Goal: Task Accomplishment & Management: Use online tool/utility

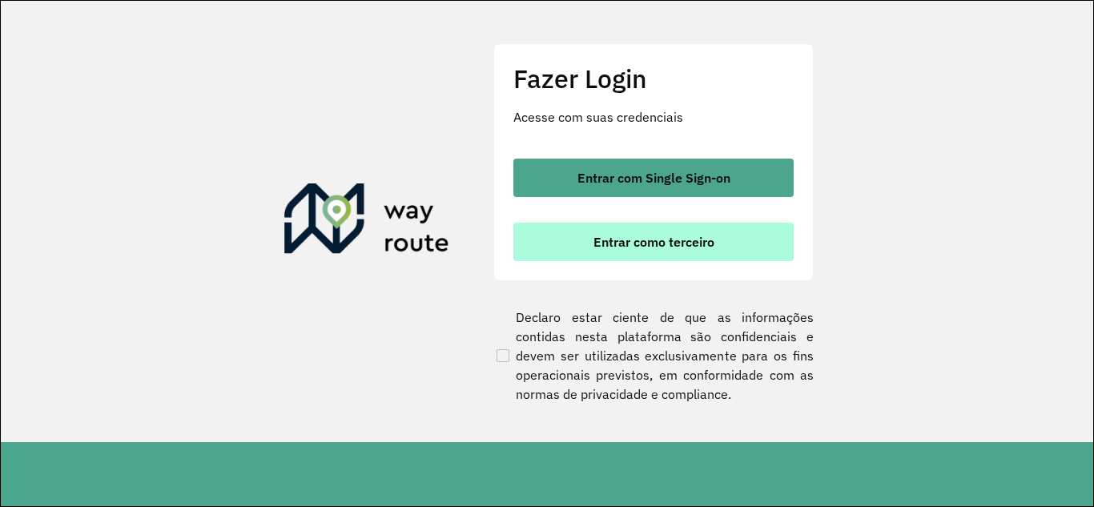
click at [637, 244] on span "Entrar como terceiro" at bounding box center [653, 241] width 121 height 13
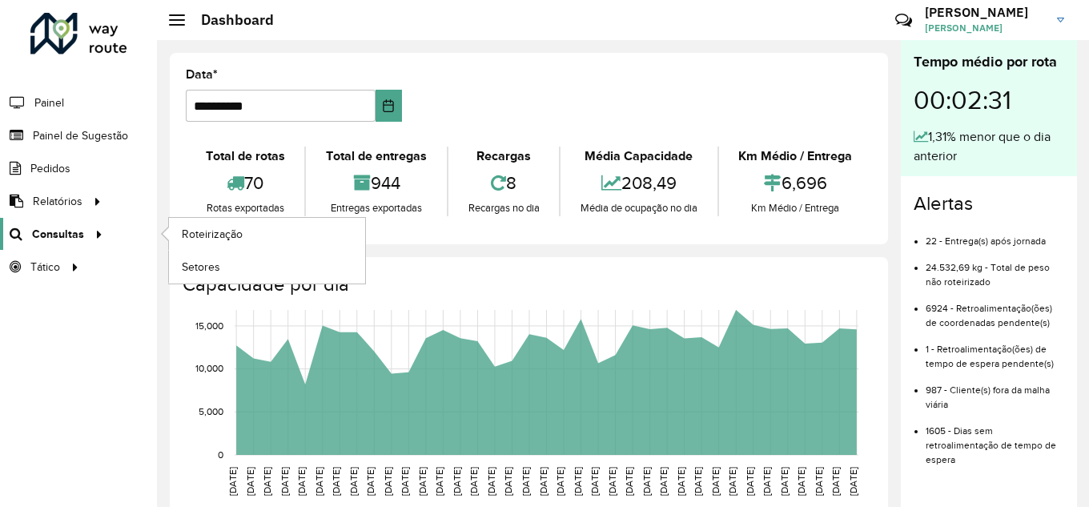
click at [59, 233] on span "Consultas" at bounding box center [58, 234] width 52 height 17
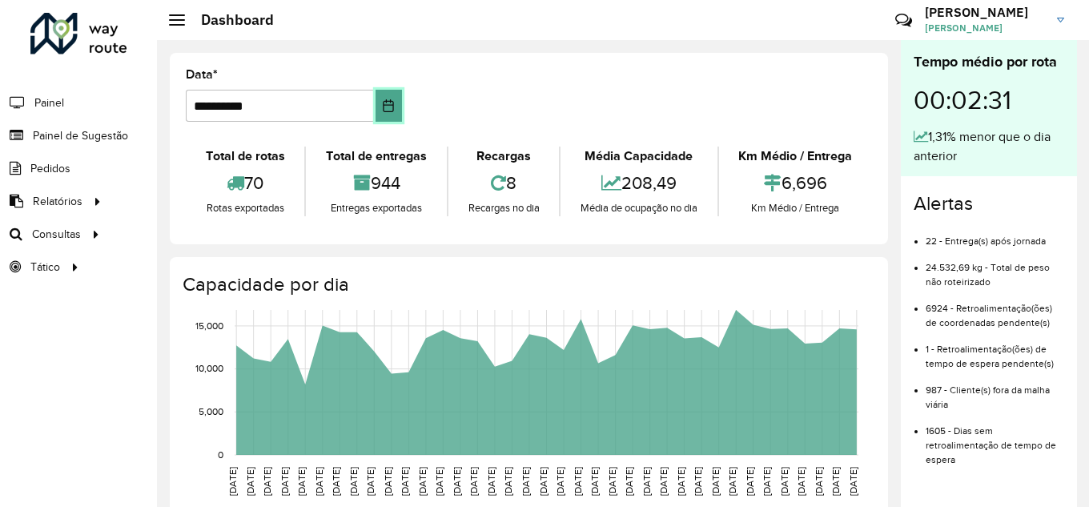
click at [386, 106] on icon "Choose Date" at bounding box center [388, 105] width 13 height 13
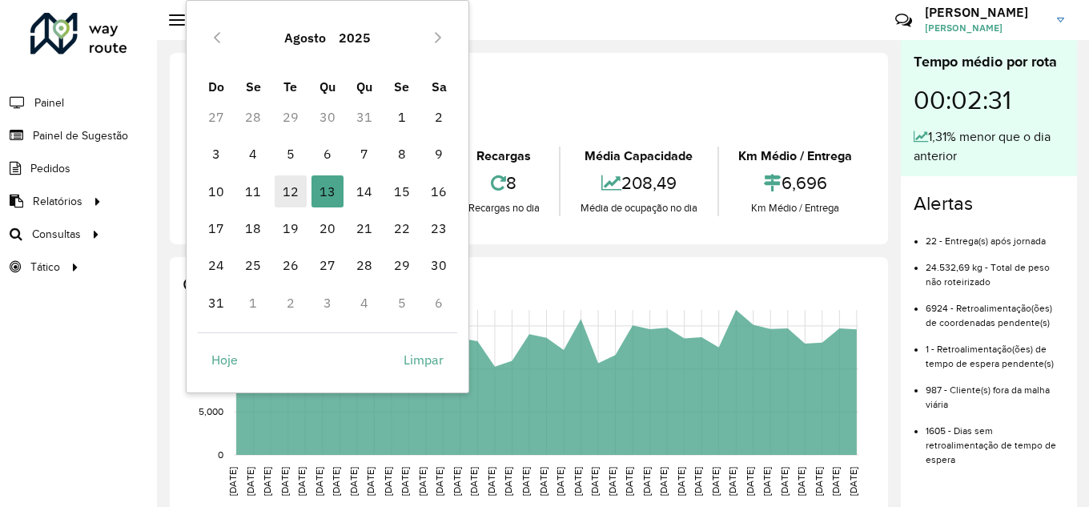
click at [299, 193] on span "12" at bounding box center [291, 191] width 32 height 32
type input "**********"
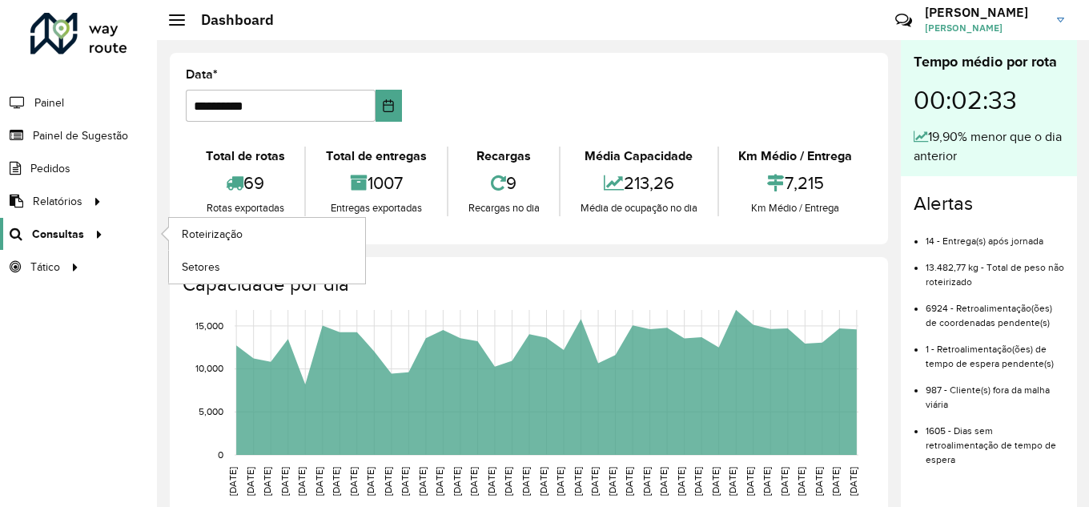
click at [80, 234] on span "Consultas" at bounding box center [58, 234] width 52 height 17
click at [202, 233] on span "Roteirização" at bounding box center [214, 234] width 65 height 17
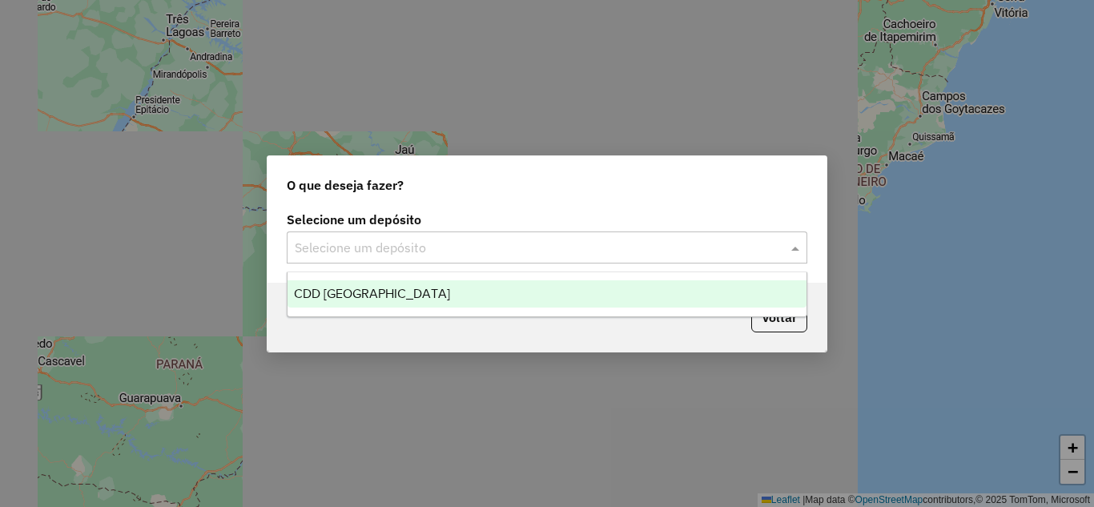
click at [789, 250] on span at bounding box center [797, 247] width 20 height 19
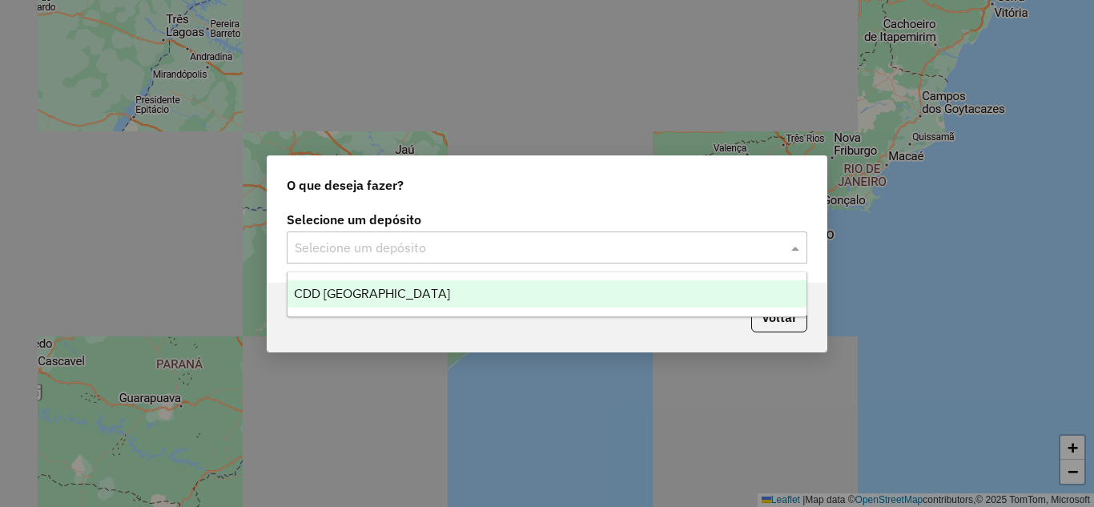
click at [437, 292] on div "CDD Curitiba" at bounding box center [546, 293] width 519 height 27
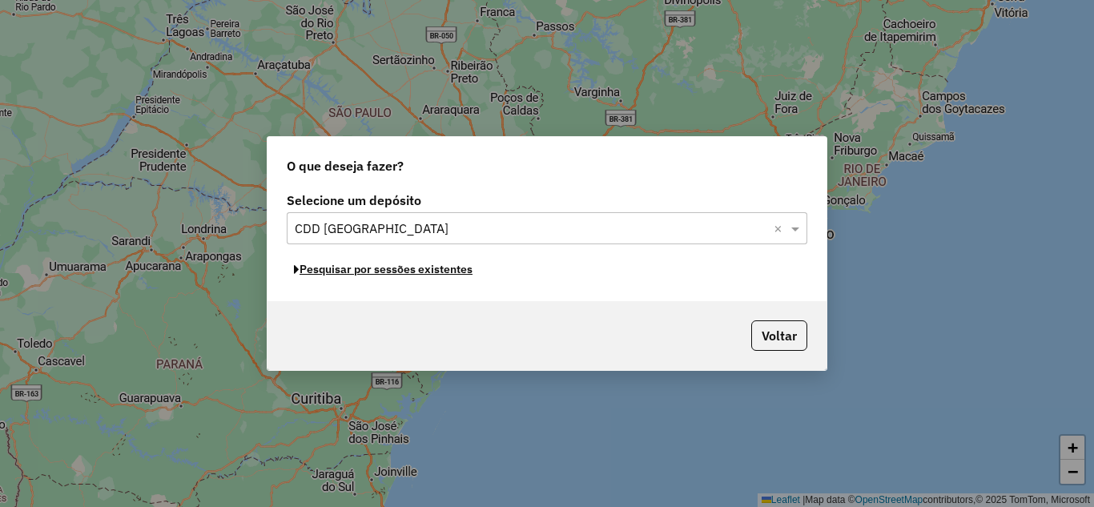
click at [425, 275] on button "Pesquisar por sessões existentes" at bounding box center [383, 269] width 193 height 25
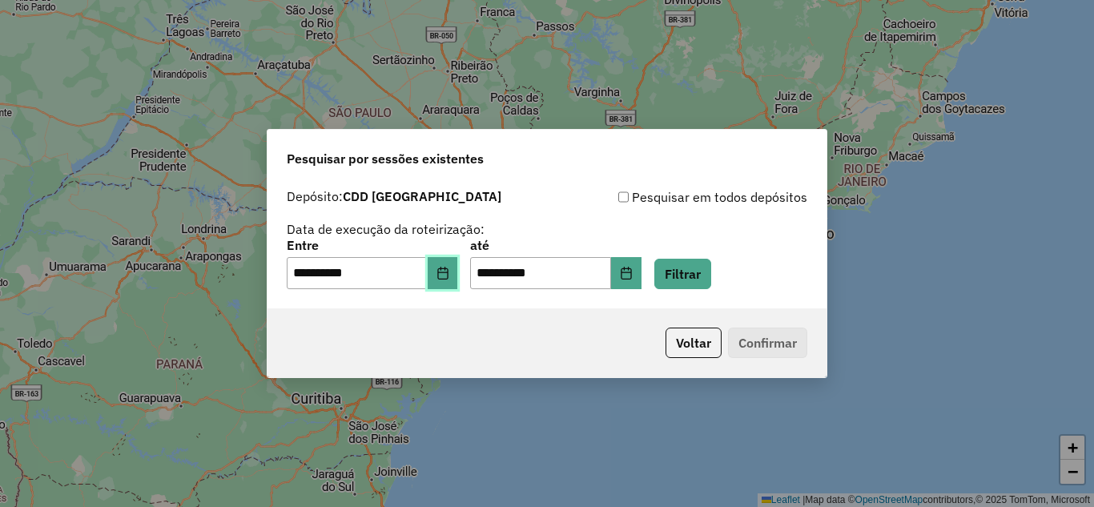
click at [450, 282] on button "Choose Date" at bounding box center [443, 273] width 30 height 32
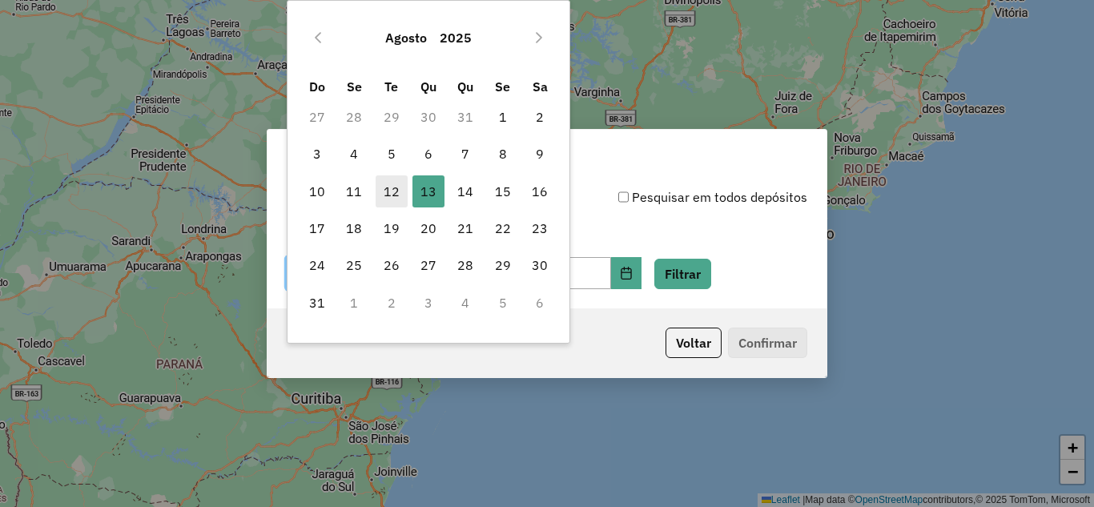
click at [396, 200] on span "12" at bounding box center [392, 191] width 32 height 32
type input "**********"
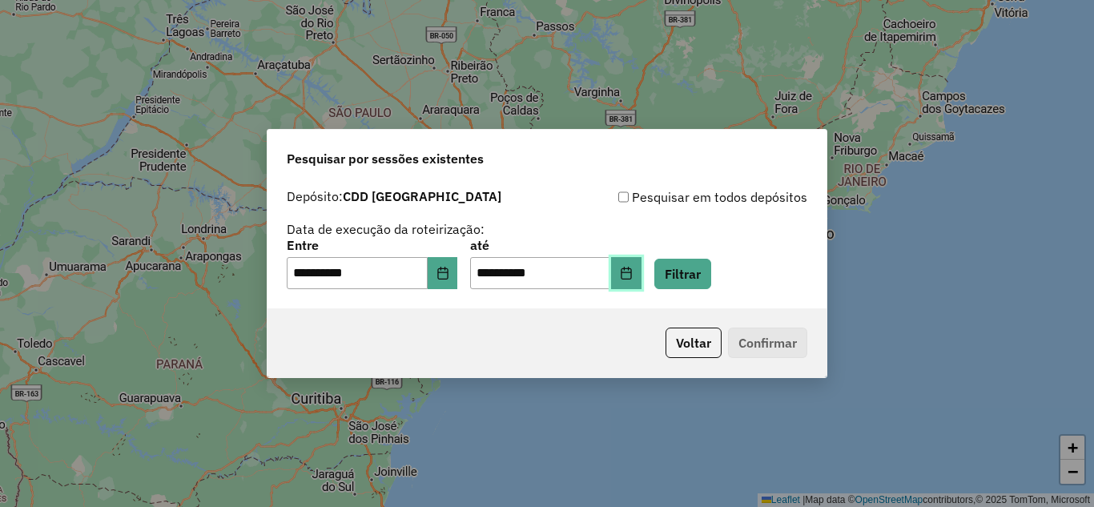
click at [633, 274] on icon "Choose Date" at bounding box center [626, 273] width 13 height 13
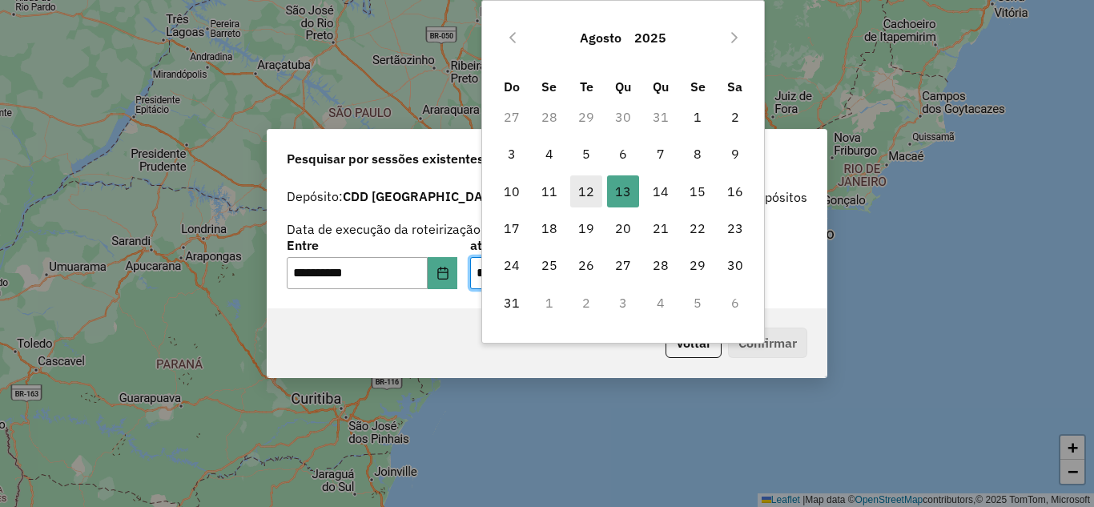
click at [592, 192] on span "12" at bounding box center [586, 191] width 32 height 32
type input "**********"
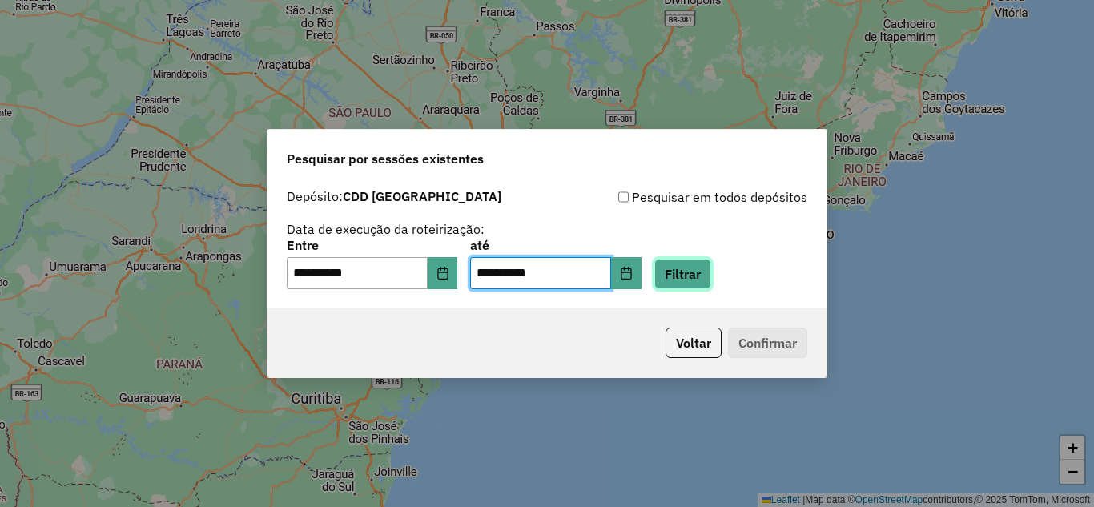
click at [695, 278] on button "Filtrar" at bounding box center [682, 274] width 57 height 30
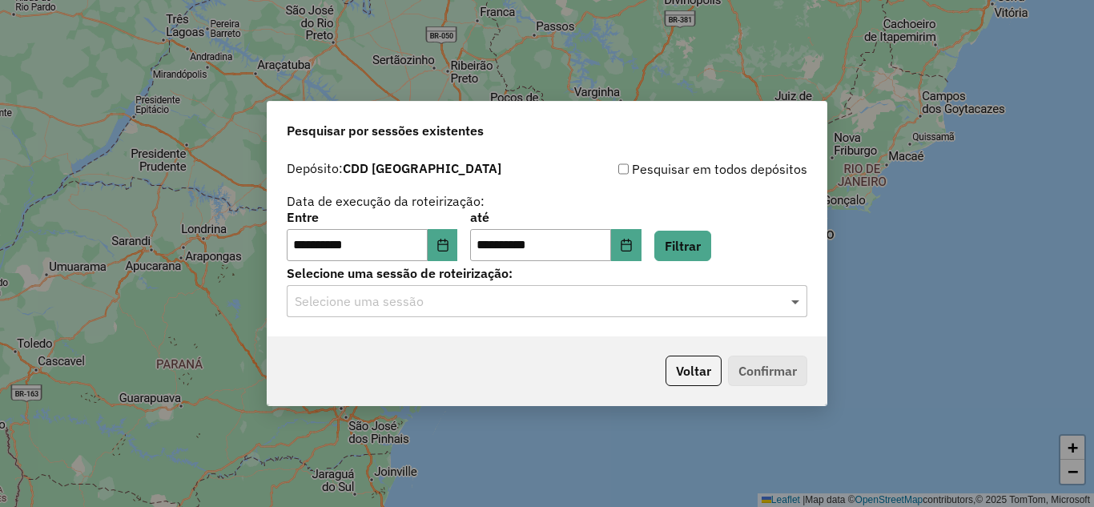
click at [800, 301] on span at bounding box center [797, 300] width 20 height 19
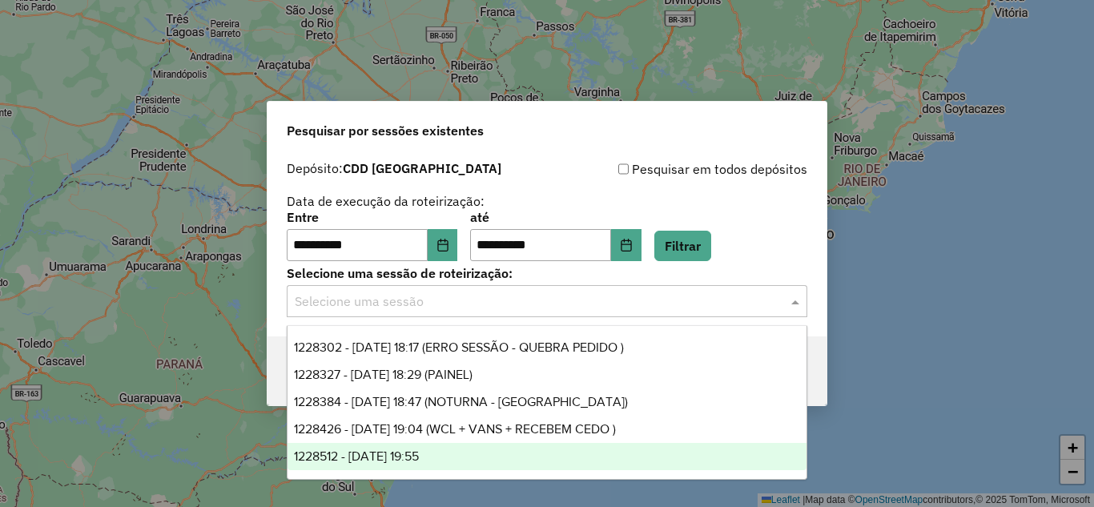
click at [451, 458] on div "1228512 - 12/08/2025 19:55" at bounding box center [546, 456] width 519 height 27
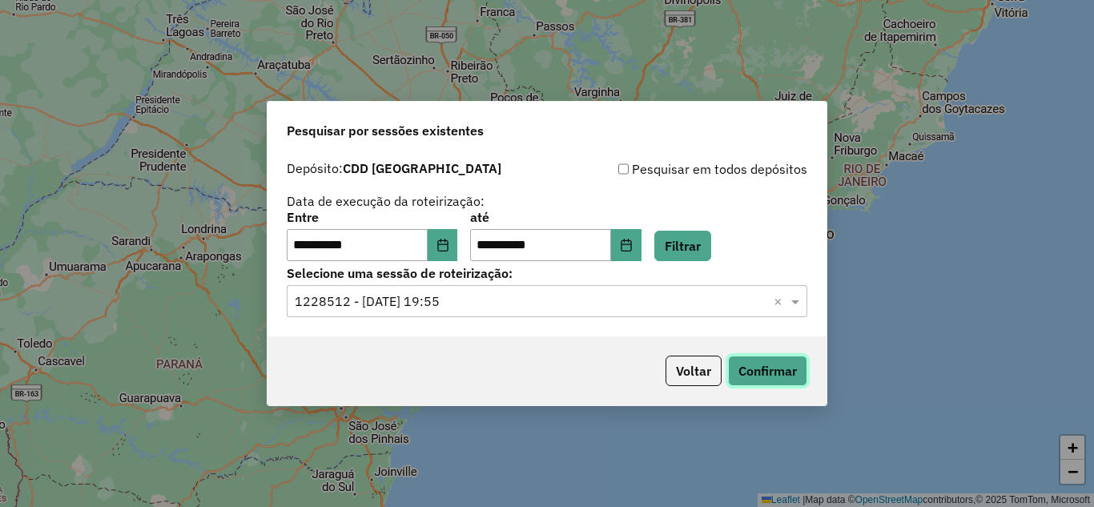
click at [788, 367] on button "Confirmar" at bounding box center [767, 370] width 79 height 30
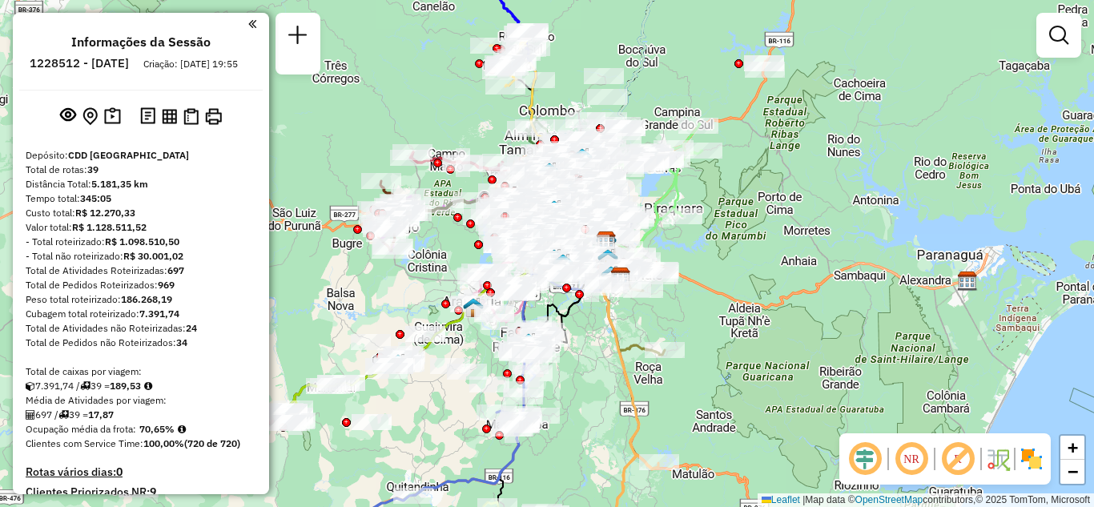
drag, startPoint x: 359, startPoint y: 308, endPoint x: 419, endPoint y: 296, distance: 60.5
click at [419, 296] on div "Janela de atendimento Grade de atendimento Capacidade Transportadoras Veículos …" at bounding box center [547, 253] width 1094 height 507
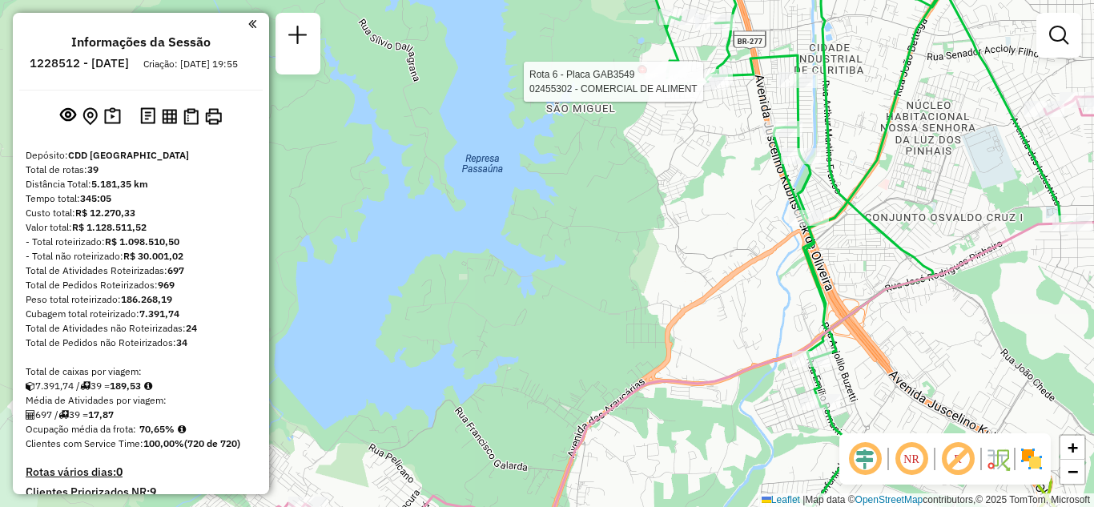
select select "**********"
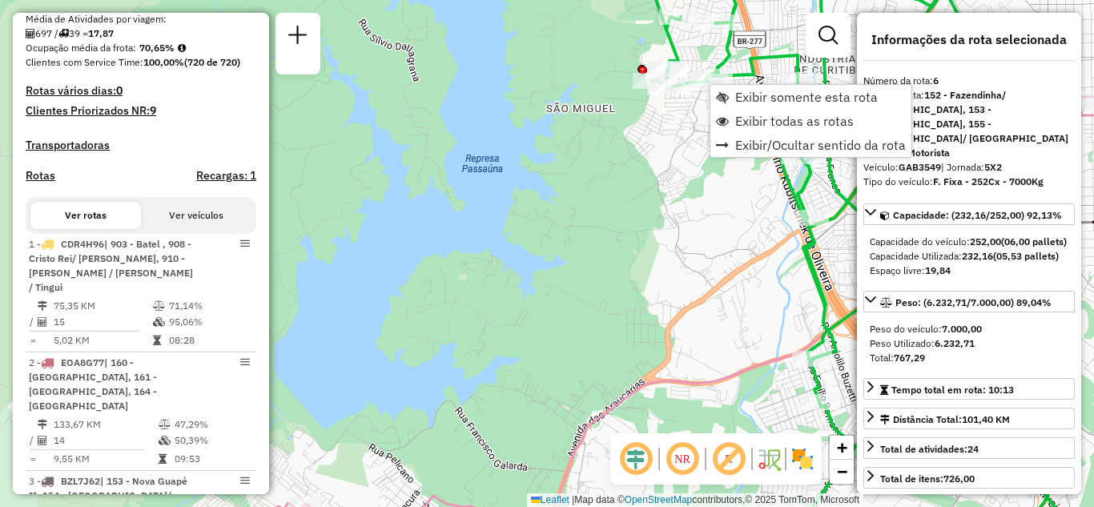
scroll to position [1094, 0]
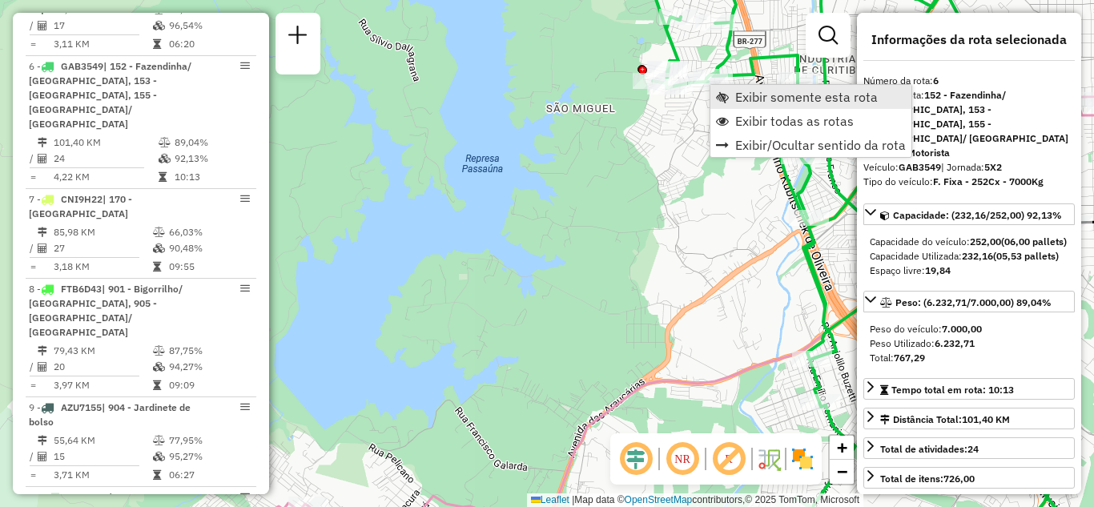
click at [741, 94] on span "Exibir somente esta rota" at bounding box center [806, 96] width 143 height 13
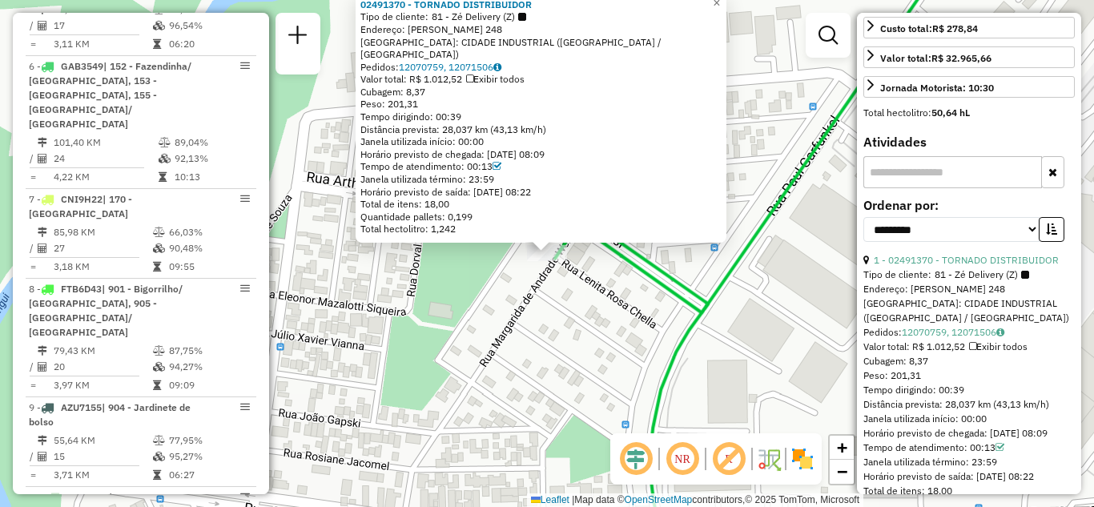
scroll to position [480, 0]
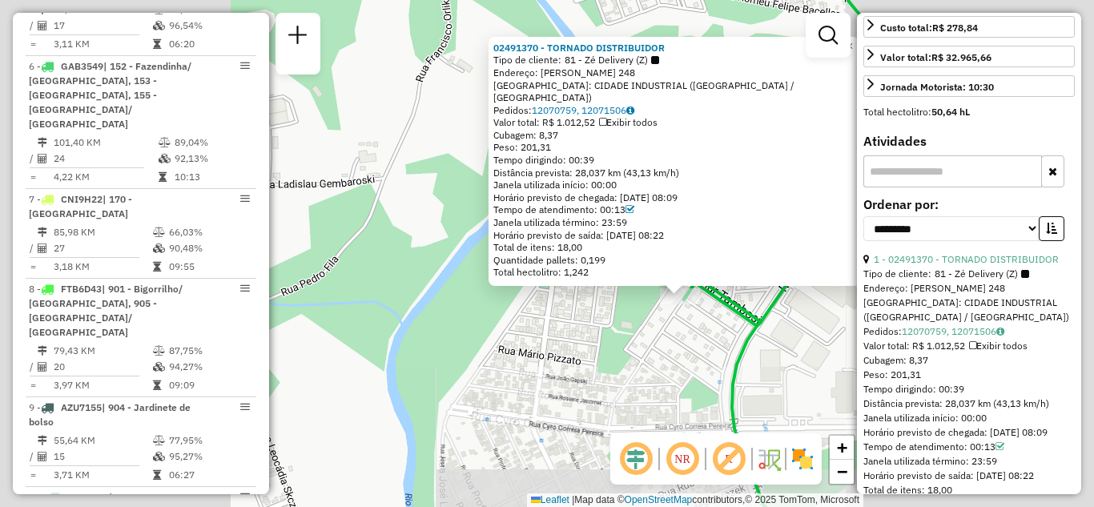
click at [653, 32] on div "02491370 - TORNADO DISTRIBUIDOR Tipo de cliente: 81 - Zé Delivery (Z) Endereço:…" at bounding box center [547, 253] width 1094 height 507
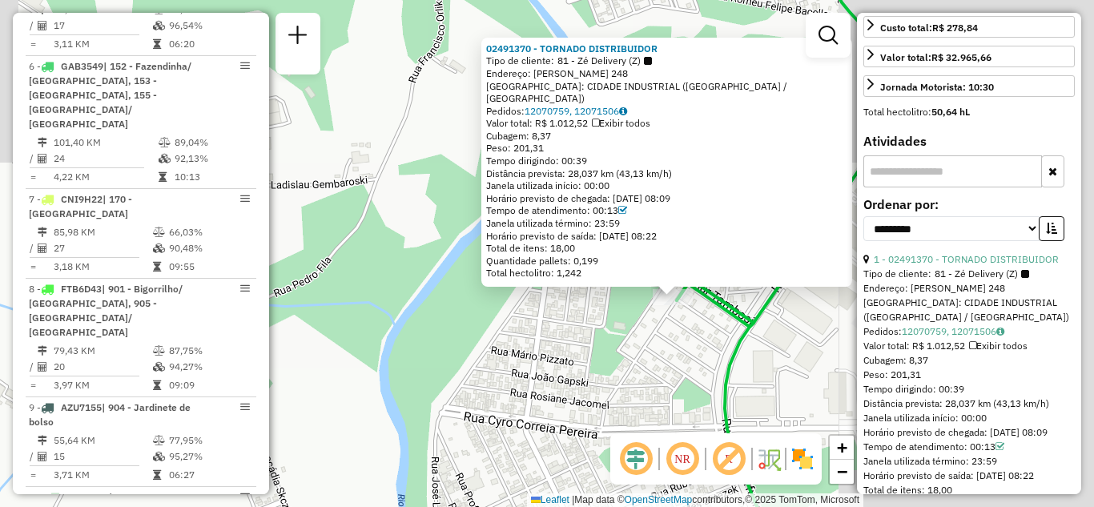
drag, startPoint x: 396, startPoint y: 166, endPoint x: 372, endPoint y: 171, distance: 24.7
click at [375, 171] on div "02491370 - TORNADO DISTRIBUIDOR Tipo de cliente: 81 - Zé Delivery (Z) Endereço:…" at bounding box center [547, 253] width 1094 height 507
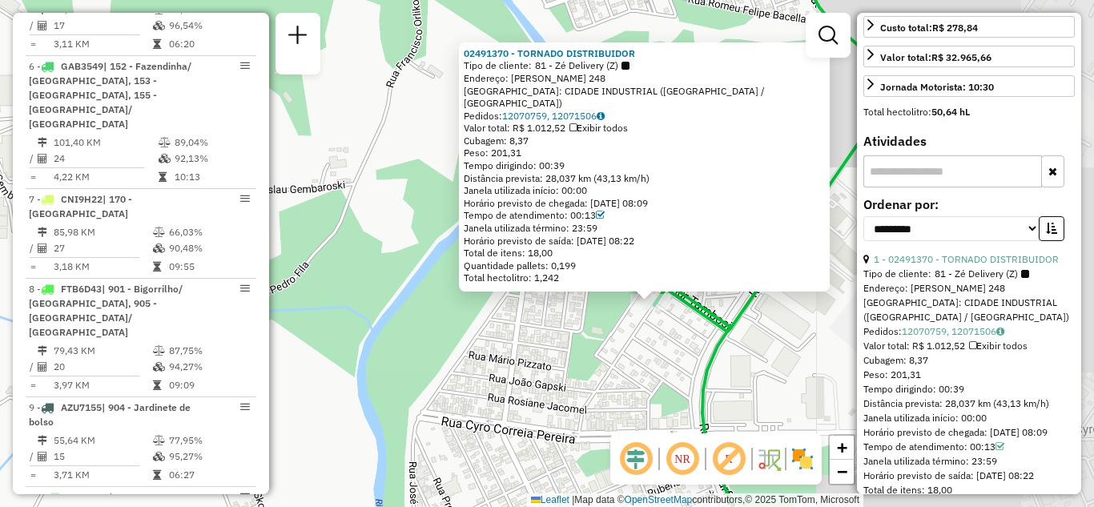
click at [409, 171] on div "02491370 - TORNADO DISTRIBUIDOR Tipo de cliente: 81 - Zé Delivery (Z) Endereço:…" at bounding box center [547, 253] width 1094 height 507
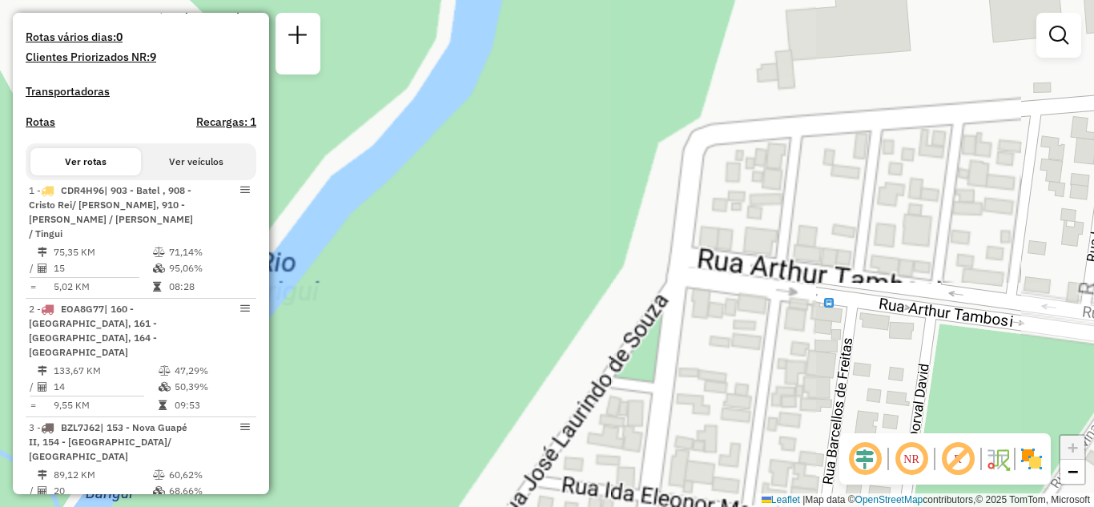
scroll to position [213, 0]
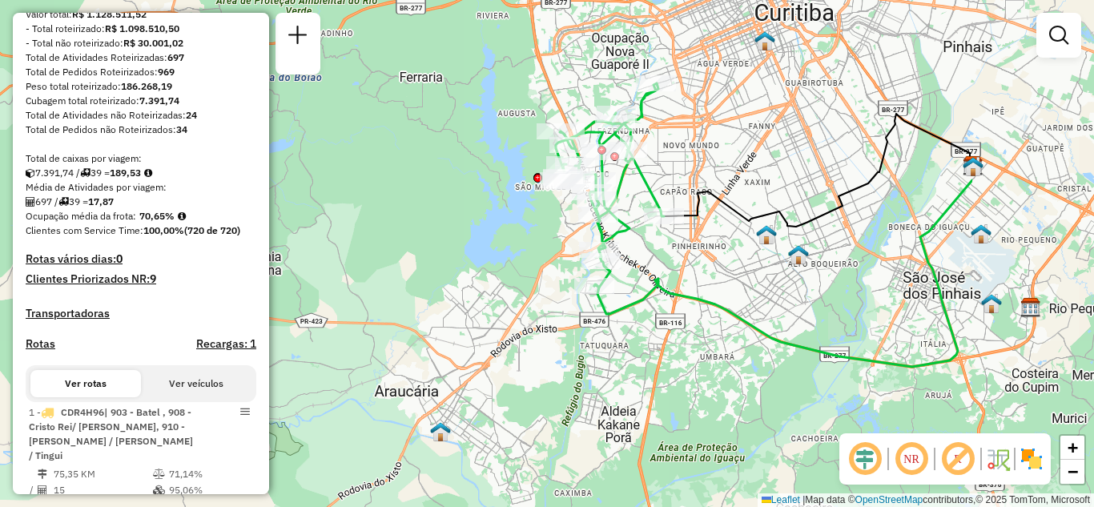
drag, startPoint x: 696, startPoint y: 291, endPoint x: 465, endPoint y: 265, distance: 232.1
click at [465, 265] on div "Janela de atendimento Grade de atendimento Capacidade Transportadoras Veículos …" at bounding box center [547, 253] width 1094 height 507
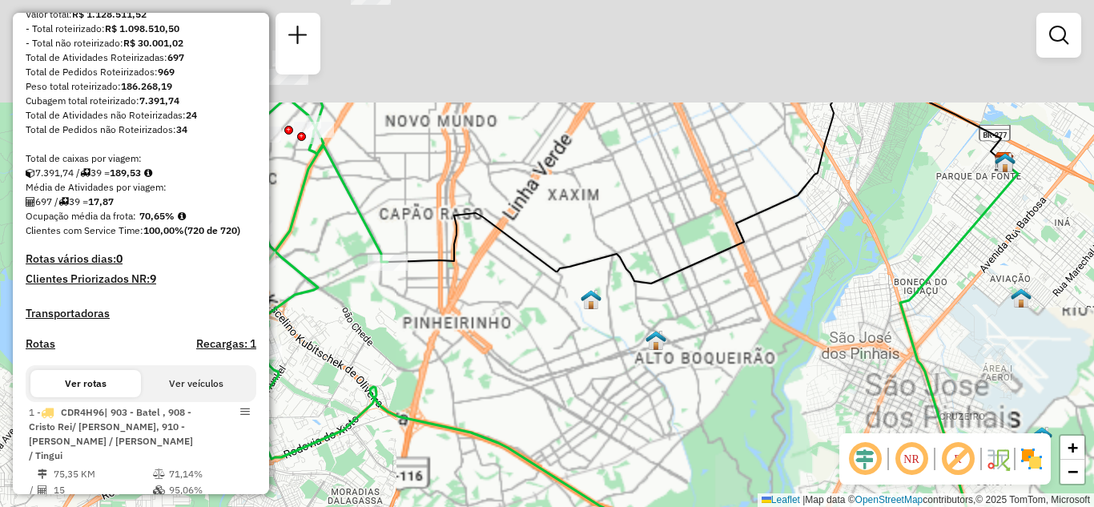
drag, startPoint x: 841, startPoint y: 212, endPoint x: 793, endPoint y: 366, distance: 161.1
click at [793, 366] on div "Janela de atendimento Grade de atendimento Capacidade Transportadoras Veículos …" at bounding box center [547, 253] width 1094 height 507
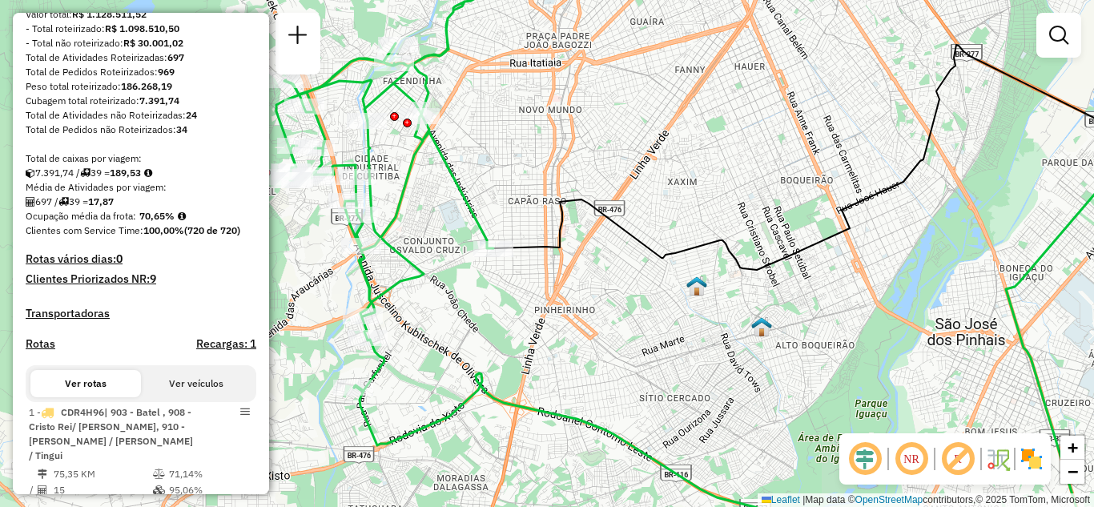
drag, startPoint x: 392, startPoint y: 337, endPoint x: 480, endPoint y: 323, distance: 89.2
click at [480, 323] on div "Janela de atendimento Grade de atendimento Capacidade Transportadoras Veículos …" at bounding box center [547, 253] width 1094 height 507
select select "**********"
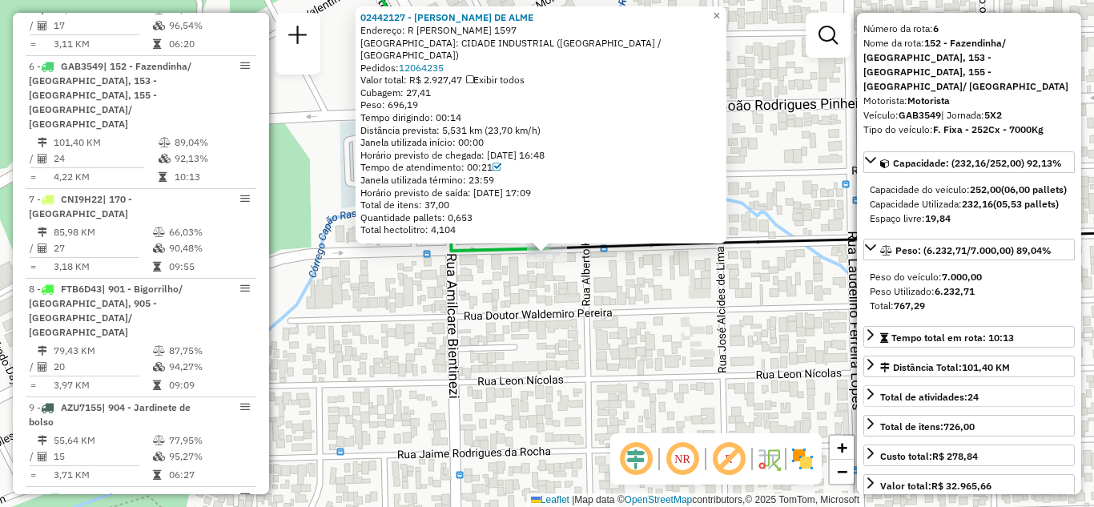
scroll to position [80, 0]
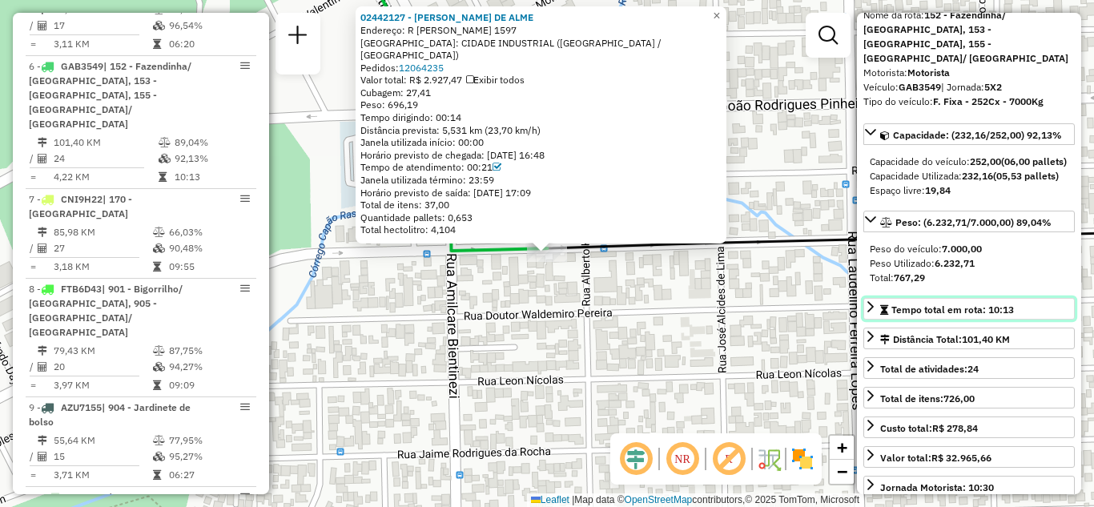
click at [870, 315] on link "Tempo total em rota: 10:13" at bounding box center [968, 309] width 211 height 22
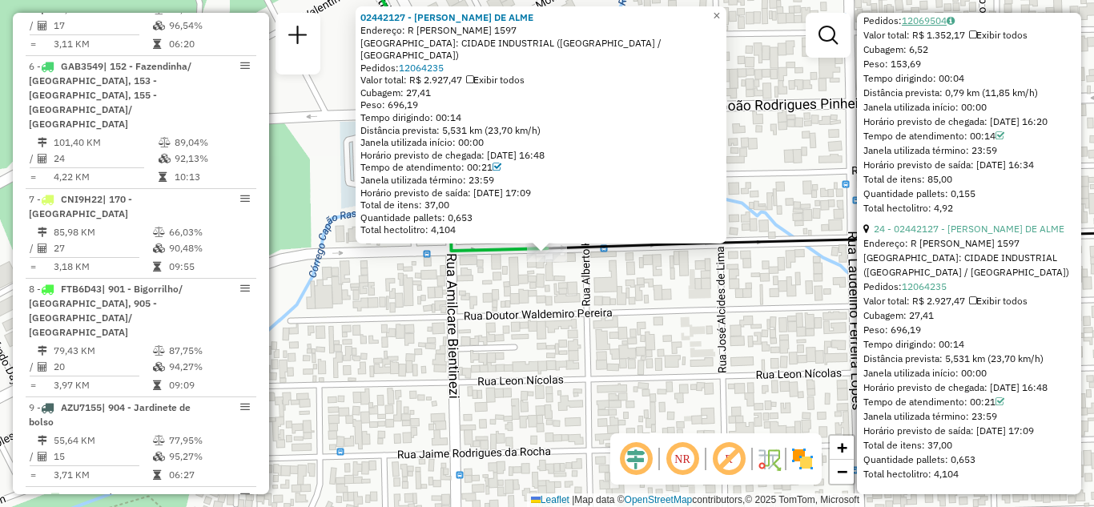
scroll to position [6790, 0]
click at [404, 336] on div "02442127 - JOSE AMILTON DE ALME Endereço: R JOSE RODRIGUES PINHEIRO 1597 Bairro…" at bounding box center [547, 253] width 1094 height 507
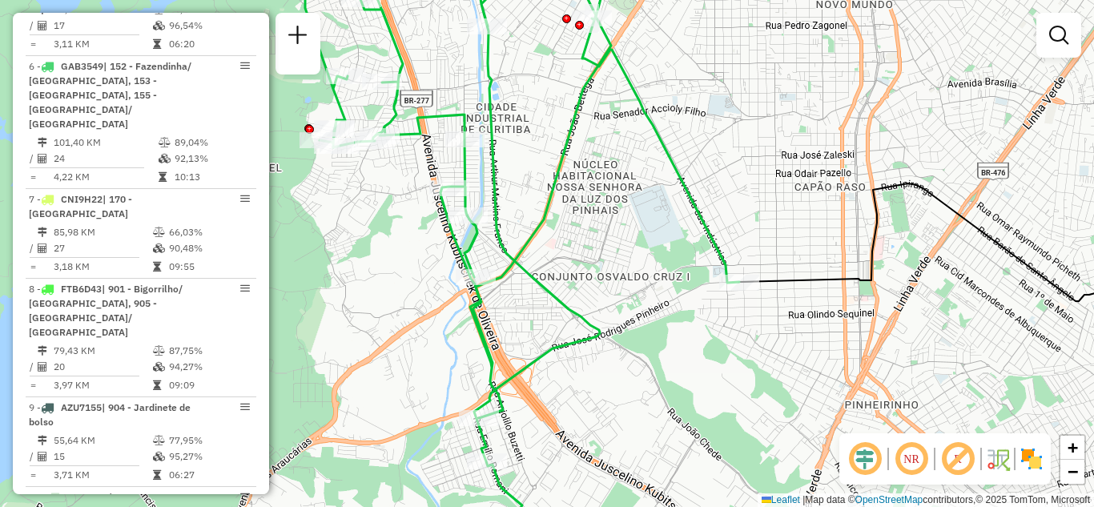
drag, startPoint x: 448, startPoint y: 357, endPoint x: 629, endPoint y: 324, distance: 183.9
click at [629, 324] on div "Janela de atendimento Grade de atendimento Capacidade Transportadoras Veículos …" at bounding box center [547, 253] width 1094 height 507
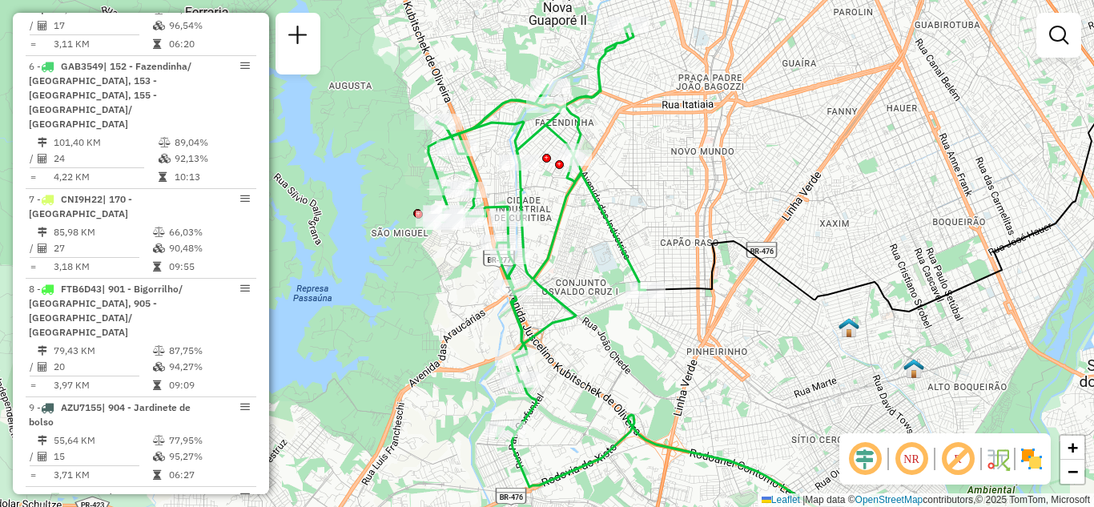
drag, startPoint x: 609, startPoint y: 429, endPoint x: 617, endPoint y: 407, distance: 24.1
click at [617, 406] on div "Janela de atendimento Grade de atendimento Capacidade Transportadoras Veículos …" at bounding box center [547, 253] width 1094 height 507
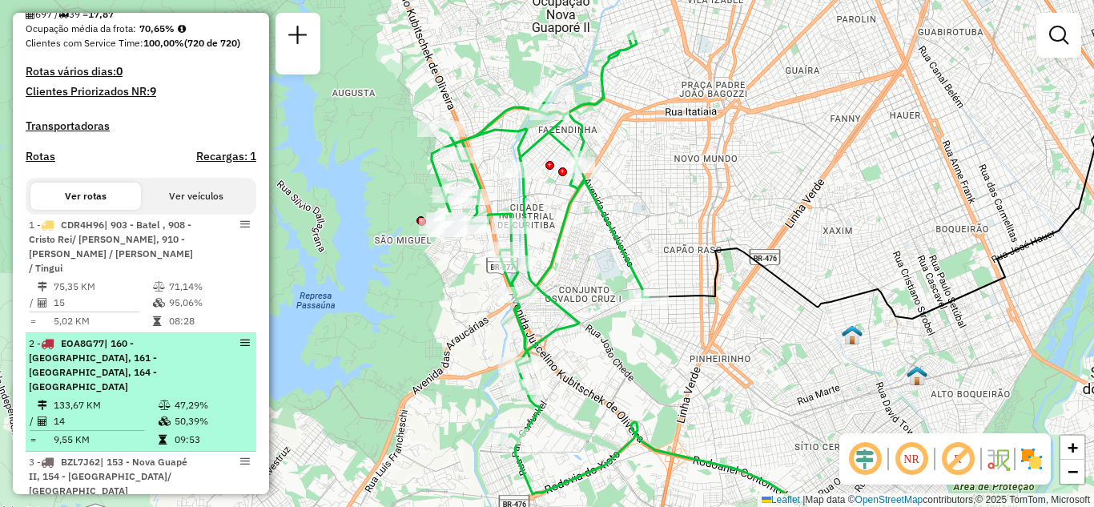
scroll to position [480, 0]
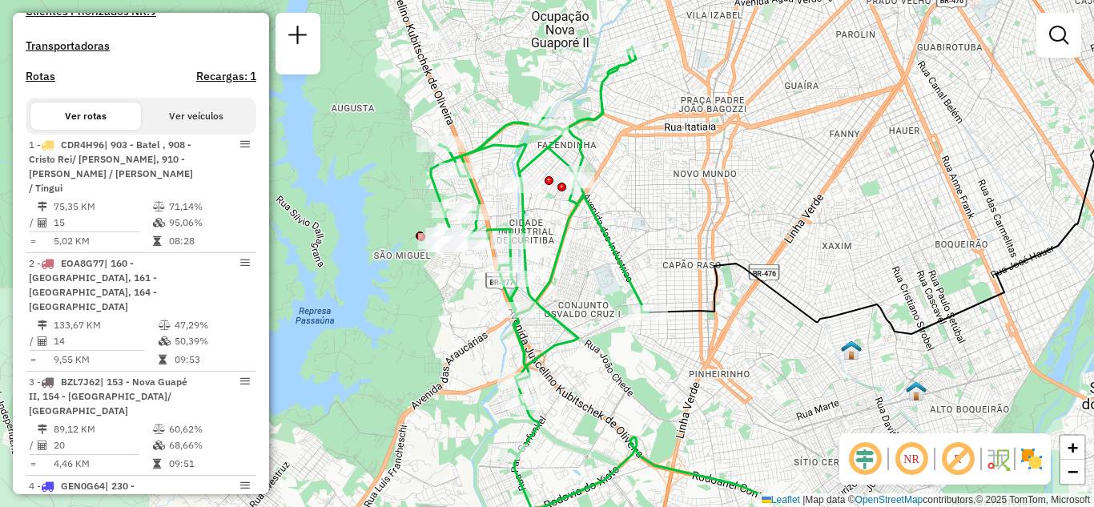
drag, startPoint x: 675, startPoint y: 62, endPoint x: 674, endPoint y: 77, distance: 15.2
click at [674, 77] on div "Janela de atendimento Grade de atendimento Capacidade Transportadoras Veículos …" at bounding box center [547, 253] width 1094 height 507
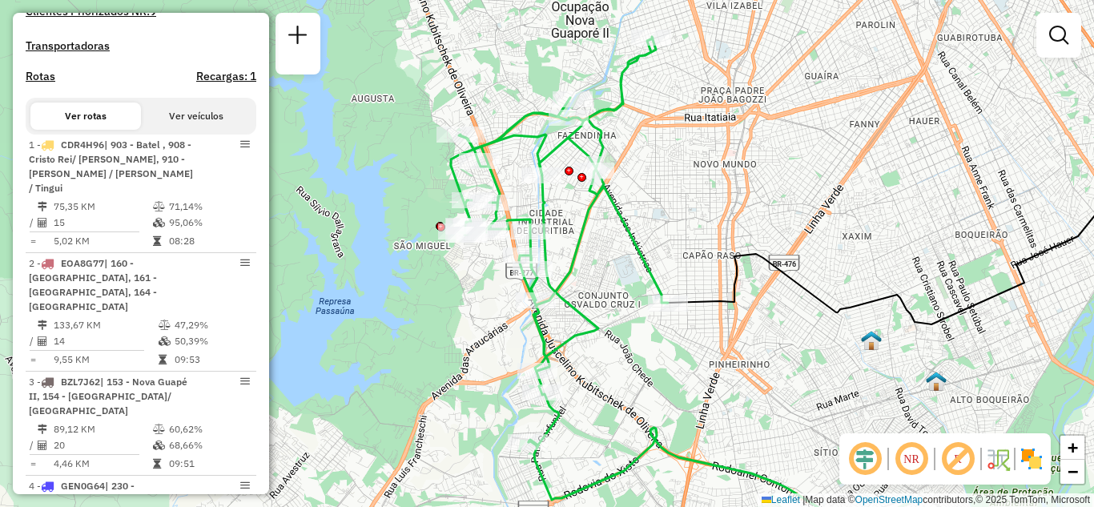
drag, startPoint x: 652, startPoint y: 385, endPoint x: 672, endPoint y: 376, distance: 22.2
click at [672, 376] on div "Janela de atendimento Grade de atendimento Capacidade Transportadoras Veículos …" at bounding box center [547, 253] width 1094 height 507
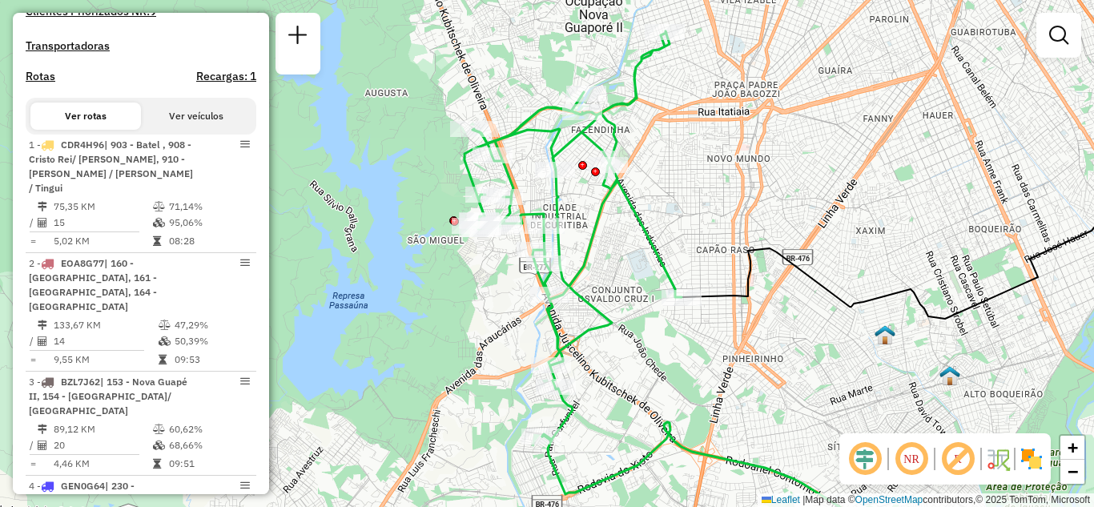
drag, startPoint x: 626, startPoint y: 390, endPoint x: 634, endPoint y: 385, distance: 9.3
click at [634, 385] on div "Janela de atendimento Grade de atendimento Capacidade Transportadoras Veículos …" at bounding box center [547, 253] width 1094 height 507
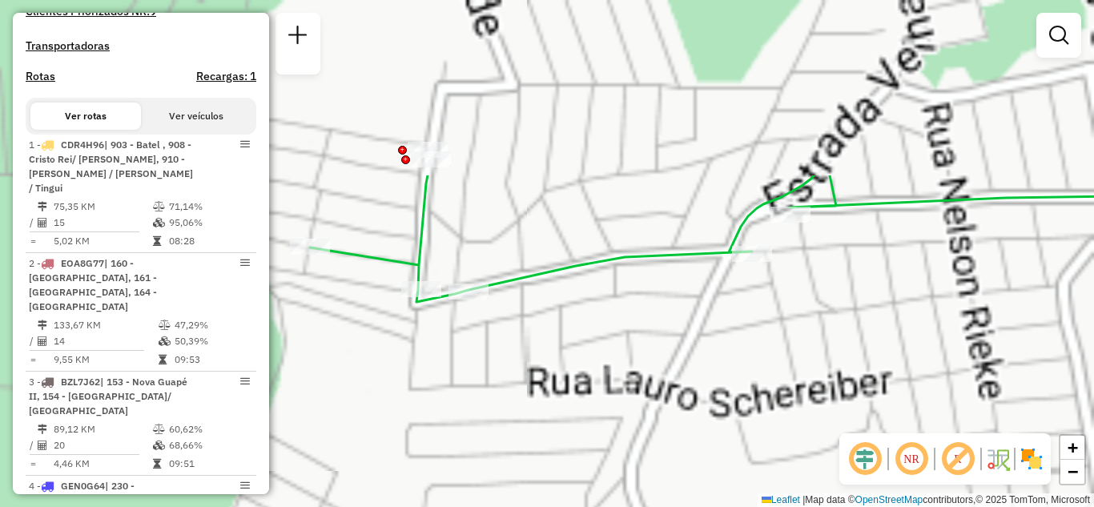
drag, startPoint x: 416, startPoint y: 152, endPoint x: 406, endPoint y: 323, distance: 171.6
click at [397, 379] on div "Janela de atendimento Grade de atendimento Capacidade Transportadoras Veículos …" at bounding box center [547, 253] width 1094 height 507
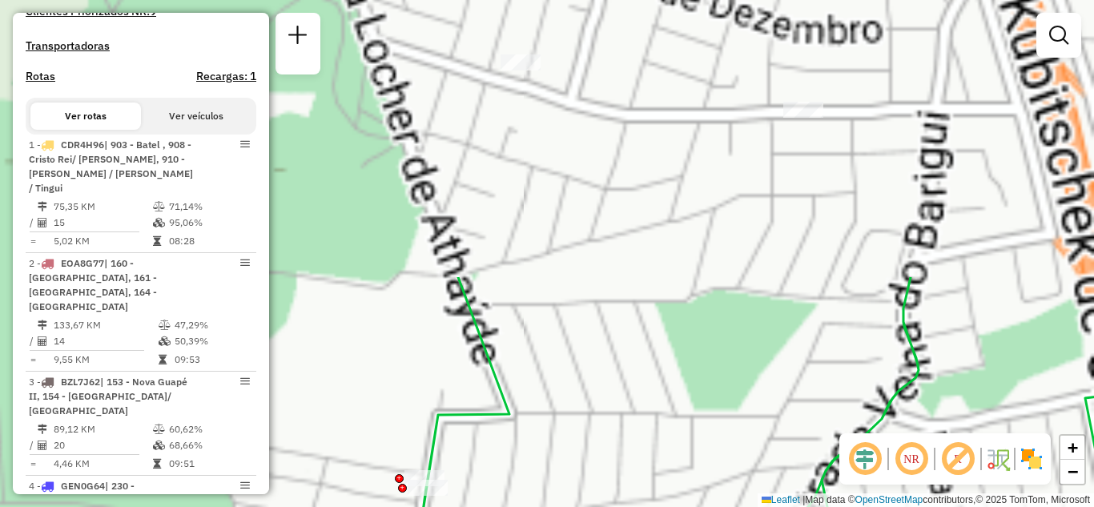
drag, startPoint x: 548, startPoint y: 173, endPoint x: 544, endPoint y: 499, distance: 325.9
click at [544, 501] on div "Janela de atendimento Grade de atendimento Capacidade Transportadoras Veículos …" at bounding box center [547, 253] width 1094 height 507
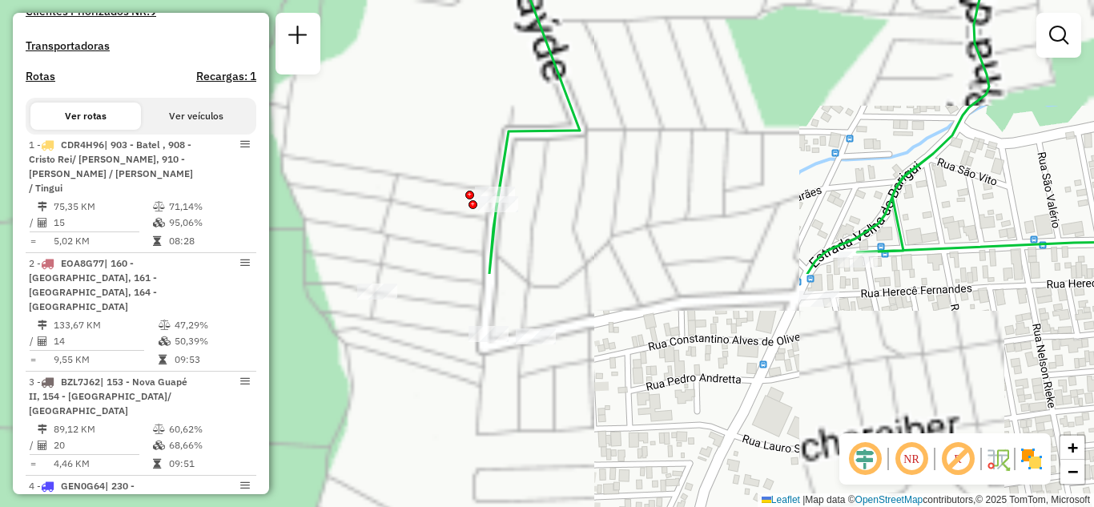
drag, startPoint x: 572, startPoint y: 438, endPoint x: 643, endPoint y: 151, distance: 295.9
click at [643, 151] on div "Janela de atendimento Grade de atendimento Capacidade Transportadoras Veículos …" at bounding box center [547, 253] width 1094 height 507
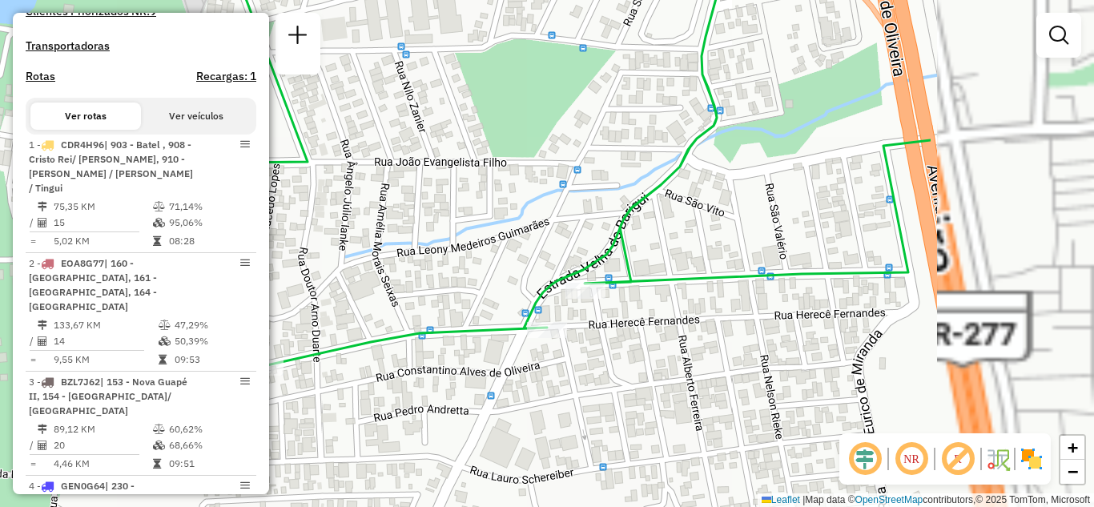
drag, startPoint x: 731, startPoint y: 367, endPoint x: 460, endPoint y: 401, distance: 273.6
click at [460, 401] on div "Janela de atendimento Grade de atendimento Capacidade Transportadoras Veículos …" at bounding box center [547, 253] width 1094 height 507
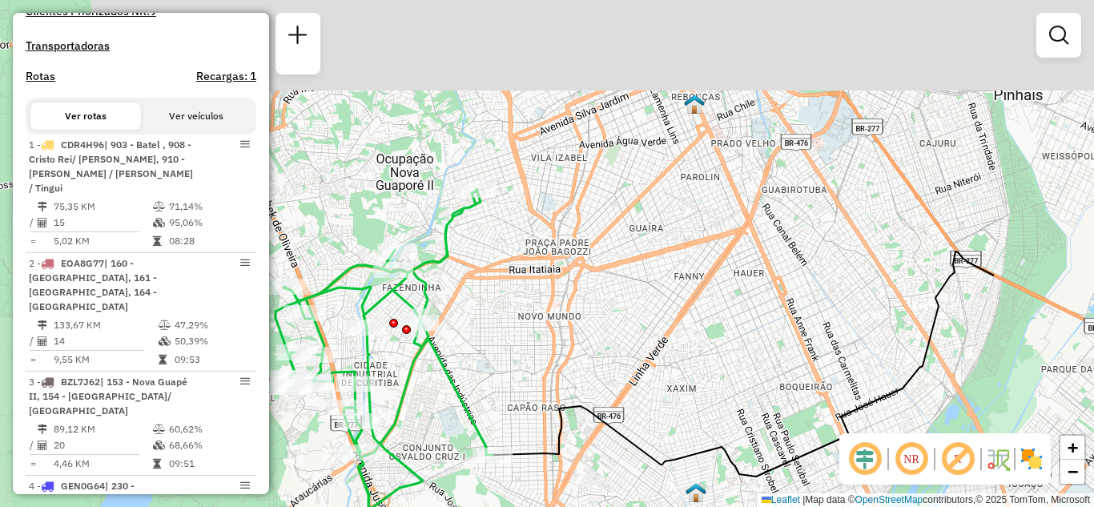
drag, startPoint x: 741, startPoint y: 313, endPoint x: 545, endPoint y: 328, distance: 196.8
click at [543, 329] on div "Janela de atendimento Grade de atendimento Capacidade Transportadoras Veículos …" at bounding box center [547, 253] width 1094 height 507
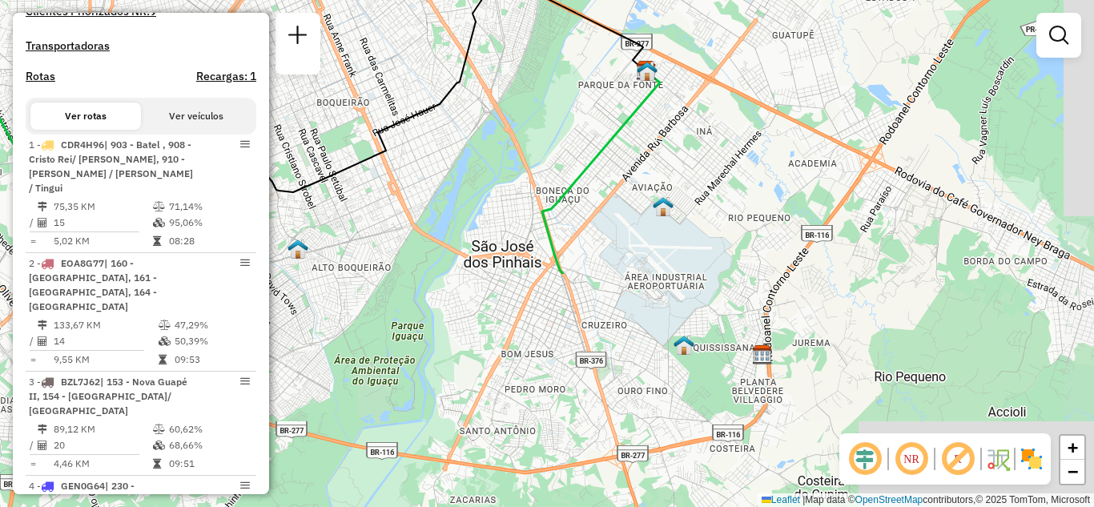
drag, startPoint x: 825, startPoint y: 215, endPoint x: 287, endPoint y: -70, distance: 607.8
click at [287, 0] on html "Aguarde... Pop-up bloqueado! Seu navegador bloqueou automáticamente a abertura …" at bounding box center [547, 253] width 1094 height 507
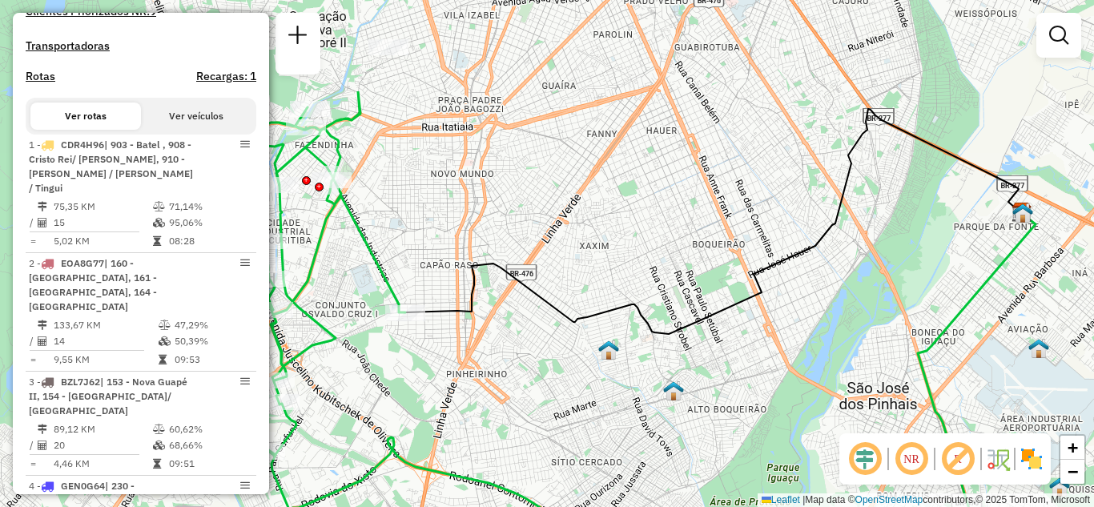
drag, startPoint x: 500, startPoint y: 251, endPoint x: 874, endPoint y: 394, distance: 400.9
click at [875, 394] on div "Janela de atendimento Grade de atendimento Capacidade Transportadoras Veículos …" at bounding box center [547, 253] width 1094 height 507
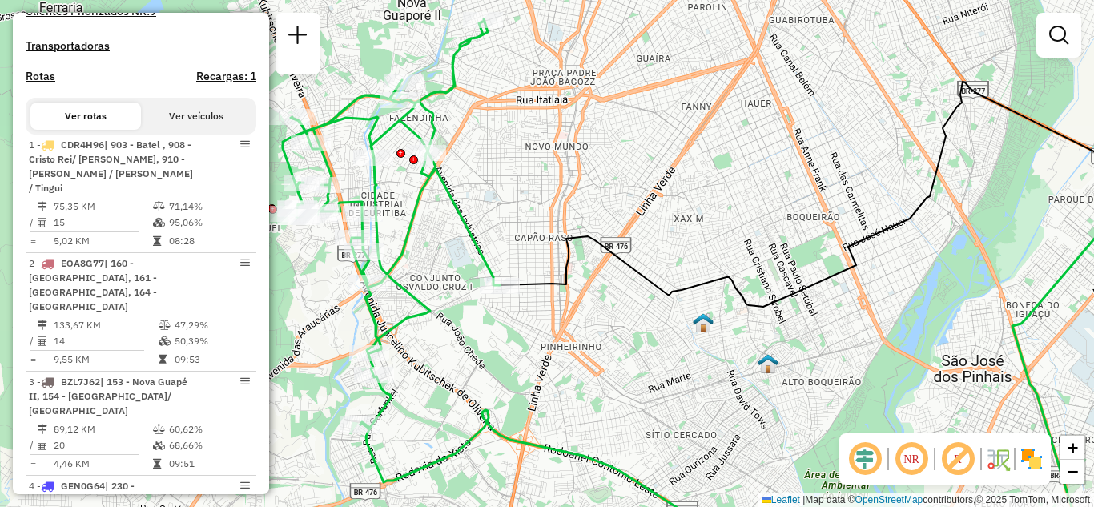
drag, startPoint x: 522, startPoint y: 346, endPoint x: 605, endPoint y: 318, distance: 87.9
click at [605, 318] on div "Janela de atendimento Grade de atendimento Capacidade Transportadoras Veículos …" at bounding box center [547, 253] width 1094 height 507
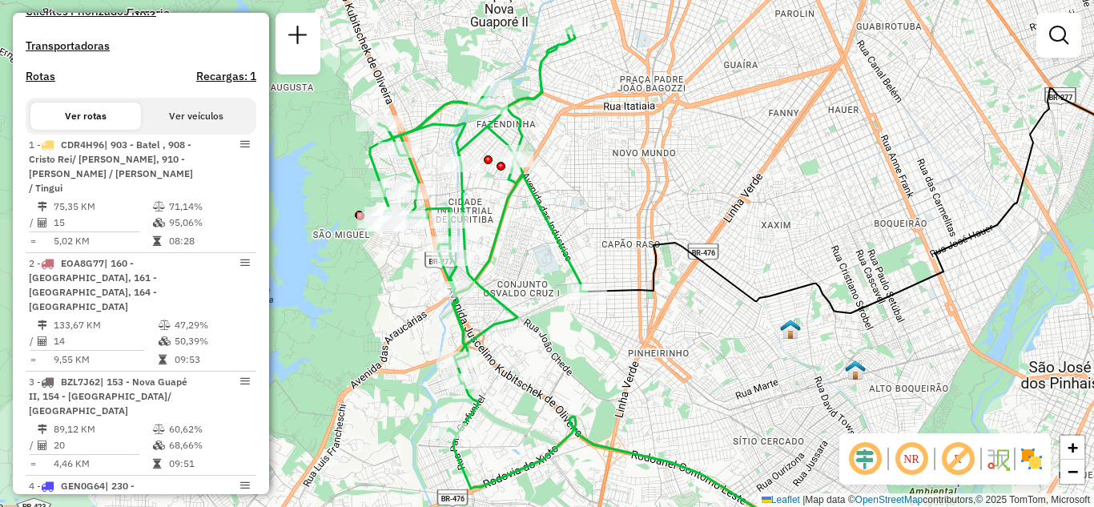
drag, startPoint x: 448, startPoint y: 332, endPoint x: 535, endPoint y: 339, distance: 87.5
click at [535, 339] on div "Janela de atendimento Grade de atendimento Capacidade Transportadoras Veículos …" at bounding box center [547, 253] width 1094 height 507
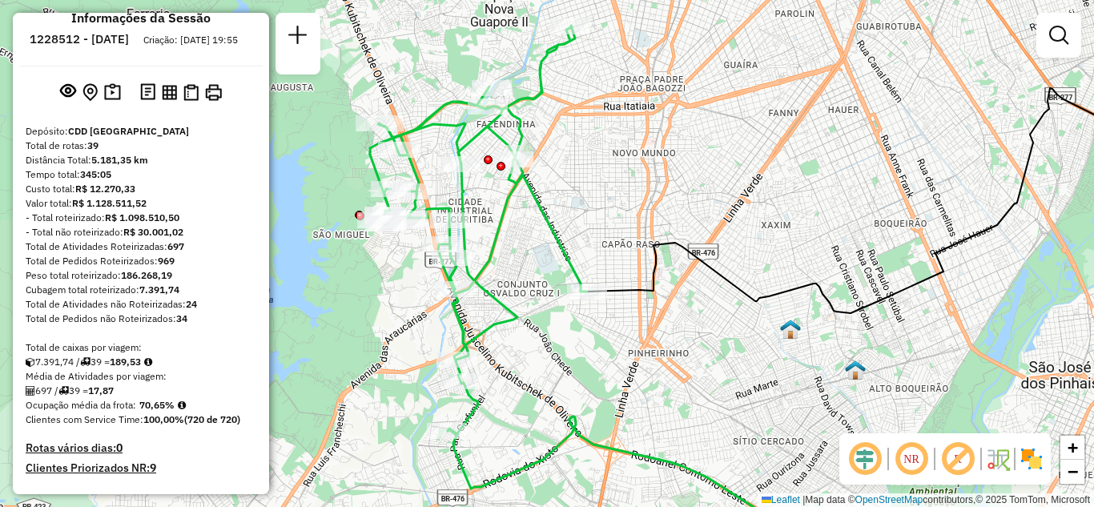
scroll to position [0, 0]
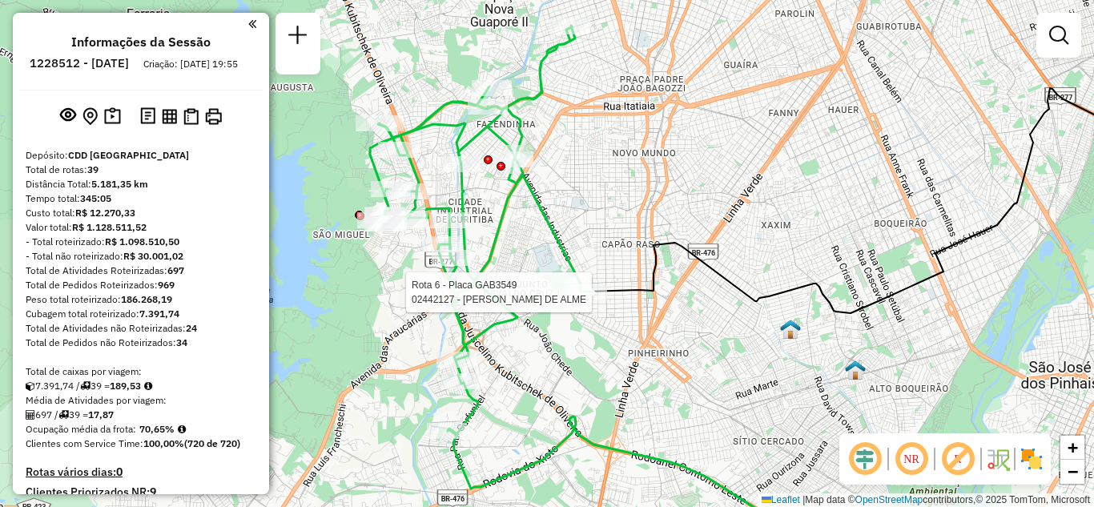
select select "**********"
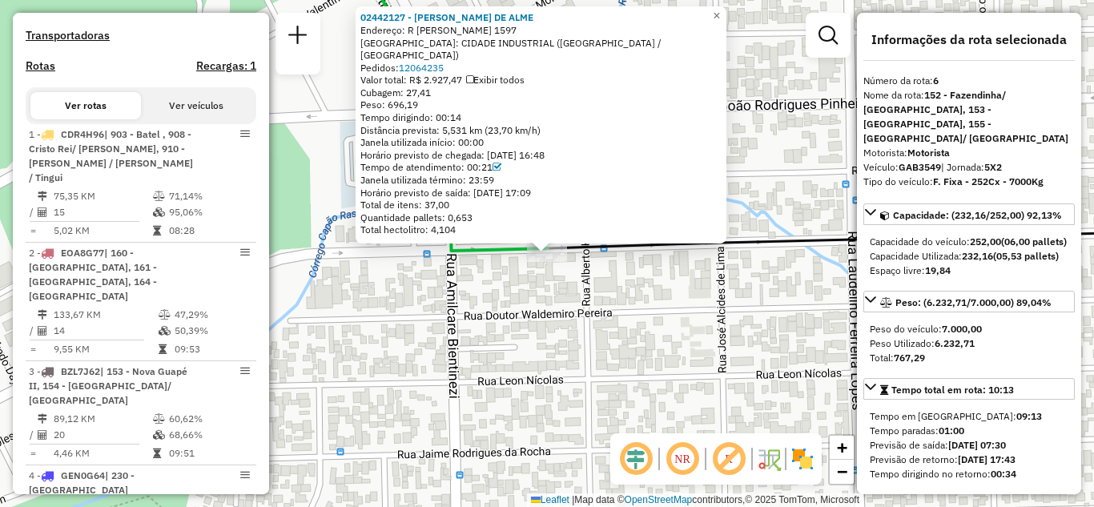
scroll to position [1094, 0]
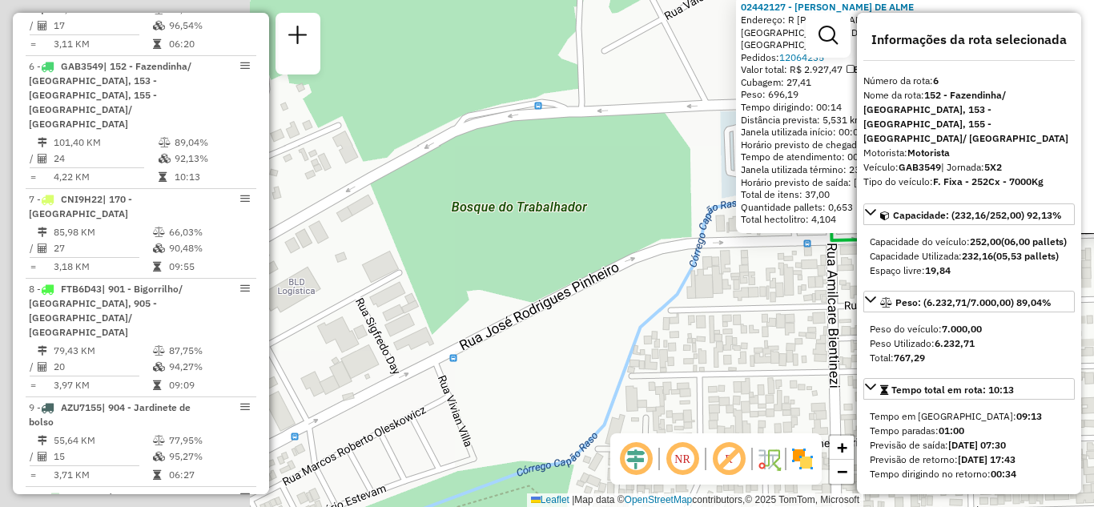
drag, startPoint x: 376, startPoint y: 293, endPoint x: 620, endPoint y: 282, distance: 244.5
click at [754, 282] on div "02442127 - JOSE AMILTON DE ALME Endereço: R JOSE RODRIGUES PINHEIRO 1597 Bairro…" at bounding box center [547, 253] width 1094 height 507
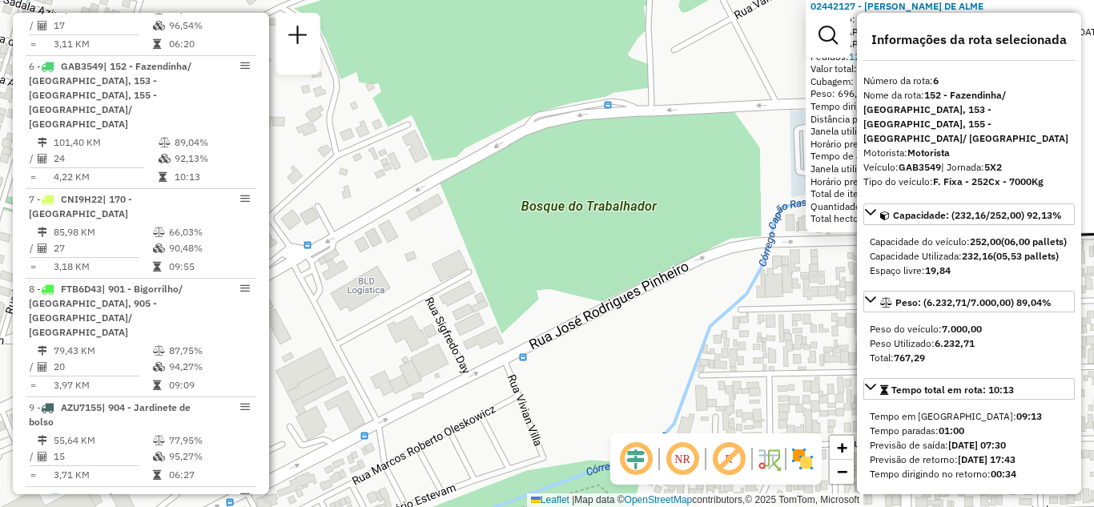
drag, startPoint x: 505, startPoint y: 282, endPoint x: 594, endPoint y: 279, distance: 88.9
click at [594, 279] on div "02442127 - JOSE AMILTON DE ALME Endereço: R JOSE RODRIGUES PINHEIRO 1597 Bairro…" at bounding box center [547, 253] width 1094 height 507
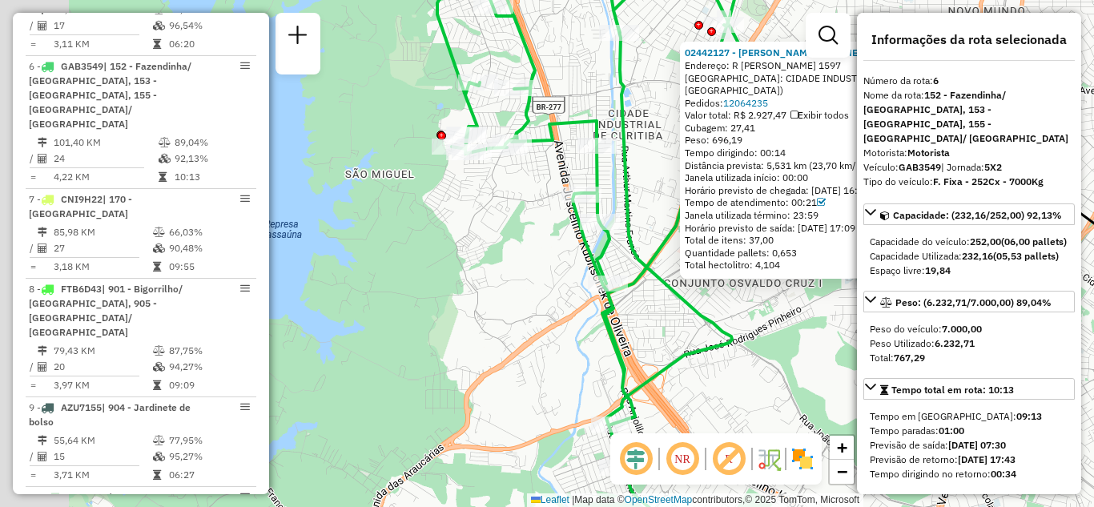
drag, startPoint x: 463, startPoint y: 323, endPoint x: 590, endPoint y: 328, distance: 127.4
click at [683, 327] on div "02442127 - JOSE AMILTON DE ALME Endereço: R JOSE RODRIGUES PINHEIRO 1597 Bairro…" at bounding box center [547, 253] width 1094 height 507
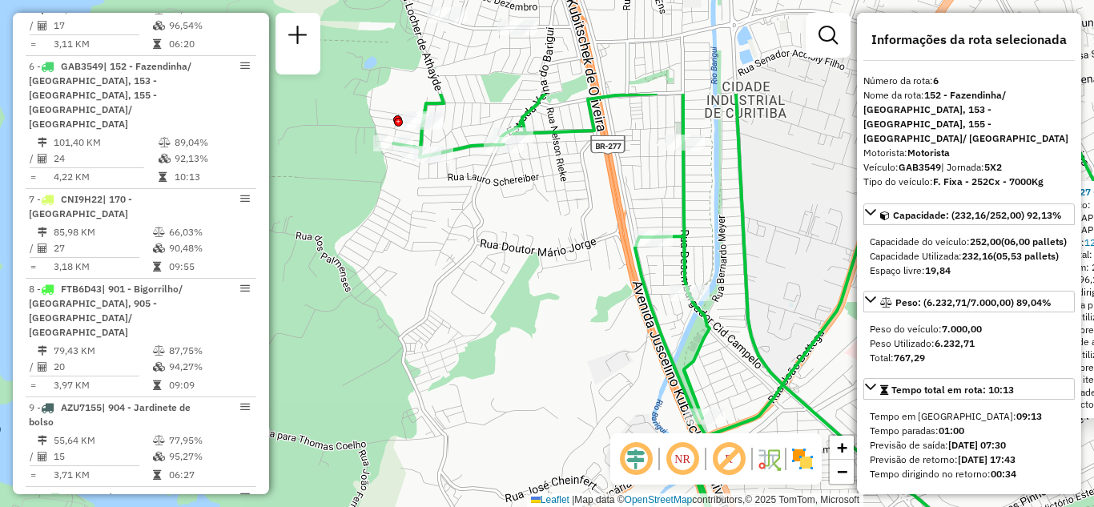
drag, startPoint x: 497, startPoint y: 198, endPoint x: 499, endPoint y: 339, distance: 141.7
click at [500, 340] on div "02442127 - JOSE AMILTON DE ALME Endereço: R JOSE RODRIGUES PINHEIRO 1597 Bairro…" at bounding box center [547, 253] width 1094 height 507
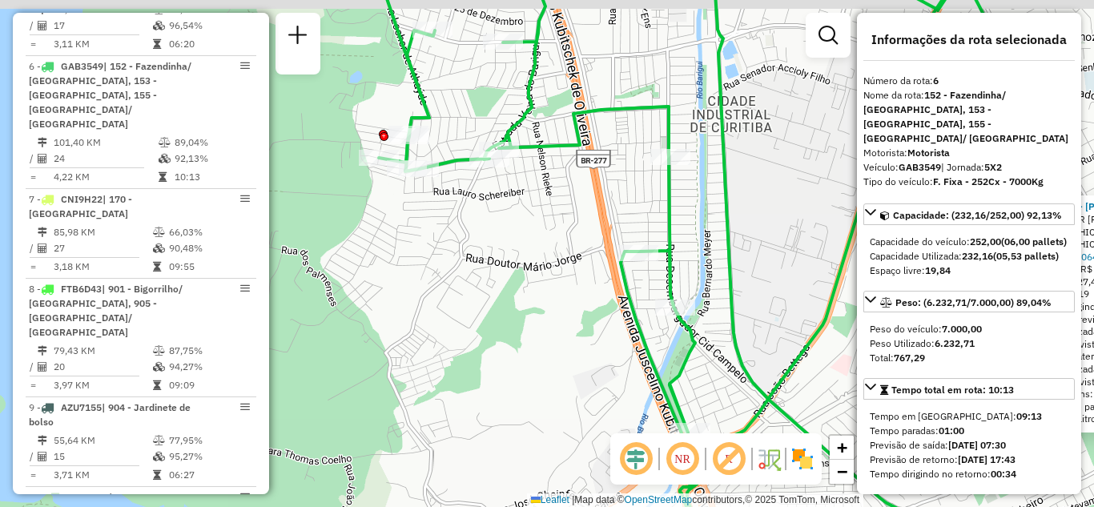
drag, startPoint x: 482, startPoint y: 204, endPoint x: 512, endPoint y: 240, distance: 47.2
click at [512, 240] on div "02442127 - JOSE AMILTON DE ALME Endereço: R JOSE RODRIGUES PINHEIRO 1597 Bairro…" at bounding box center [547, 253] width 1094 height 507
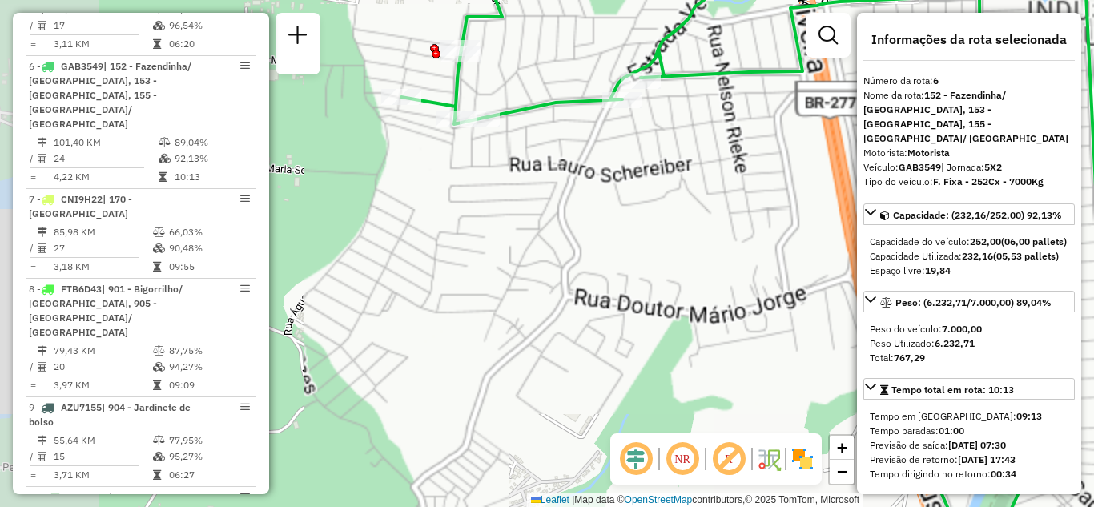
drag, startPoint x: 484, startPoint y: 159, endPoint x: 588, endPoint y: 157, distance: 104.1
click at [588, 157] on div "02442127 - JOSE AMILTON DE ALME Endereço: R JOSE RODRIGUES PINHEIRO 1597 Bairro…" at bounding box center [547, 253] width 1094 height 507
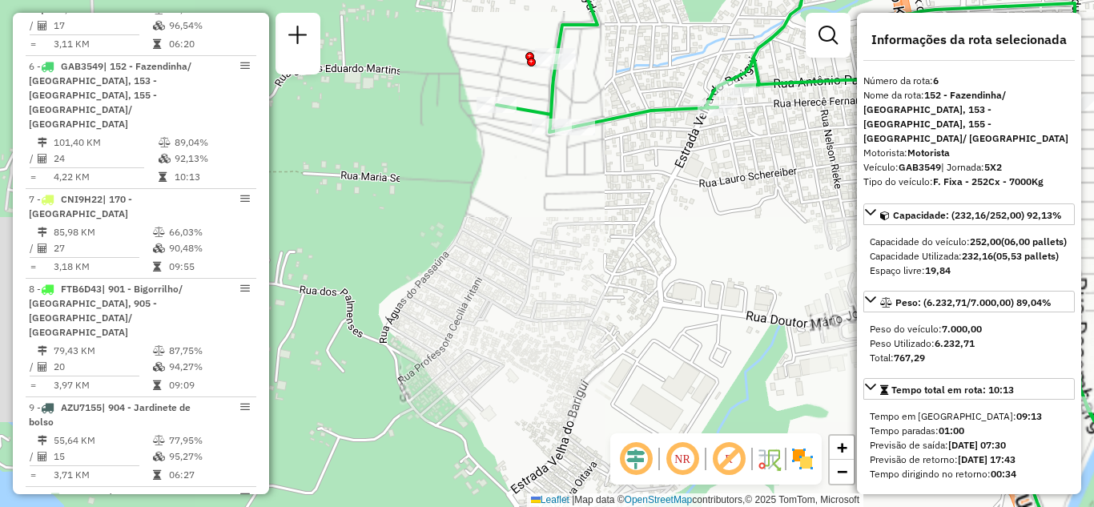
drag, startPoint x: 454, startPoint y: 177, endPoint x: 549, endPoint y: 185, distance: 95.6
click at [549, 185] on div "02442127 - JOSE AMILTON DE ALME Endereço: R JOSE RODRIGUES PINHEIRO 1597 Bairro…" at bounding box center [547, 253] width 1094 height 507
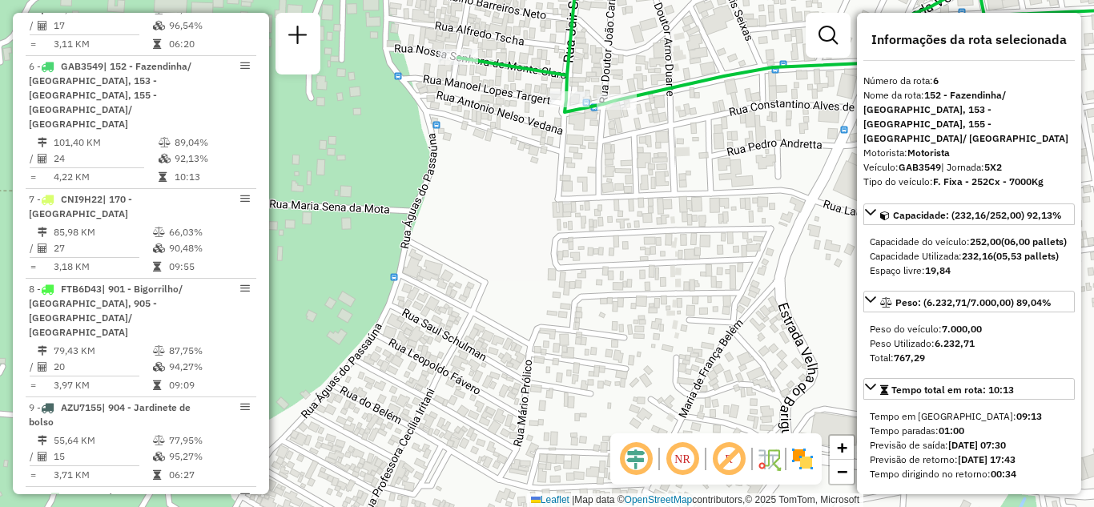
drag, startPoint x: 532, startPoint y: 155, endPoint x: 555, endPoint y: 217, distance: 65.6
click at [556, 217] on div "02442127 - JOSE AMILTON DE ALME Endereço: R JOSE RODRIGUES PINHEIRO 1597 Bairro…" at bounding box center [547, 253] width 1094 height 507
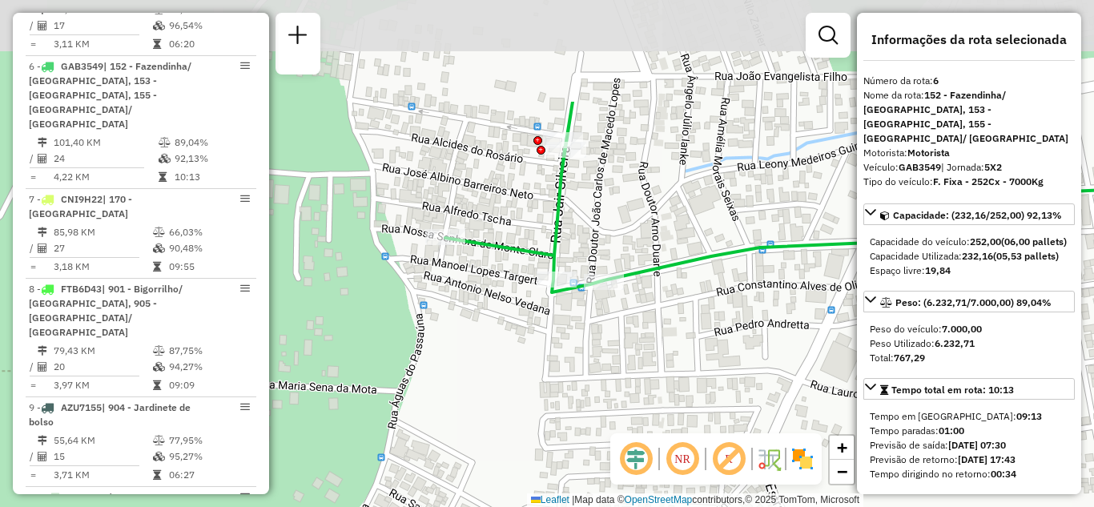
drag, startPoint x: 485, startPoint y: 179, endPoint x: 470, endPoint y: 331, distance: 152.9
click at [464, 335] on div "02442127 - JOSE AMILTON DE ALME Endereço: R JOSE RODRIGUES PINHEIRO 1597 Bairro…" at bounding box center [547, 253] width 1094 height 507
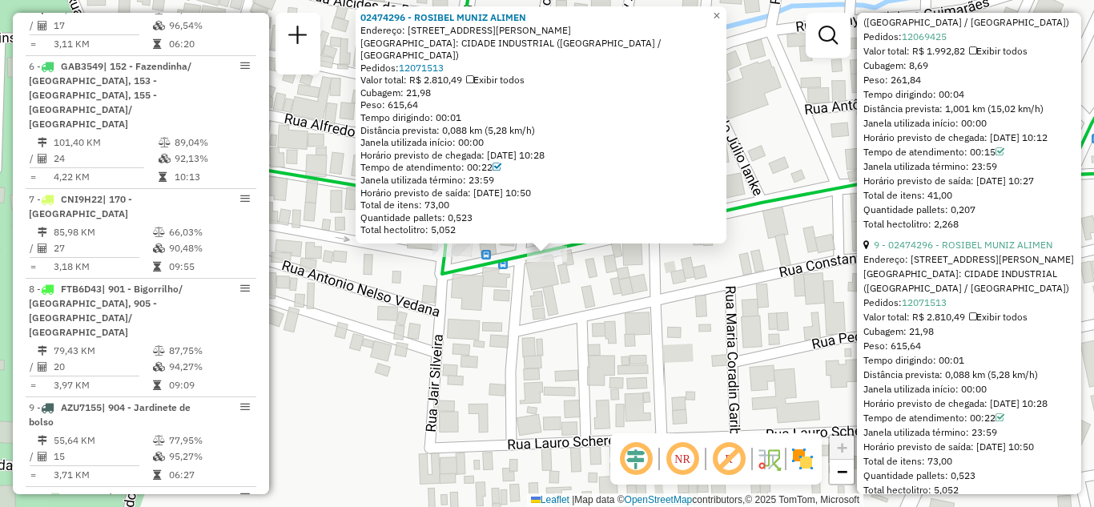
scroll to position [2802, 0]
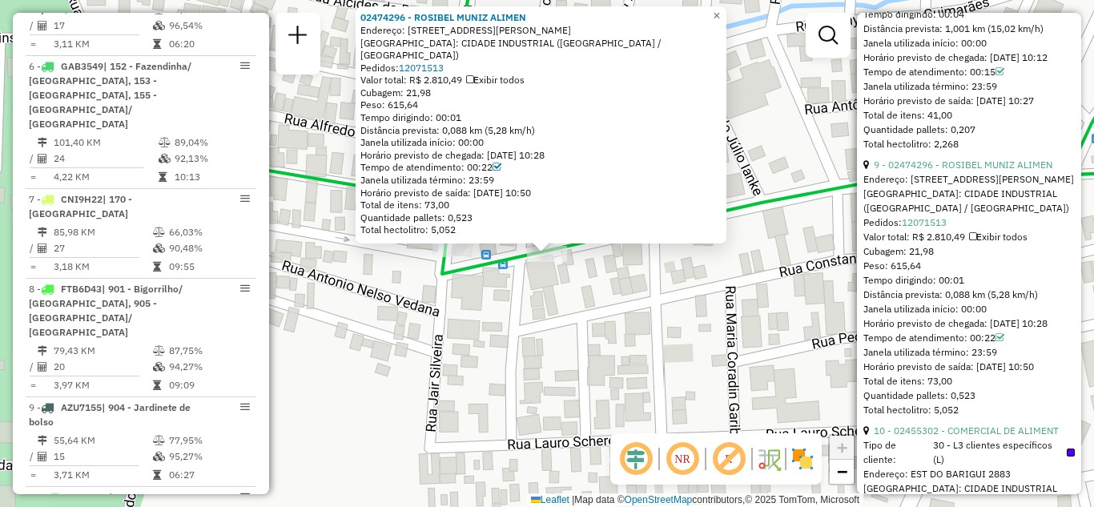
click at [574, 296] on div "Rota 6 - Placa GAB3549 02474296 - ROSIBEL MUNIZ ALIMEN 02474296 - ROSIBEL MUNIZ…" at bounding box center [547, 253] width 1094 height 507
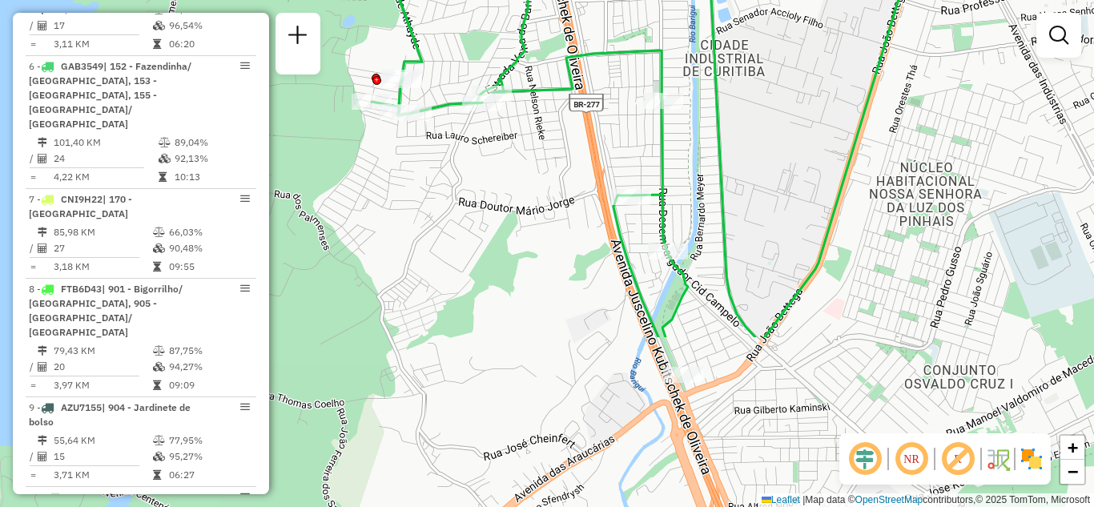
drag, startPoint x: 848, startPoint y: 412, endPoint x: 560, endPoint y: 191, distance: 363.2
click at [560, 191] on div "Janela de atendimento Grade de atendimento Capacidade Transportadoras Veículos …" at bounding box center [547, 253] width 1094 height 507
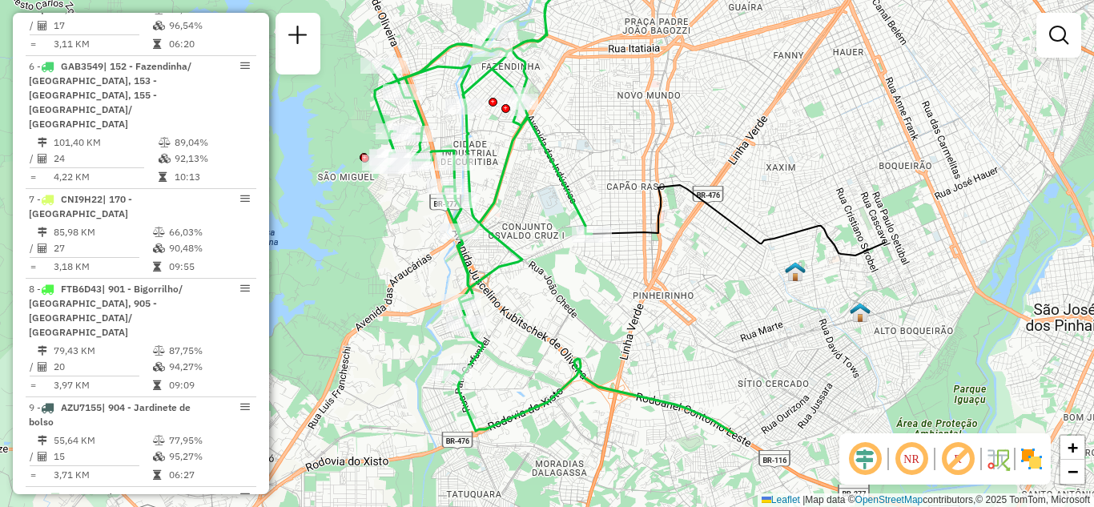
drag, startPoint x: 921, startPoint y: 419, endPoint x: 604, endPoint y: 295, distance: 340.5
click at [604, 295] on div "Janela de atendimento Grade de atendimento Capacidade Transportadoras Veículos …" at bounding box center [547, 253] width 1094 height 507
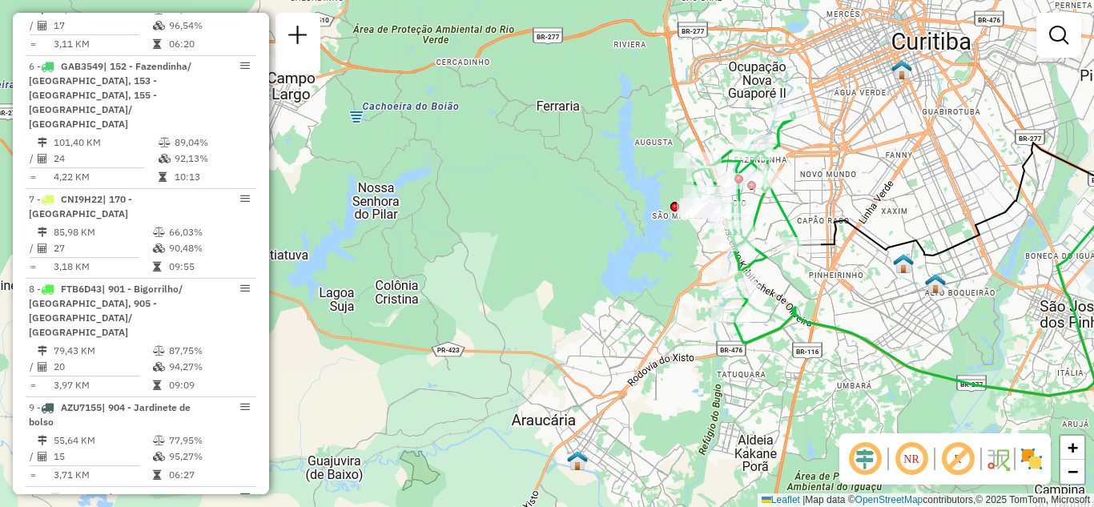
drag, startPoint x: 1002, startPoint y: 342, endPoint x: 1054, endPoint y: 308, distance: 61.3
click at [1054, 308] on div "Janela de atendimento Grade de atendimento Capacidade Transportadoras Veículos …" at bounding box center [547, 253] width 1094 height 507
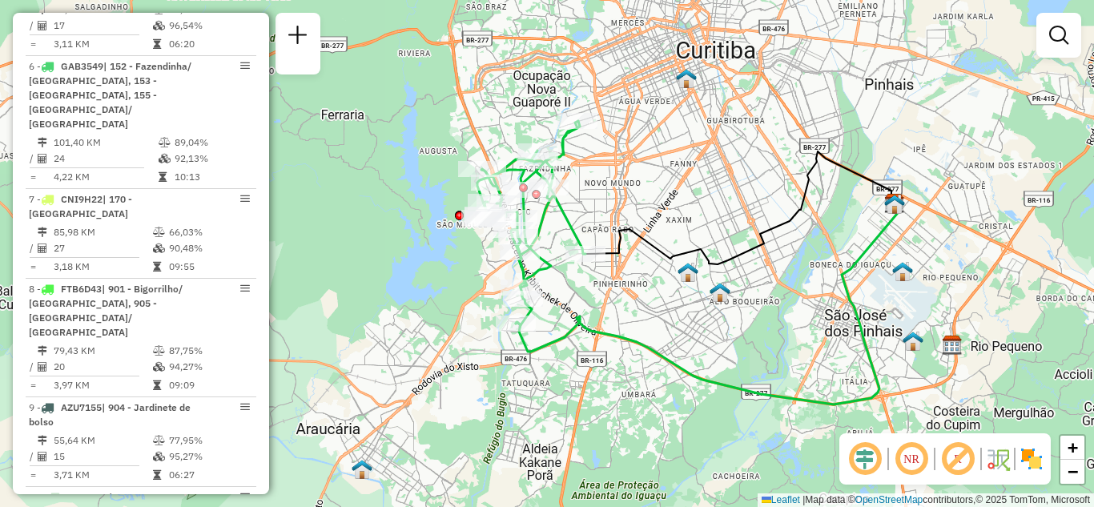
drag, startPoint x: 986, startPoint y: 369, endPoint x: 770, endPoint y: 378, distance: 215.6
click at [770, 378] on div "Janela de atendimento Grade de atendimento Capacidade Transportadoras Veículos …" at bounding box center [547, 253] width 1094 height 507
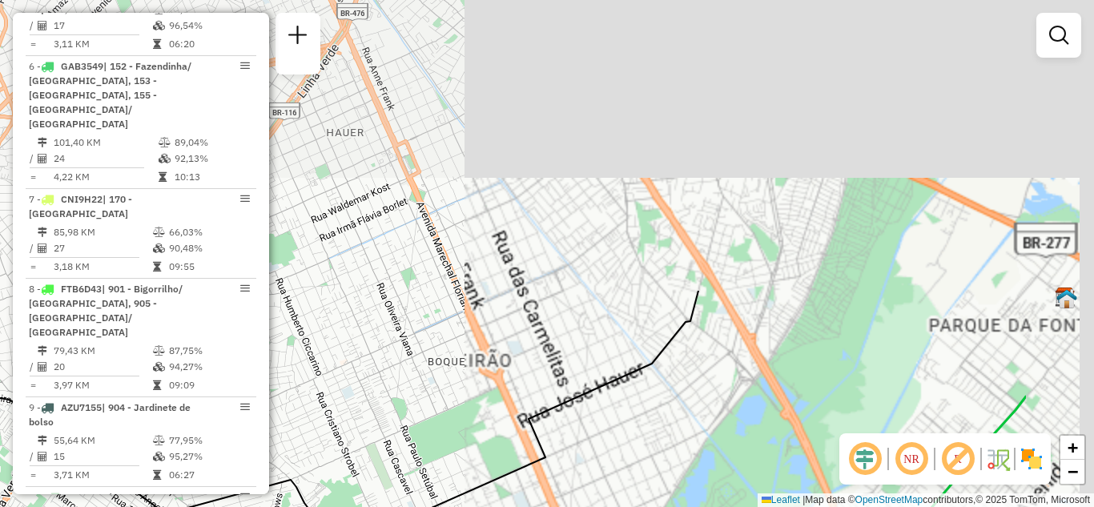
drag, startPoint x: 914, startPoint y: 169, endPoint x: 737, endPoint y: 510, distance: 384.3
click at [737, 506] on html "Aguarde... Pop-up bloqueado! Seu navegador bloqueou automáticamente a abertura …" at bounding box center [547, 253] width 1094 height 507
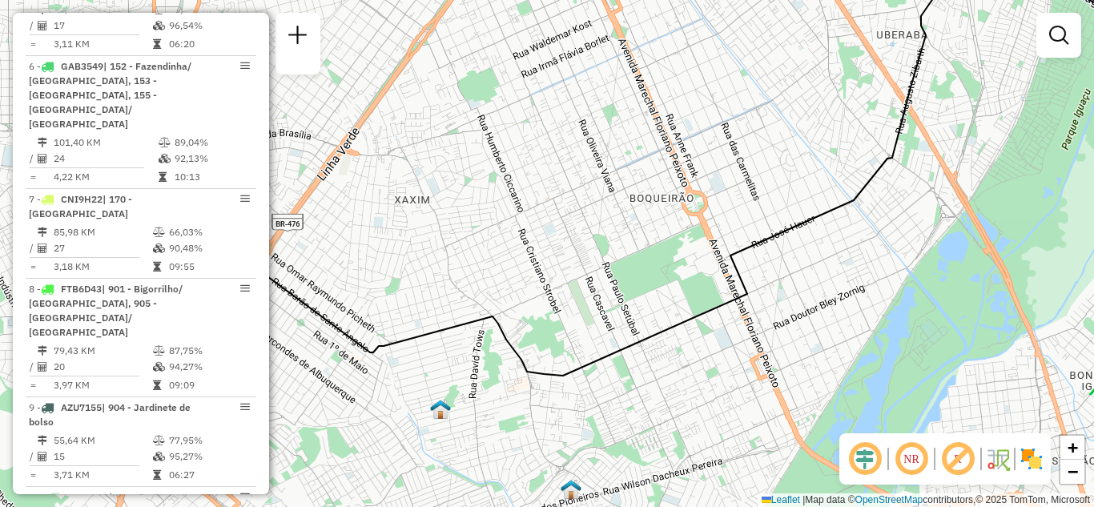
drag, startPoint x: 891, startPoint y: 311, endPoint x: 894, endPoint y: 192, distance: 119.3
click at [1078, 127] on div "Janela de atendimento Grade de atendimento Capacidade Transportadoras Veículos …" at bounding box center [547, 253] width 1094 height 507
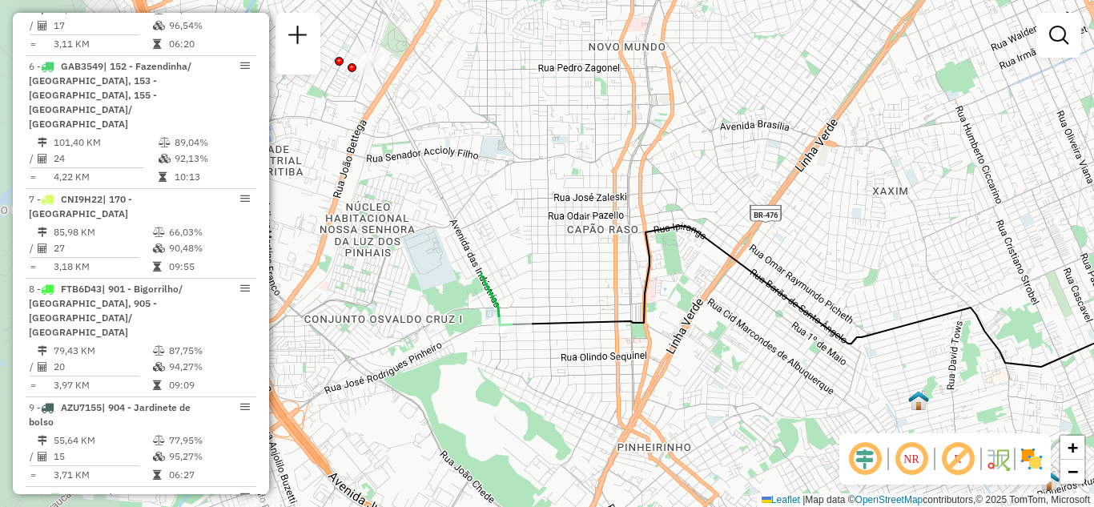
drag, startPoint x: 349, startPoint y: 388, endPoint x: 918, endPoint y: 379, distance: 568.6
click at [918, 379] on div "Janela de atendimento Grade de atendimento Capacidade Transportadoras Veículos …" at bounding box center [547, 253] width 1094 height 507
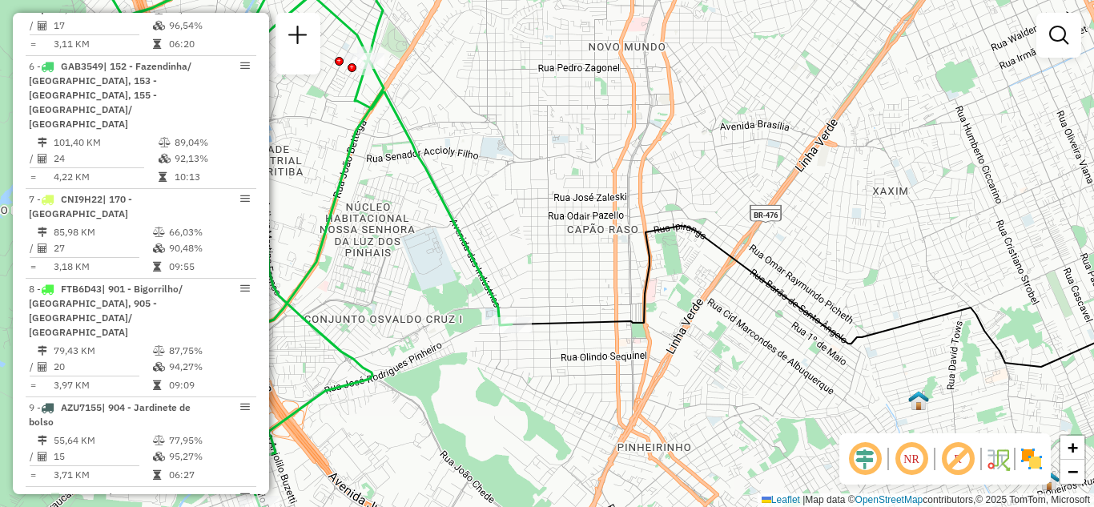
select select "**********"
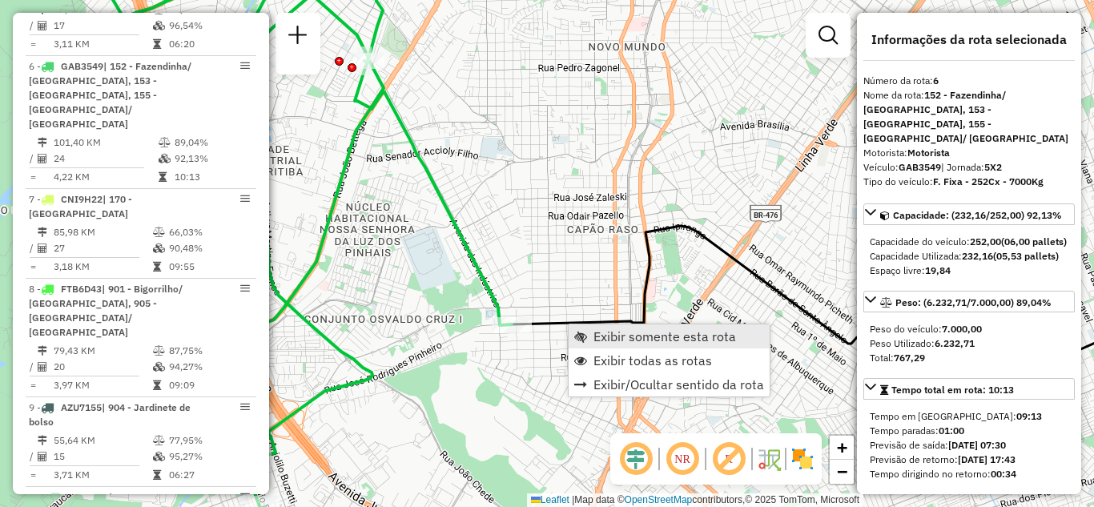
click at [633, 331] on span "Exibir somente esta rota" at bounding box center [664, 336] width 143 height 13
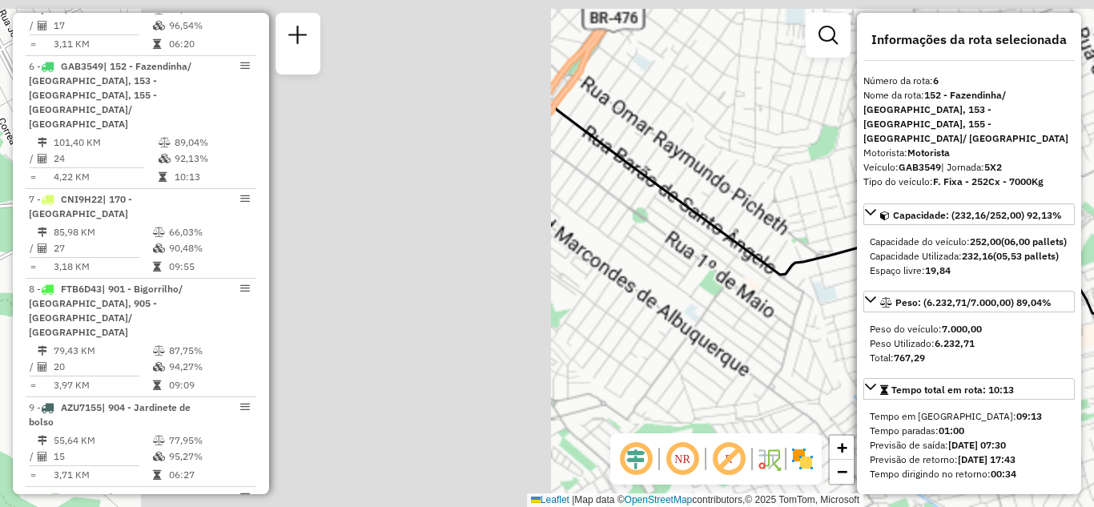
drag, startPoint x: 499, startPoint y: 330, endPoint x: 884, endPoint y: 396, distance: 390.8
click at [1086, 380] on div "Janela de atendimento Grade de atendimento Capacidade Transportadoras Veículos …" at bounding box center [547, 253] width 1094 height 507
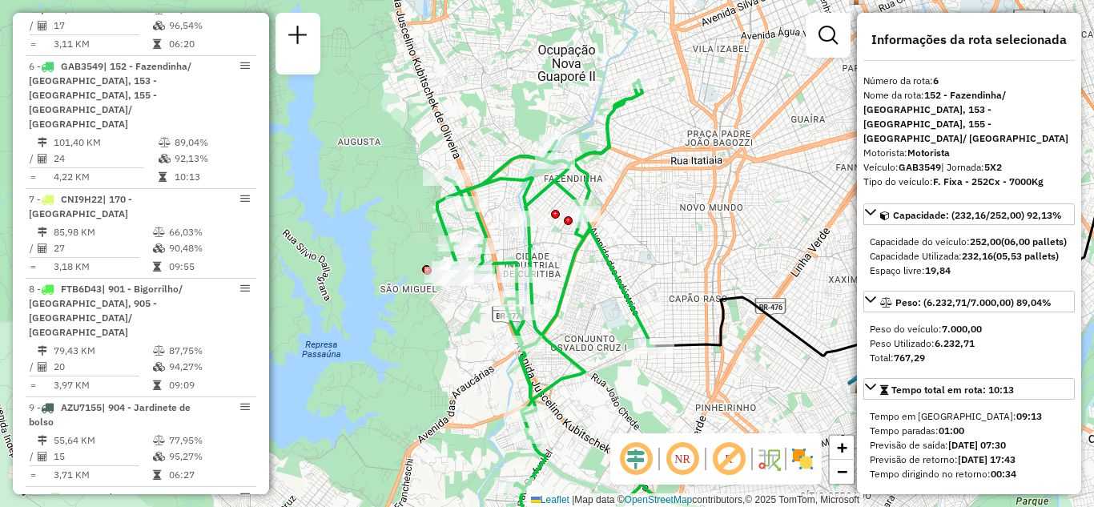
drag, startPoint x: 518, startPoint y: 408, endPoint x: 693, endPoint y: 430, distance: 176.7
click at [693, 430] on div "Janela de atendimento Grade de atendimento Capacidade Transportadoras Veículos …" at bounding box center [547, 253] width 1094 height 507
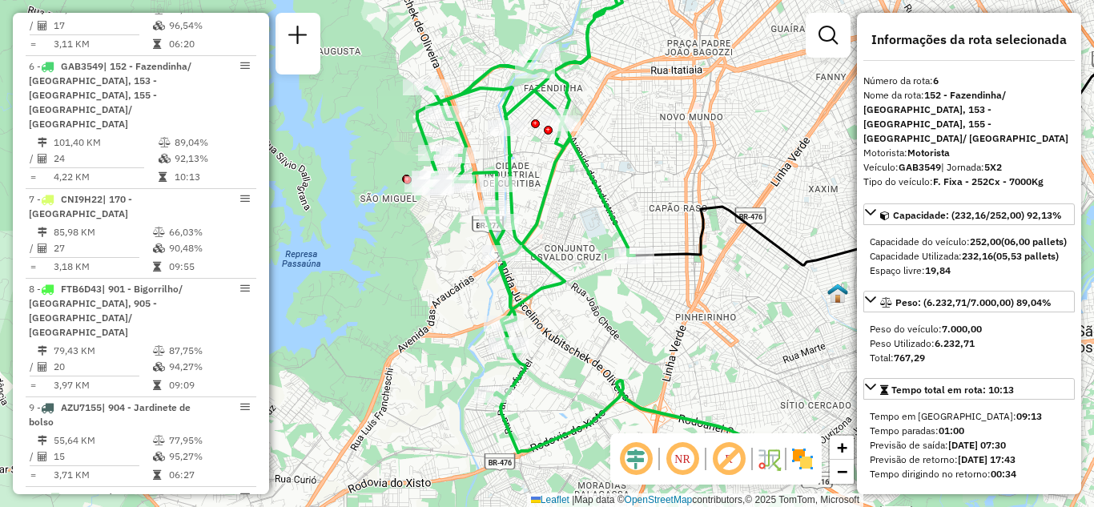
drag, startPoint x: 597, startPoint y: 415, endPoint x: 575, endPoint y: 327, distance: 90.1
click at [575, 327] on div "Janela de atendimento Grade de atendimento Capacidade Transportadoras Veículos …" at bounding box center [547, 253] width 1094 height 507
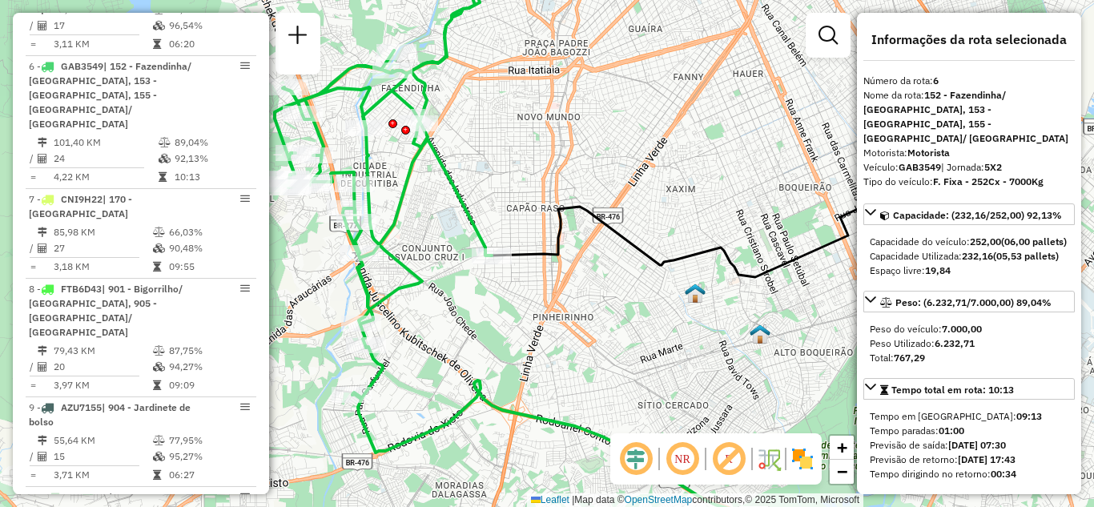
drag, startPoint x: 701, startPoint y: 337, endPoint x: 559, endPoint y: 337, distance: 142.5
click at [559, 337] on div "Janela de atendimento Grade de atendimento Capacidade Transportadoras Veículos …" at bounding box center [547, 253] width 1094 height 507
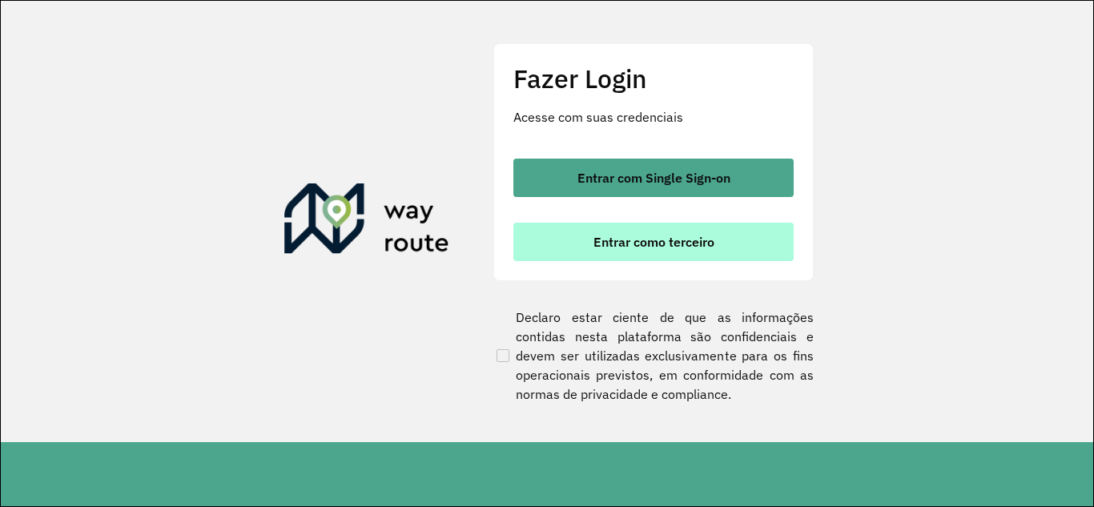
click at [592, 233] on button "Entrar como terceiro" at bounding box center [653, 242] width 280 height 38
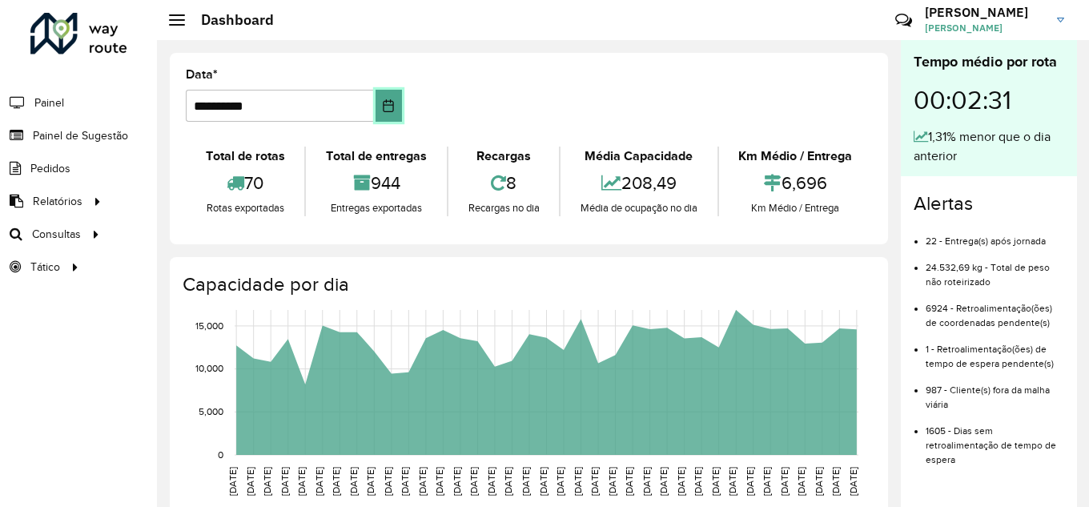
click at [382, 107] on icon "Choose Date" at bounding box center [388, 105] width 13 height 13
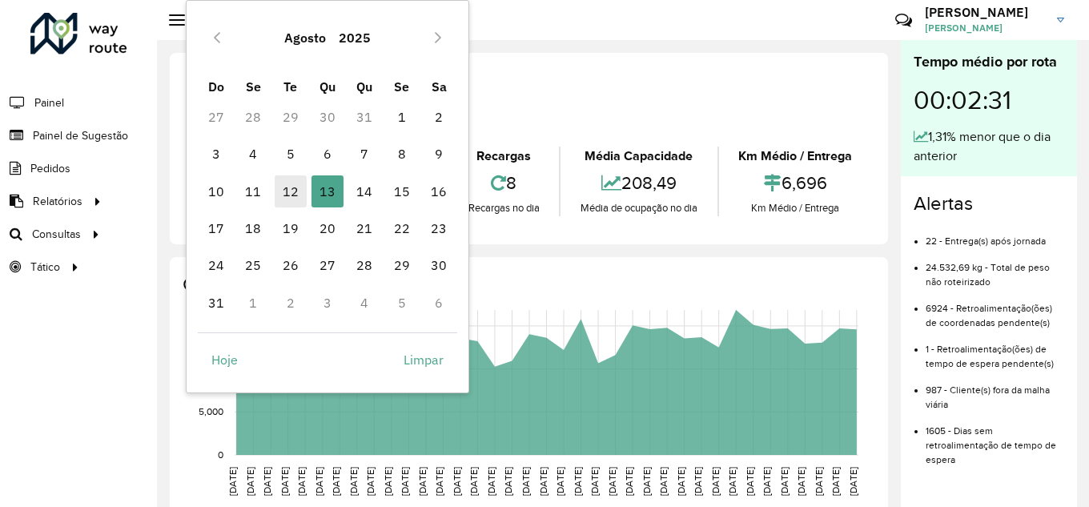
click at [296, 190] on span "12" at bounding box center [291, 191] width 32 height 32
type input "**********"
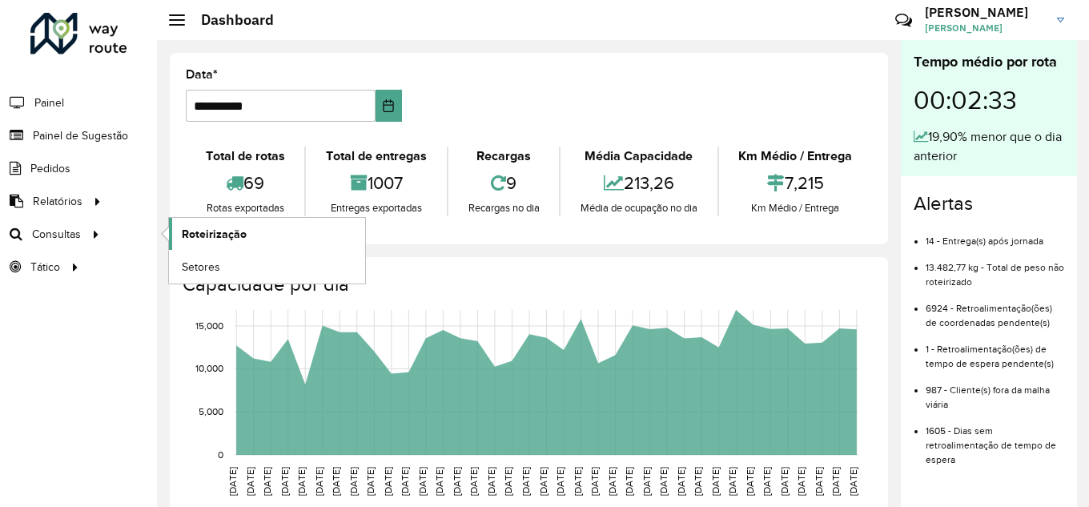
click at [214, 240] on span "Roteirização" at bounding box center [214, 234] width 65 height 17
click at [205, 267] on span "Setores" at bounding box center [201, 267] width 39 height 17
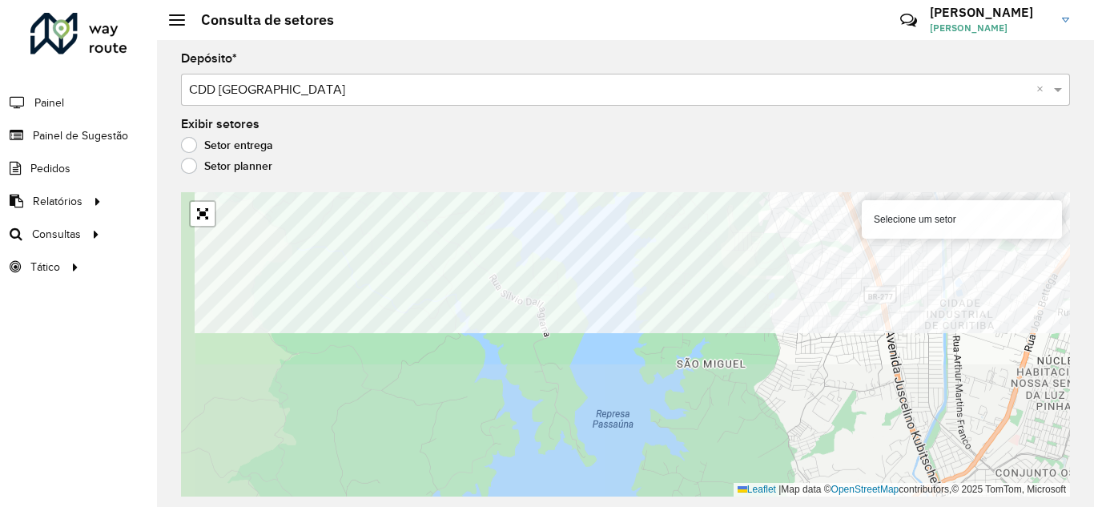
click at [966, 208] on div "Selecione um setor Leaflet | Map data © OpenStreetMap contributors,© 2025 TomTo…" at bounding box center [625, 344] width 889 height 304
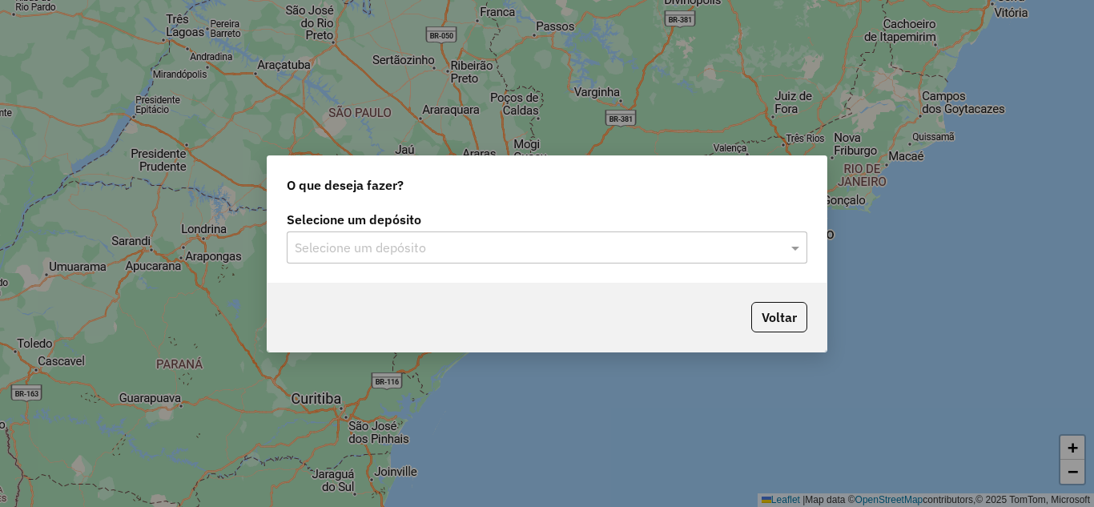
click at [810, 246] on div "Selecione um depósito Selecione um depósito" at bounding box center [546, 244] width 559 height 75
click at [795, 247] on span at bounding box center [797, 247] width 20 height 19
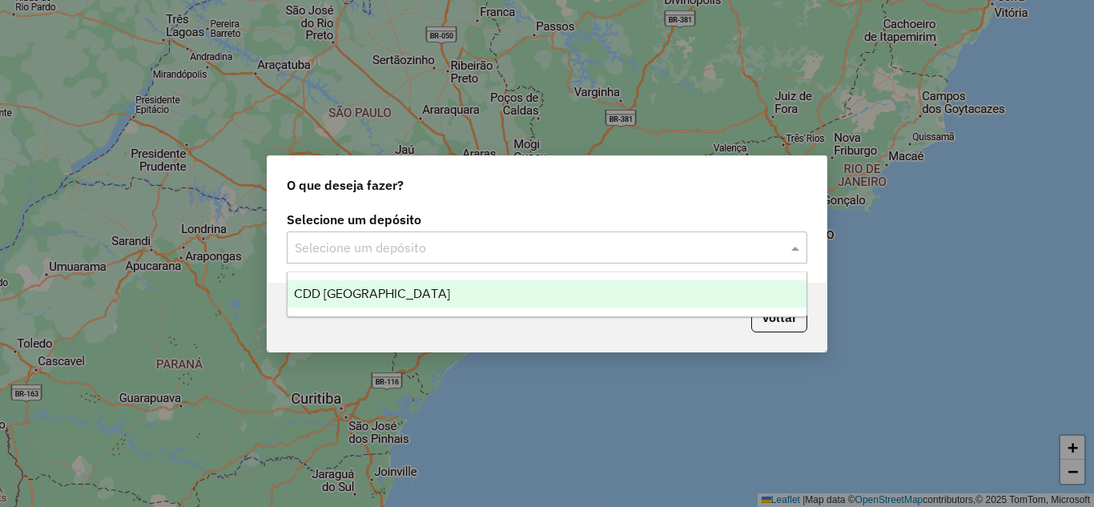
click at [406, 290] on div "CDD [GEOGRAPHIC_DATA]" at bounding box center [546, 293] width 519 height 27
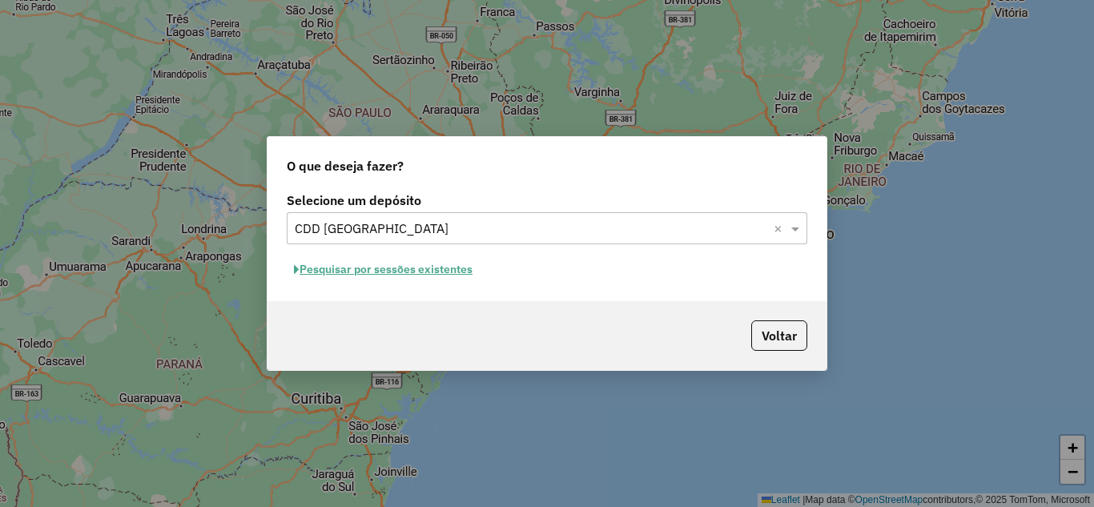
click at [384, 269] on button "Pesquisar por sessões existentes" at bounding box center [383, 269] width 193 height 25
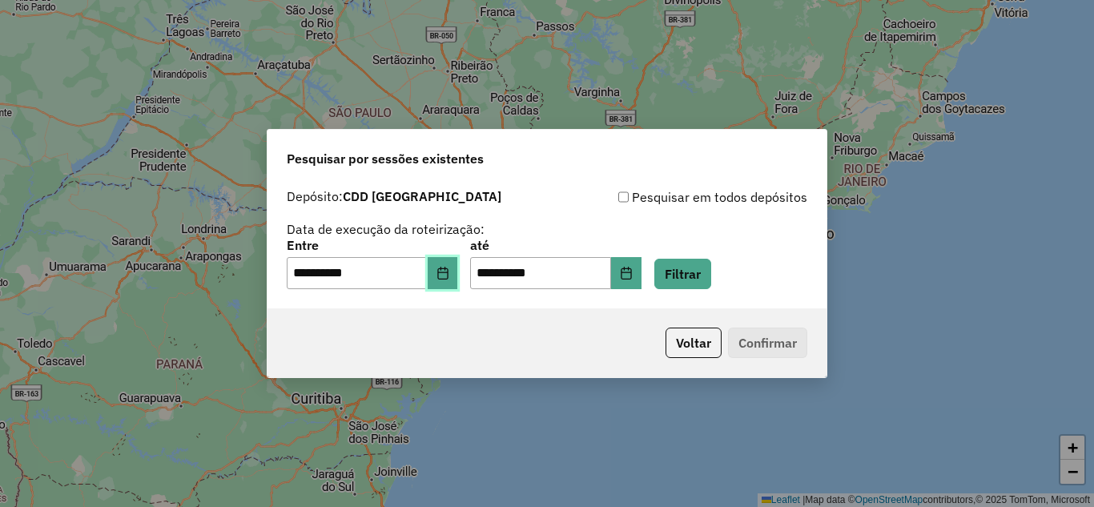
click at [444, 274] on button "Choose Date" at bounding box center [443, 273] width 30 height 32
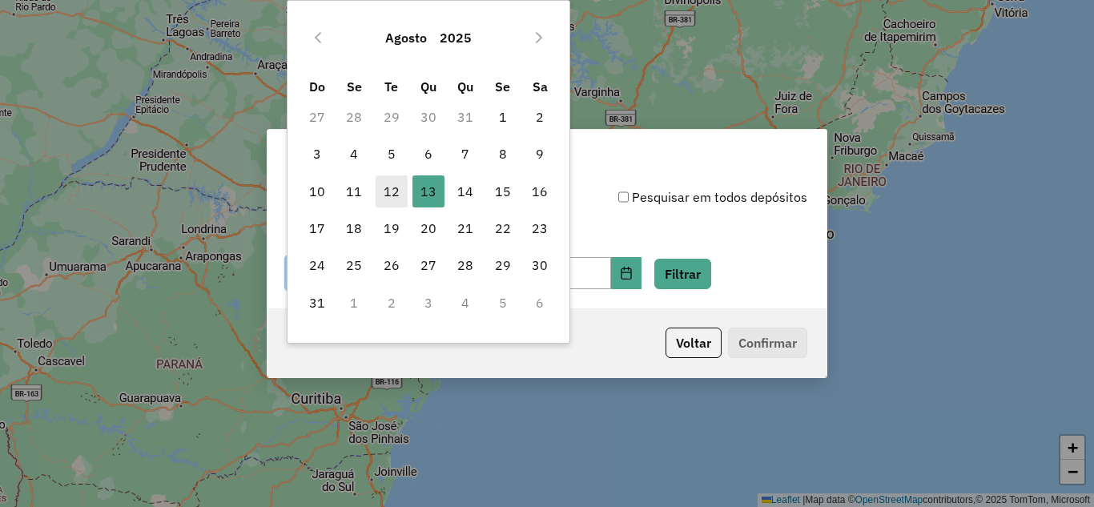
drag, startPoint x: 397, startPoint y: 190, endPoint x: 440, endPoint y: 191, distance: 43.2
click at [398, 190] on span "12" at bounding box center [392, 191] width 32 height 32
type input "**********"
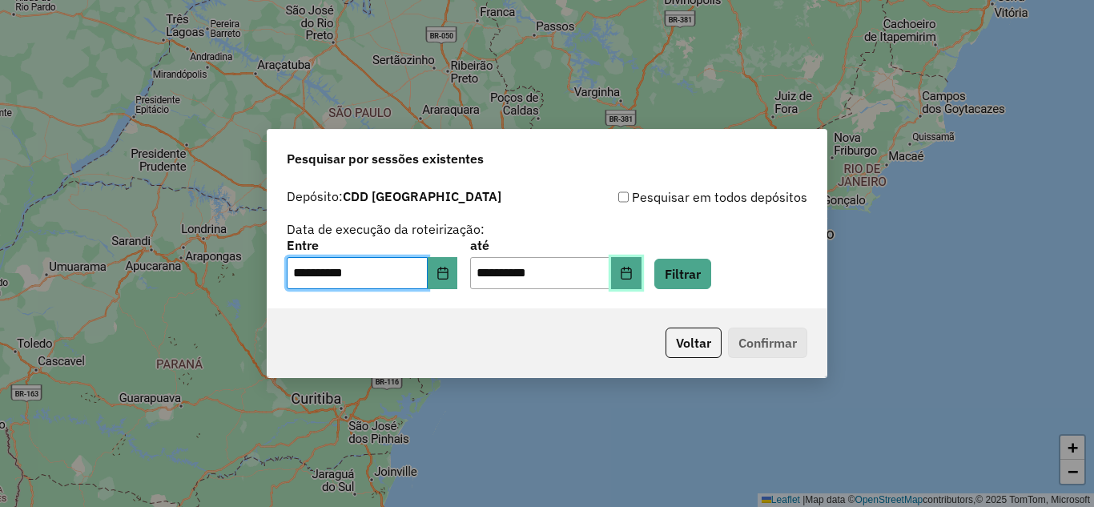
click at [633, 272] on icon "Choose Date" at bounding box center [626, 273] width 13 height 13
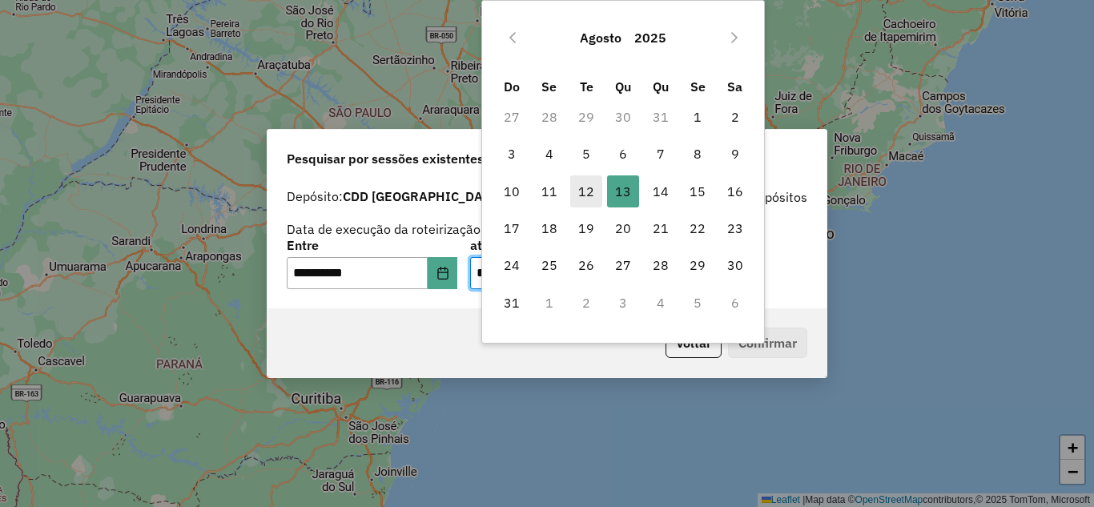
drag, startPoint x: 584, startPoint y: 195, endPoint x: 595, endPoint y: 219, distance: 25.4
click at [586, 195] on span "12" at bounding box center [586, 191] width 32 height 32
type input "**********"
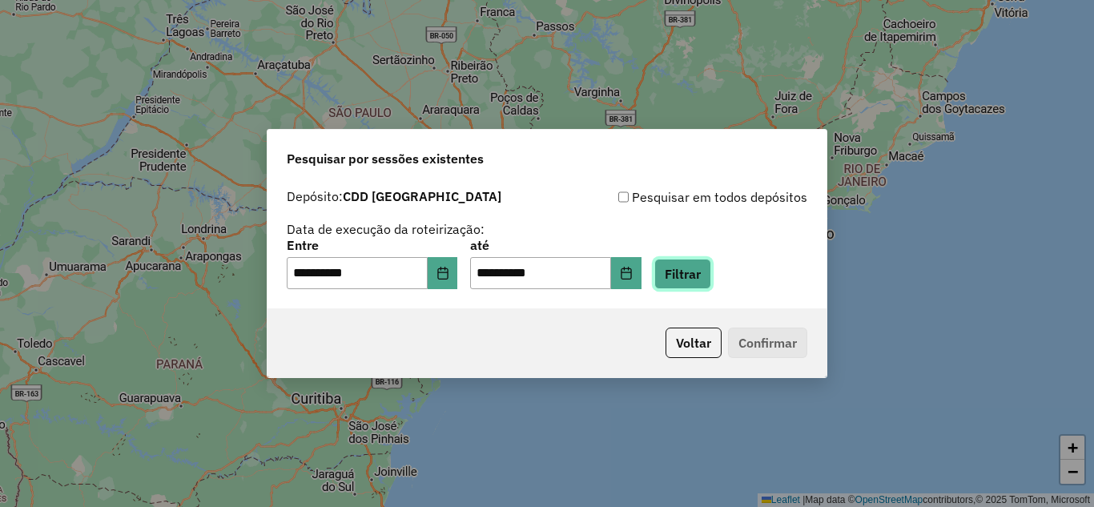
click at [704, 272] on button "Filtrar" at bounding box center [682, 274] width 57 height 30
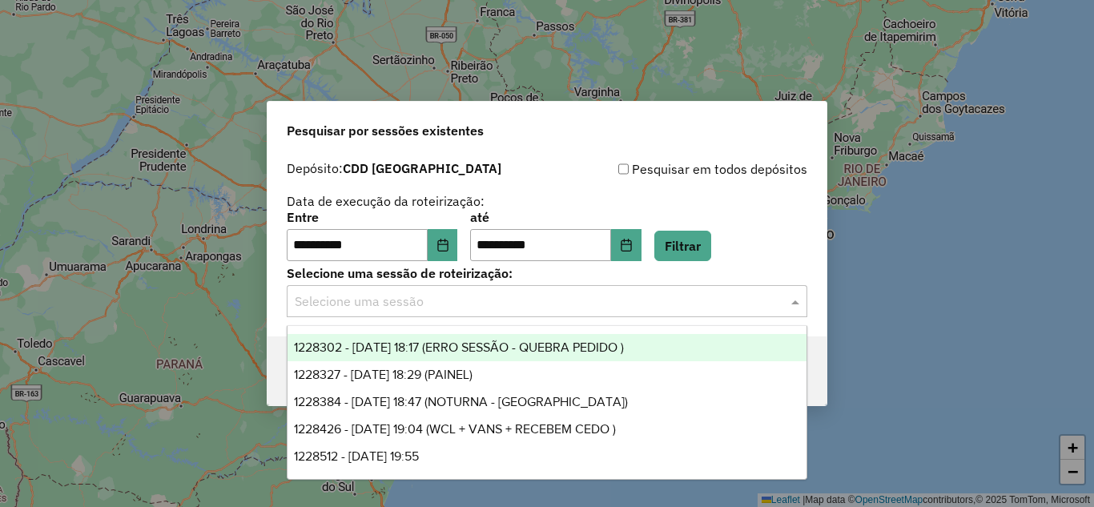
click at [556, 304] on input "text" at bounding box center [531, 301] width 472 height 19
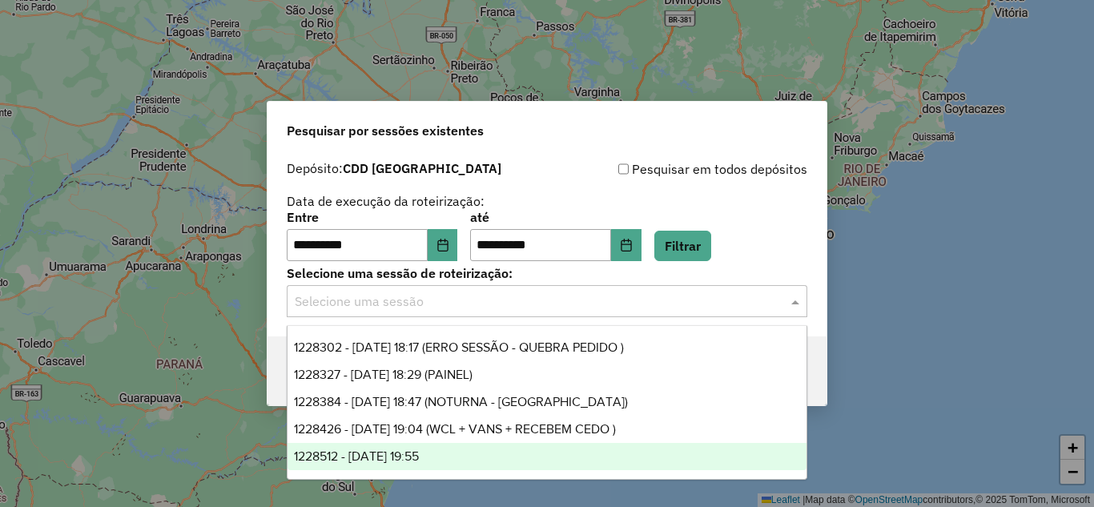
click at [392, 449] on span "1228512 - 12/08/2025 19:55" at bounding box center [356, 456] width 125 height 14
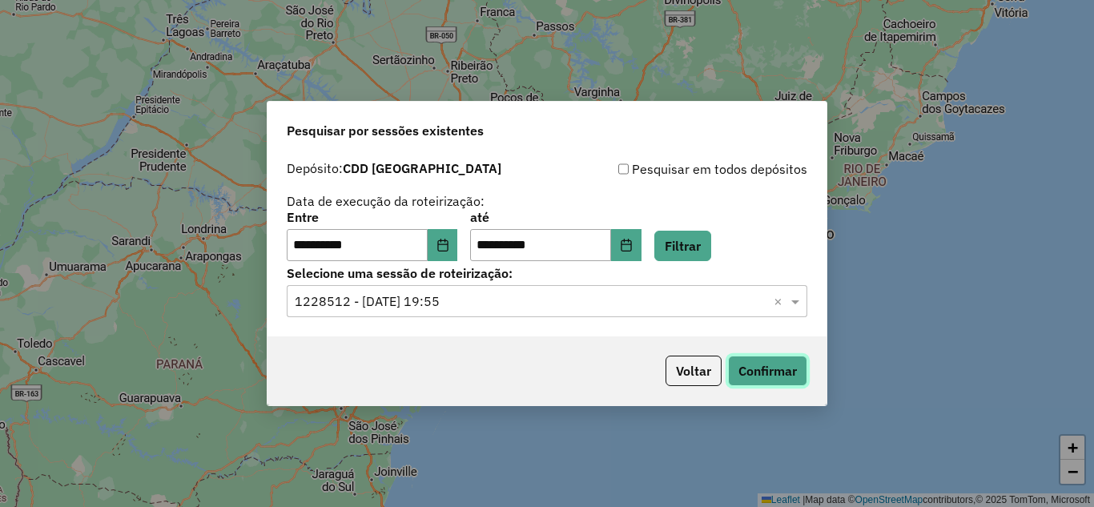
click at [769, 372] on button "Confirmar" at bounding box center [767, 370] width 79 height 30
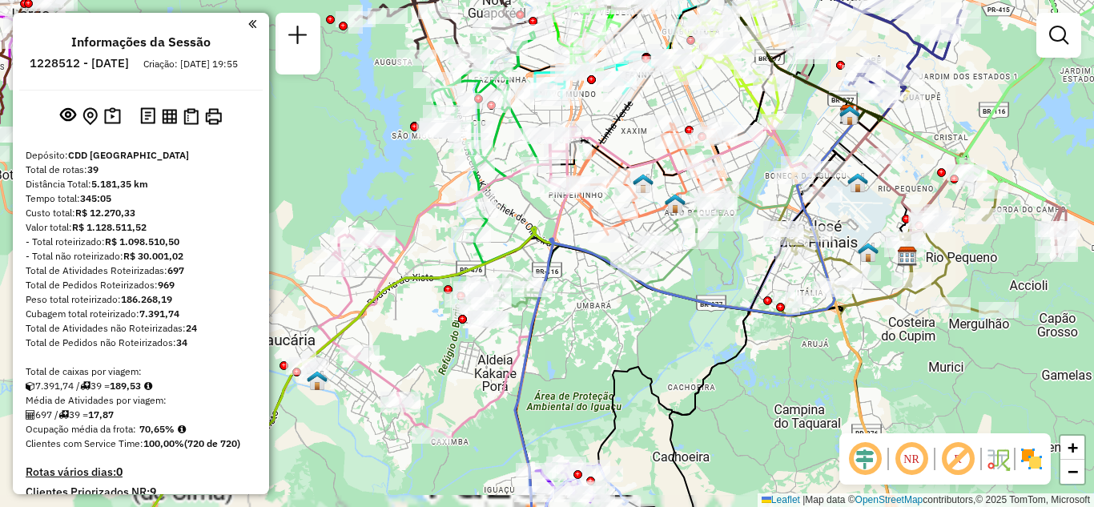
drag, startPoint x: 406, startPoint y: 219, endPoint x: 440, endPoint y: 239, distance: 39.8
click at [440, 239] on div "Janela de atendimento Grade de atendimento Capacidade Transportadoras Veículos …" at bounding box center [547, 253] width 1094 height 507
select select "**********"
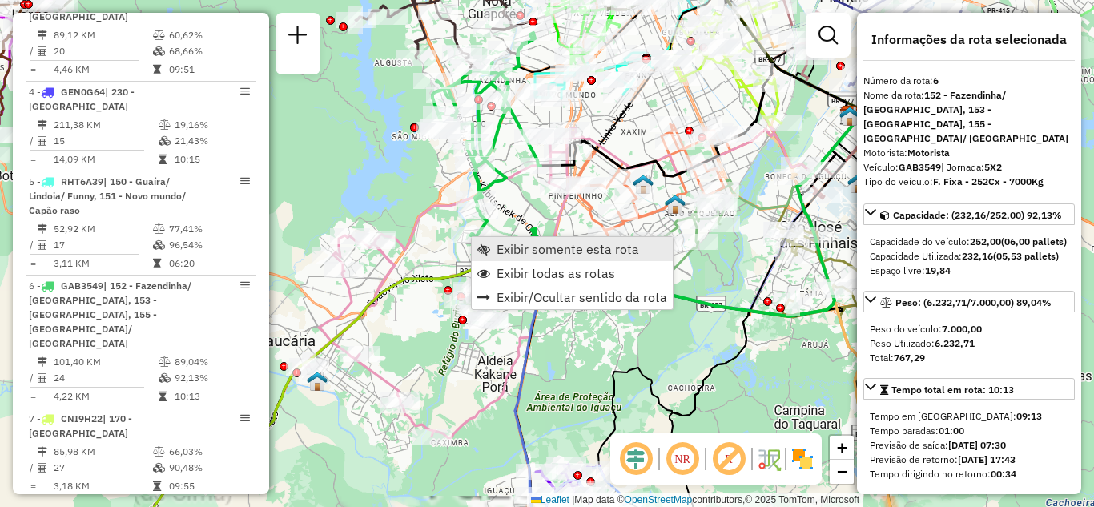
scroll to position [1094, 0]
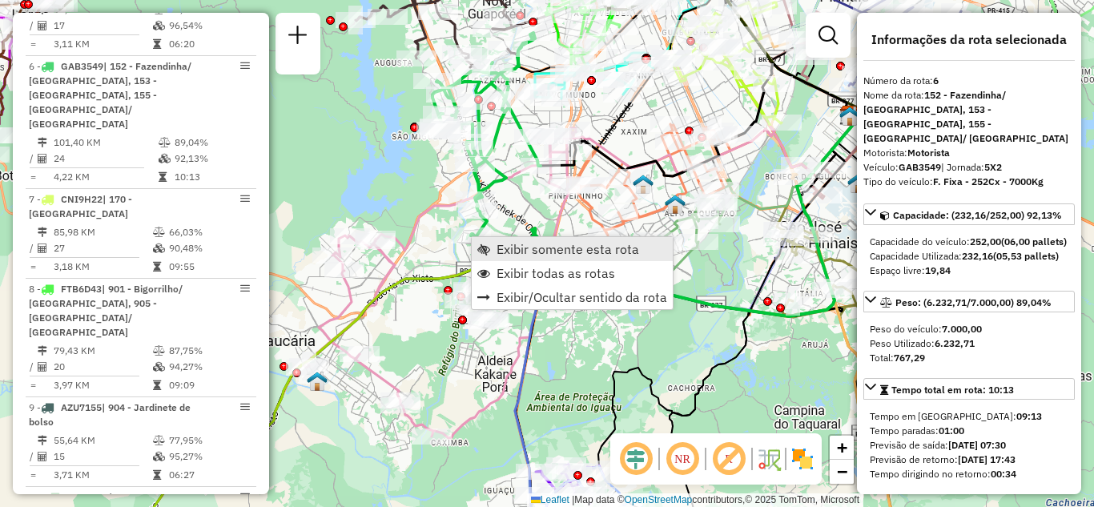
click at [515, 244] on span "Exibir somente esta rota" at bounding box center [567, 249] width 143 height 13
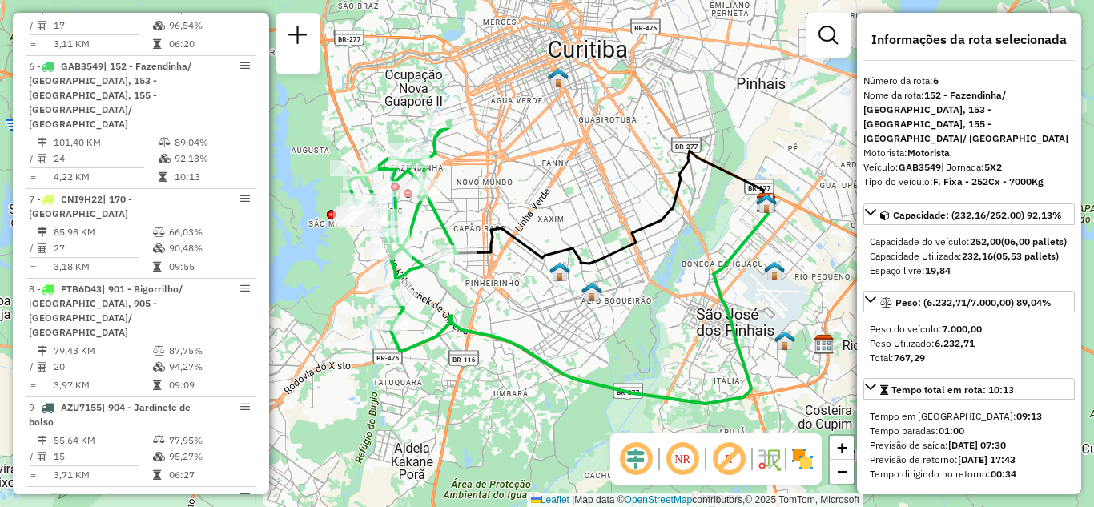
drag, startPoint x: 333, startPoint y: 244, endPoint x: 347, endPoint y: 253, distance: 16.2
click at [347, 253] on div "Janela de atendimento Grade de atendimento Capacidade Transportadoras Veículos …" at bounding box center [547, 253] width 1094 height 507
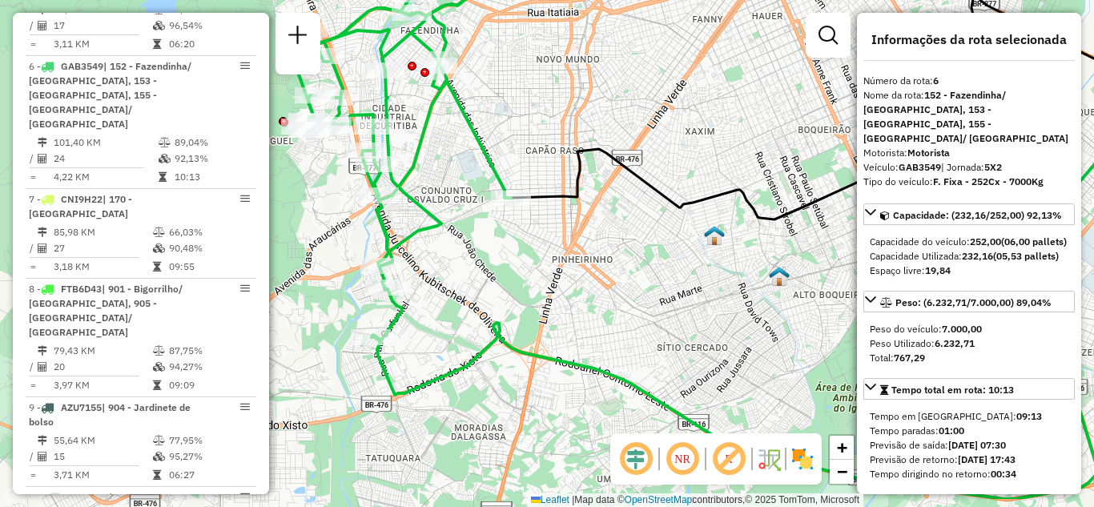
drag, startPoint x: 629, startPoint y: 376, endPoint x: 577, endPoint y: 317, distance: 78.3
click at [577, 317] on div "Janela de atendimento Grade de atendimento Capacidade Transportadoras Veículos …" at bounding box center [547, 253] width 1094 height 507
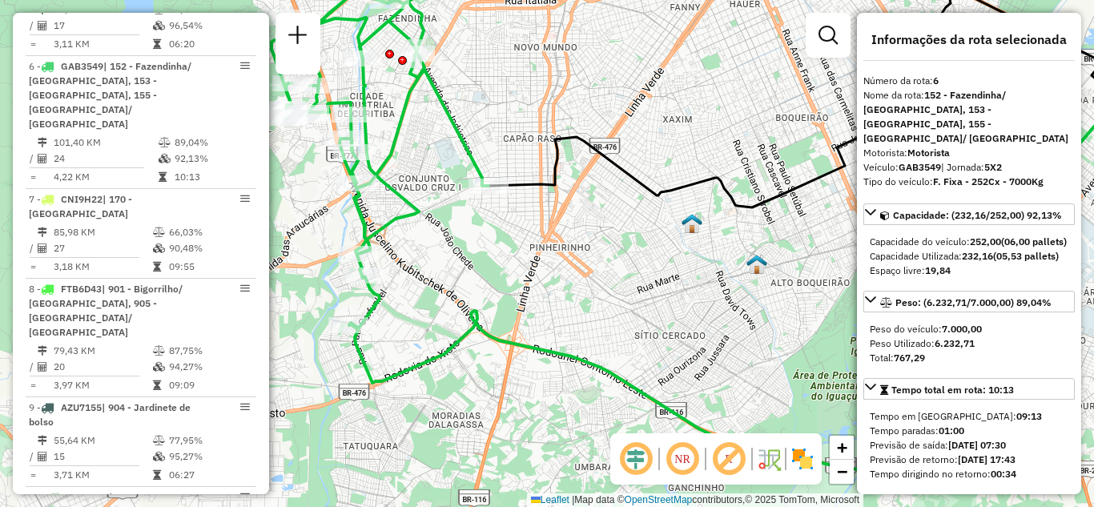
drag, startPoint x: 696, startPoint y: 358, endPoint x: 678, endPoint y: 349, distance: 19.7
click at [678, 349] on div "Janela de atendimento Grade de atendimento Capacidade Transportadoras Veículos …" at bounding box center [547, 253] width 1094 height 507
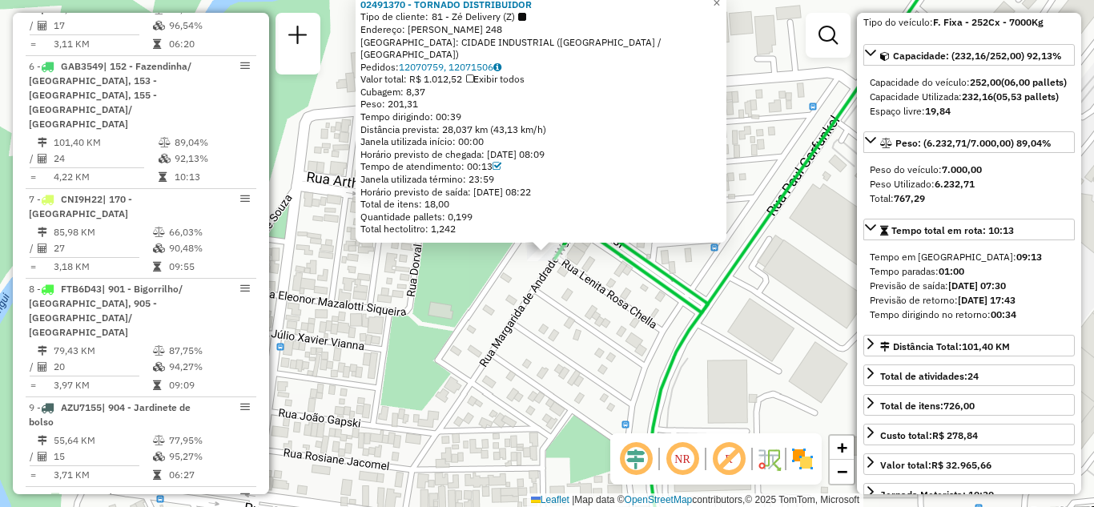
scroll to position [160, 0]
click at [938, 347] on div "Distância Total: 101,40 KM" at bounding box center [945, 346] width 130 height 14
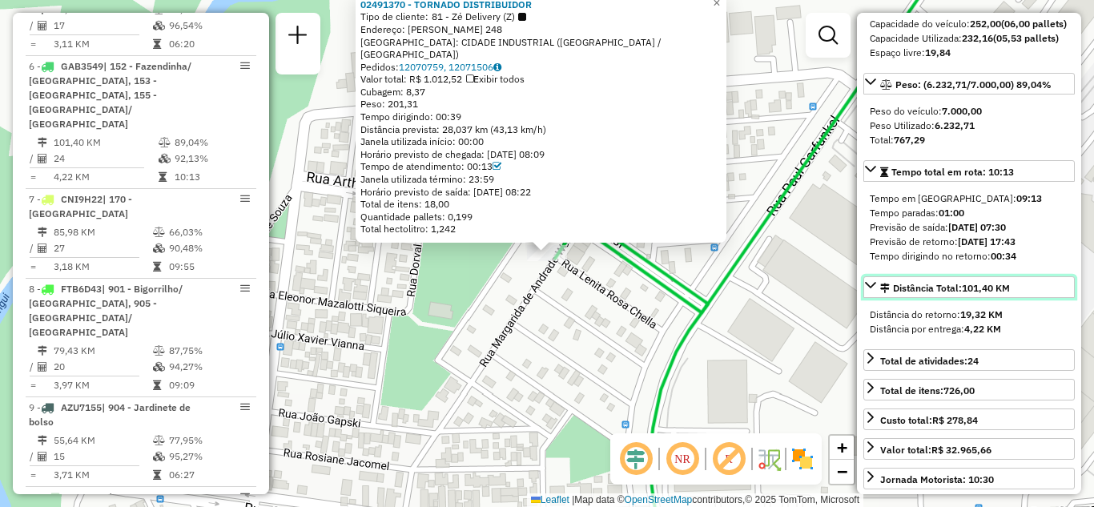
scroll to position [240, 0]
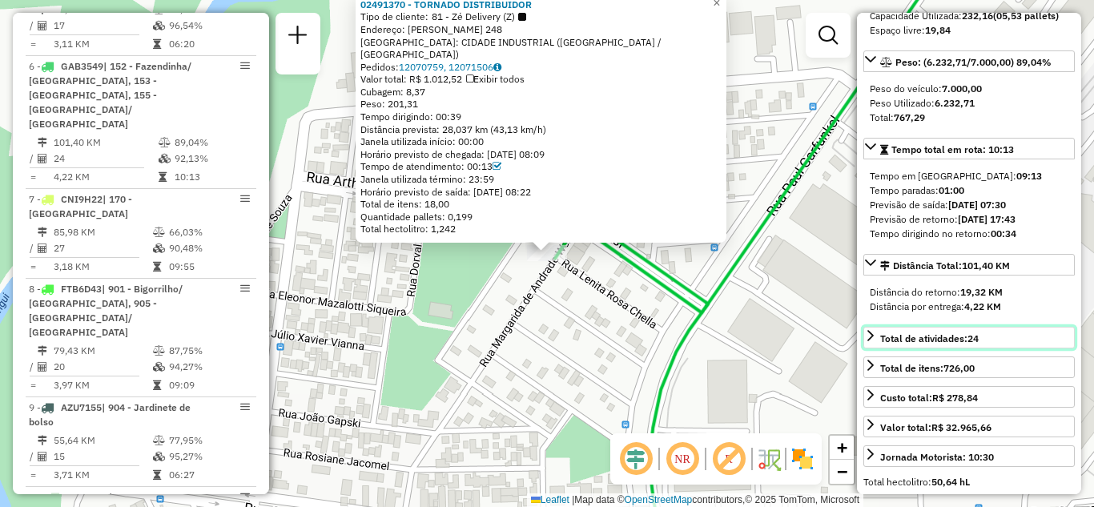
click at [958, 343] on span "Total de atividades: 24" at bounding box center [929, 338] width 98 height 12
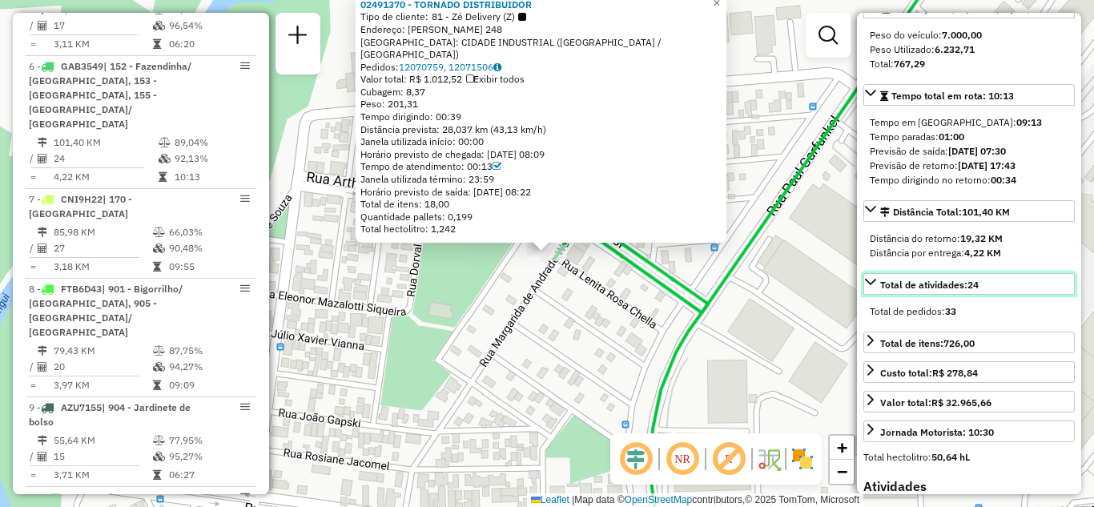
scroll to position [320, 0]
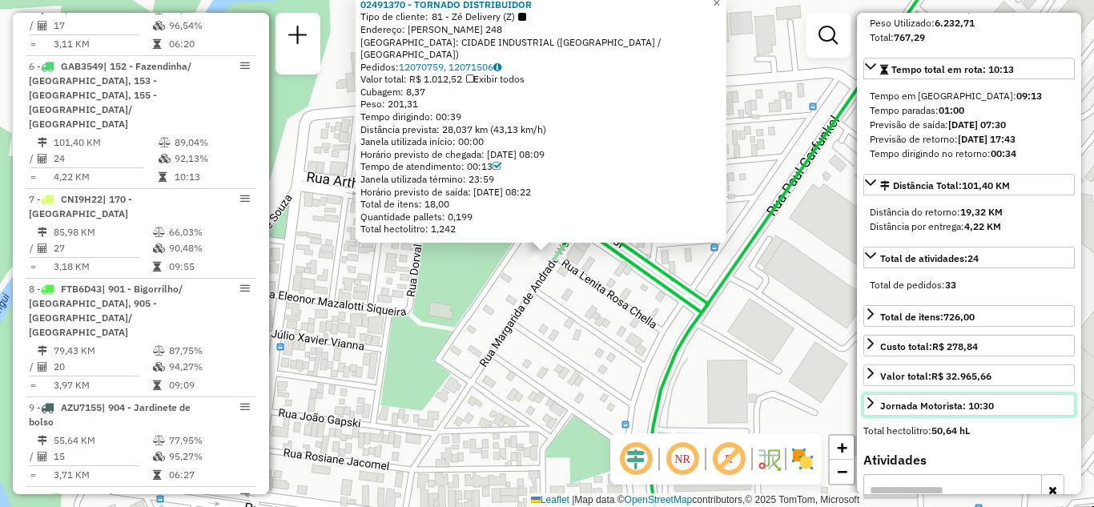
click at [945, 404] on div "Jornada Motorista: 10:30" at bounding box center [937, 406] width 114 height 14
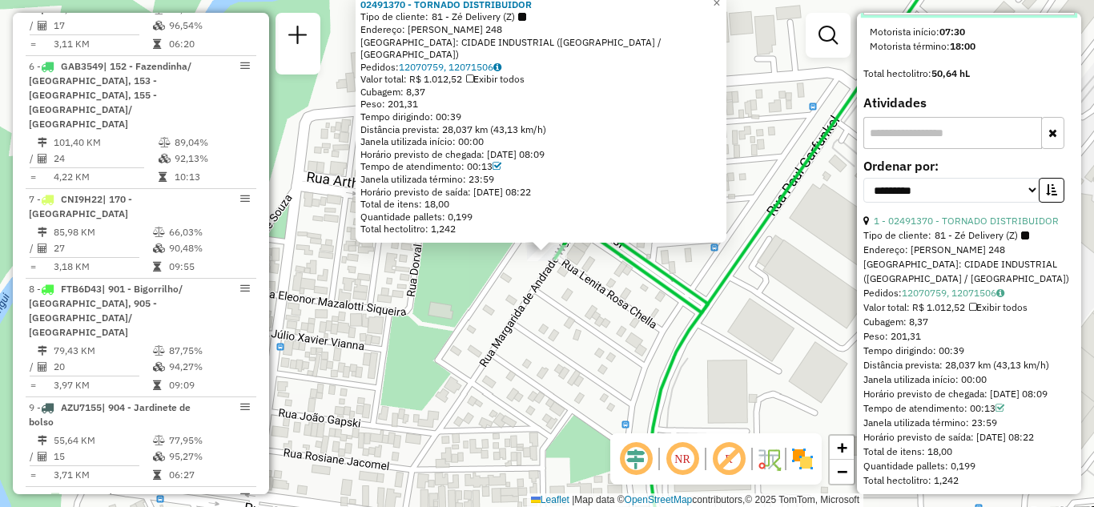
scroll to position [801, 0]
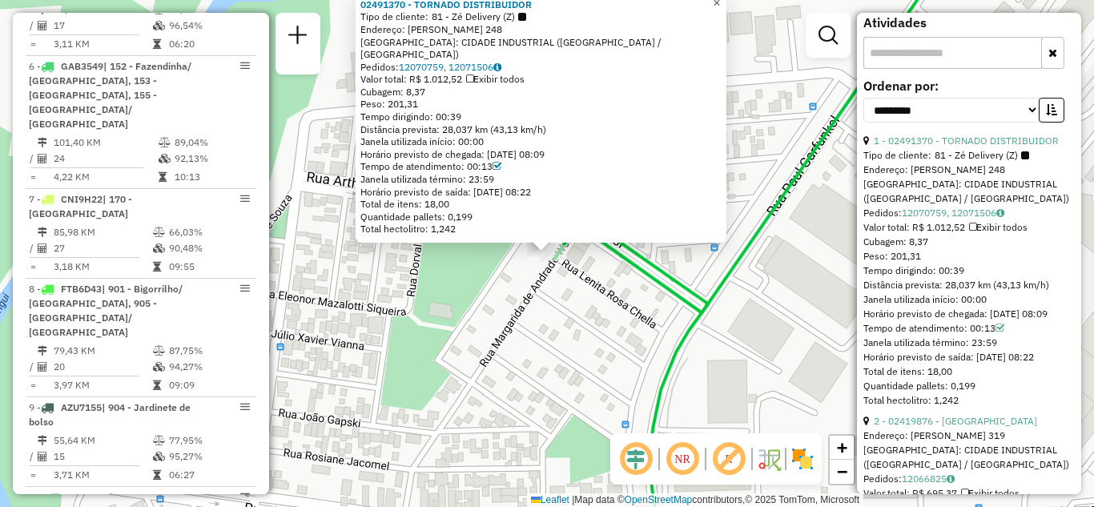
click at [720, 9] on span "×" at bounding box center [716, 3] width 7 height 14
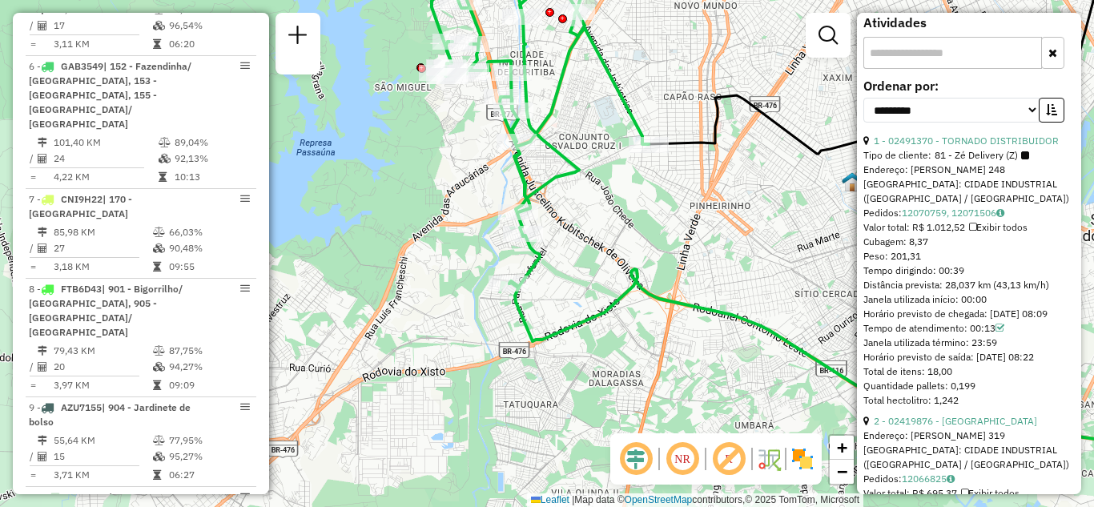
drag, startPoint x: 745, startPoint y: 407, endPoint x: 643, endPoint y: 347, distance: 118.8
click at [643, 347] on div "Janela de atendimento Grade de atendimento Capacidade Transportadoras Veículos …" at bounding box center [547, 253] width 1094 height 507
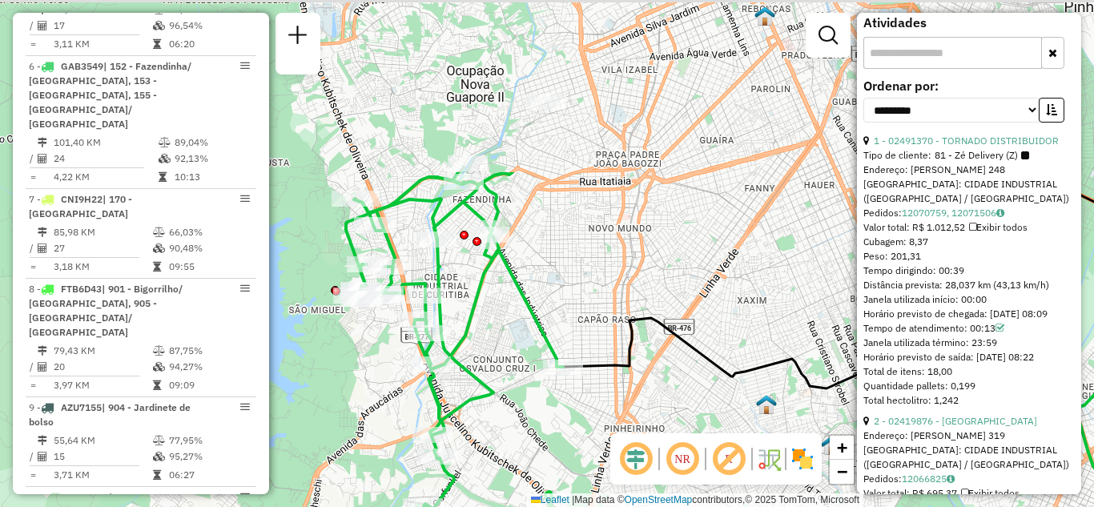
drag, startPoint x: 576, startPoint y: 237, endPoint x: 491, endPoint y: 450, distance: 229.6
click at [491, 450] on div "Janela de atendimento Grade de atendimento Capacidade Transportadoras Veículos …" at bounding box center [547, 253] width 1094 height 507
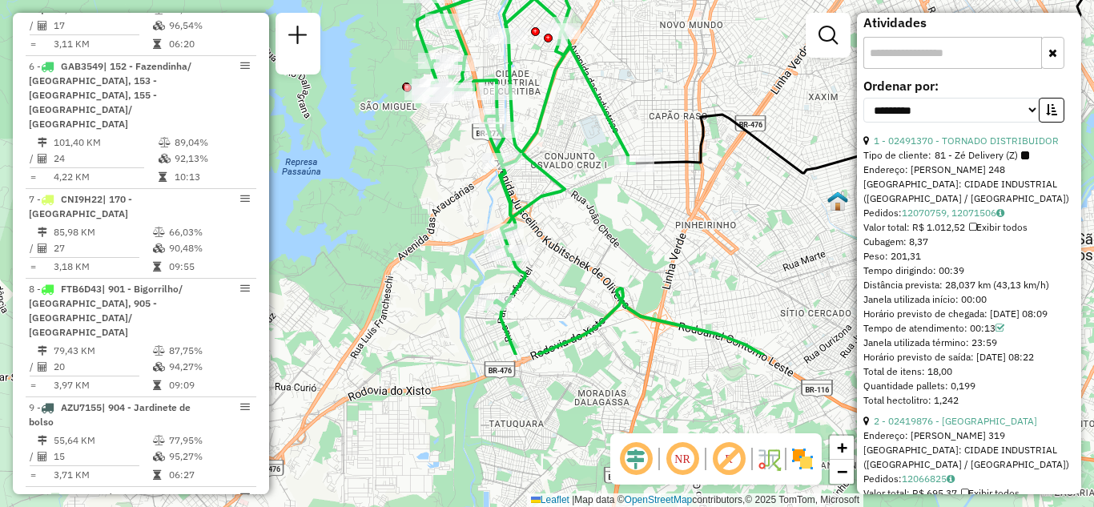
drag, startPoint x: 530, startPoint y: 448, endPoint x: 602, endPoint y: 243, distance: 217.3
click at [602, 243] on div "Janela de atendimento Grade de atendimento Capacidade Transportadoras Veículos …" at bounding box center [547, 253] width 1094 height 507
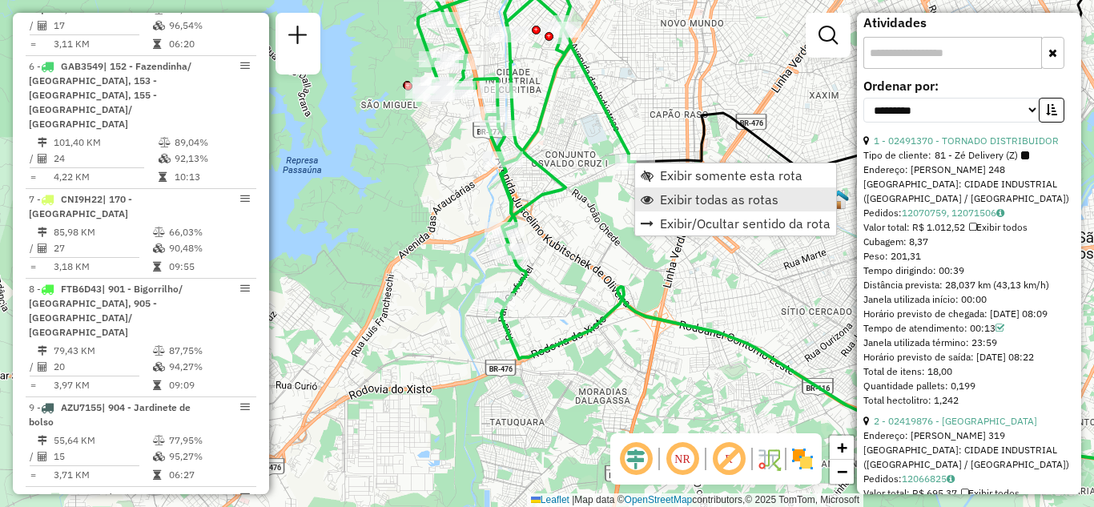
click at [710, 200] on span "Exibir todas as rotas" at bounding box center [719, 199] width 118 height 13
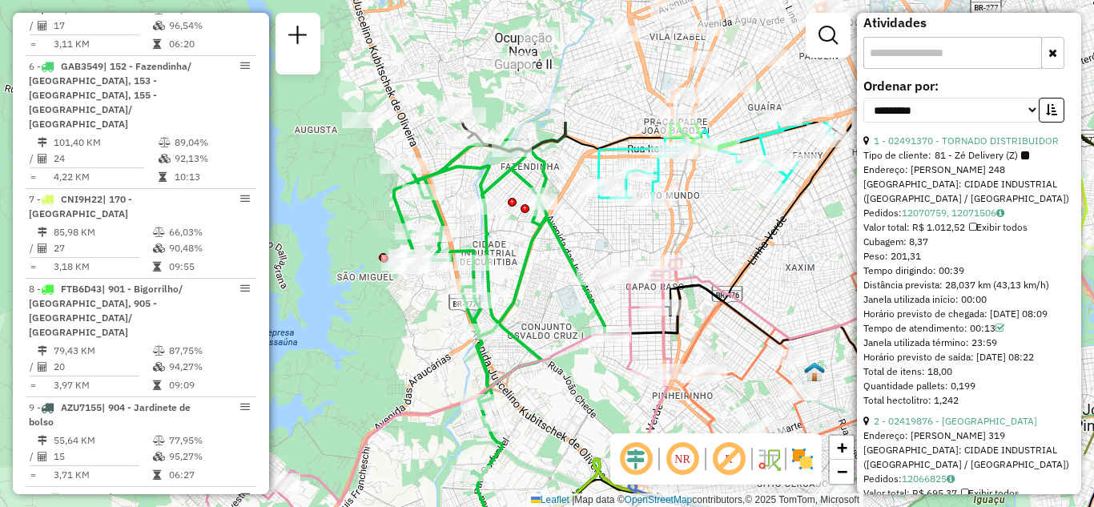
drag, startPoint x: 625, startPoint y: 217, endPoint x: 596, endPoint y: 389, distance: 174.4
click at [596, 389] on div "Janela de atendimento Grade de atendimento Capacidade Transportadoras Veículos …" at bounding box center [547, 253] width 1094 height 507
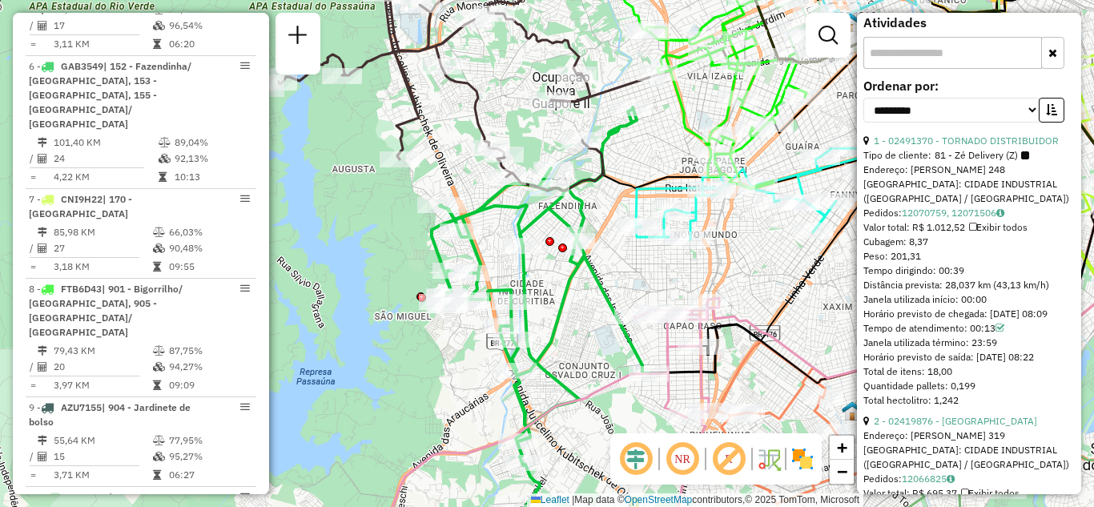
drag, startPoint x: 649, startPoint y: 267, endPoint x: 635, endPoint y: 282, distance: 21.0
click at [635, 282] on div "Janela de atendimento Grade de atendimento Capacidade Transportadoras Veículos …" at bounding box center [547, 253] width 1094 height 507
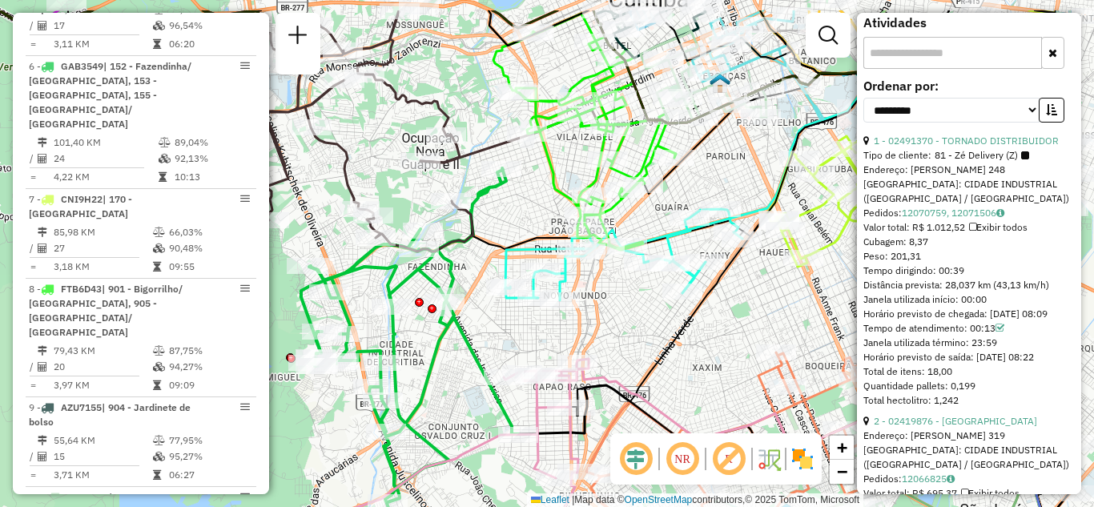
drag, startPoint x: 781, startPoint y: 271, endPoint x: 656, endPoint y: 333, distance: 140.0
click at [650, 333] on div "Janela de atendimento Grade de atendimento Capacidade Transportadoras Veículos …" at bounding box center [547, 253] width 1094 height 507
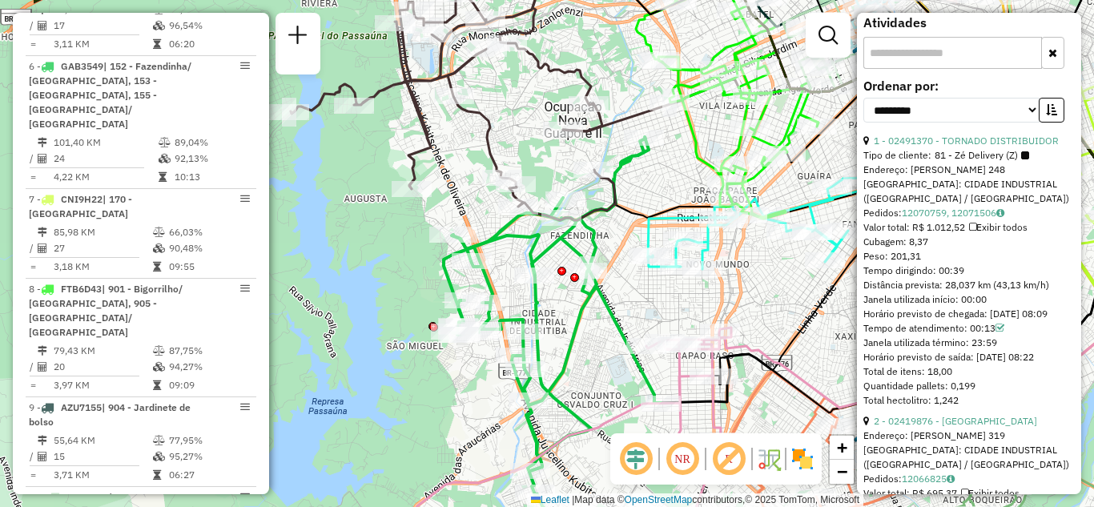
drag, startPoint x: 554, startPoint y: 343, endPoint x: 682, endPoint y: 311, distance: 132.0
click at [682, 311] on div "Janela de atendimento Grade de atendimento Capacidade Transportadoras Veículos …" at bounding box center [547, 253] width 1094 height 507
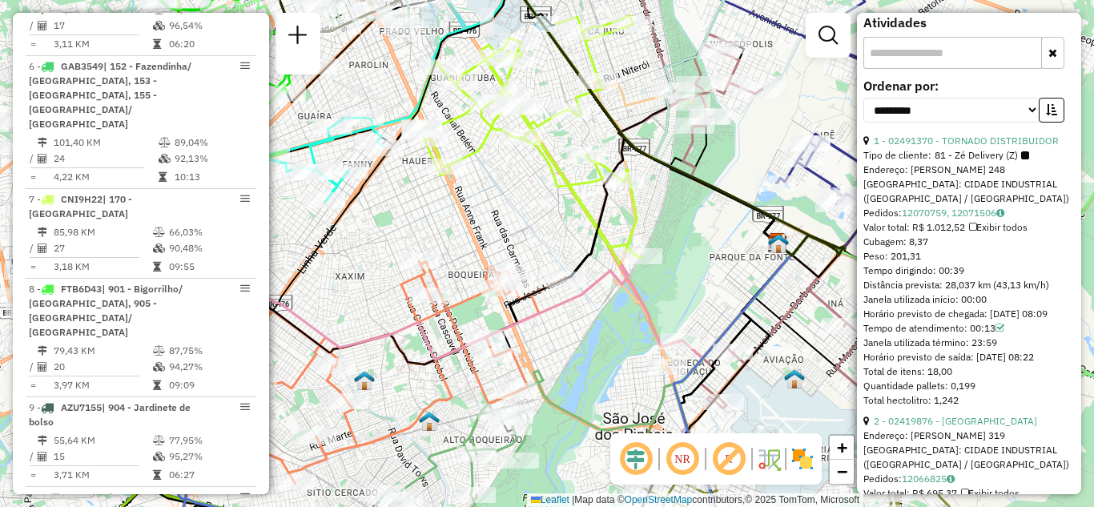
drag, startPoint x: 830, startPoint y: 245, endPoint x: 606, endPoint y: 288, distance: 228.3
click at [891, 239] on hb-router-mapa "Informações da Sessão 1228512 - [DATE] Criação: [DATE] 19:55 Depósito: CDD [GEO…" at bounding box center [547, 253] width 1094 height 507
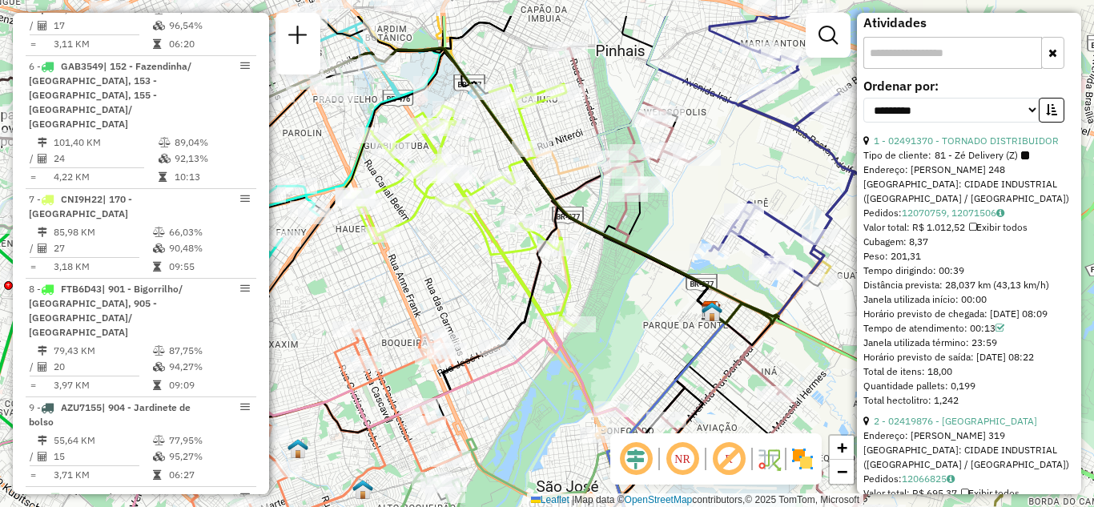
drag, startPoint x: 575, startPoint y: 331, endPoint x: 515, endPoint y: 398, distance: 89.6
click at [515, 398] on div "Janela de atendimento Grade de atendimento Capacidade Transportadoras Veículos …" at bounding box center [547, 253] width 1094 height 507
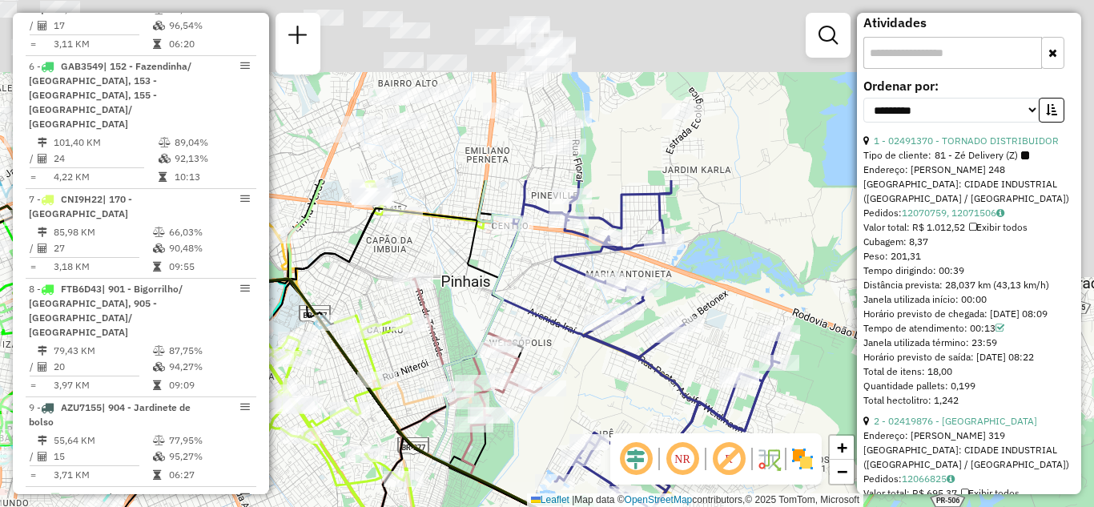
drag, startPoint x: 409, startPoint y: 251, endPoint x: 255, endPoint y: 484, distance: 278.9
click at [255, 484] on hb-router-mapa "Informações da Sessão 1228512 - [DATE] Criação: [DATE] 19:55 Depósito: CDD [GEO…" at bounding box center [547, 253] width 1094 height 507
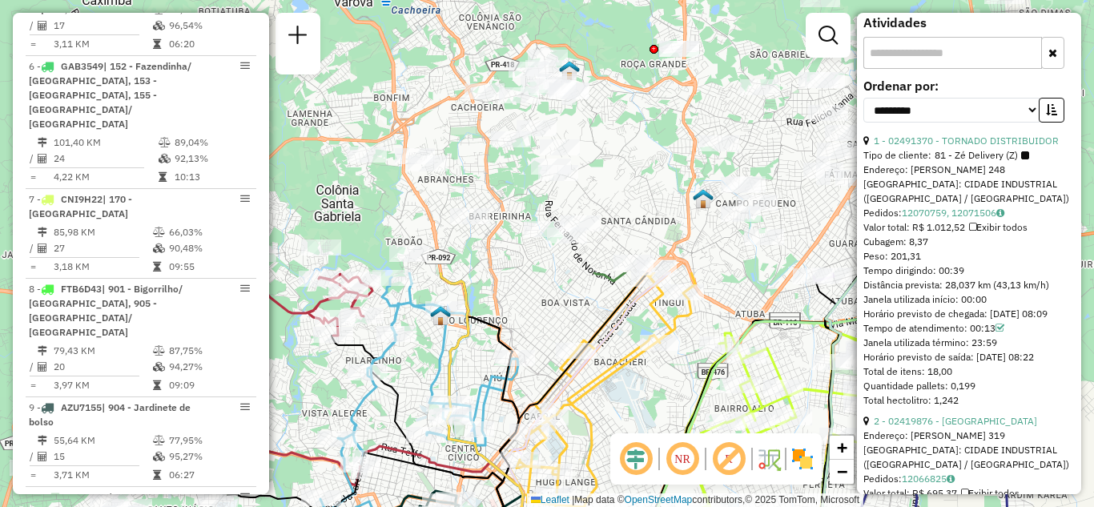
drag, startPoint x: 495, startPoint y: 237, endPoint x: 816, endPoint y: 544, distance: 444.5
click at [816, 506] on html "Aguarde... Pop-up bloqueado! Seu navegador bloqueou automáticamente a abertura …" at bounding box center [547, 253] width 1094 height 507
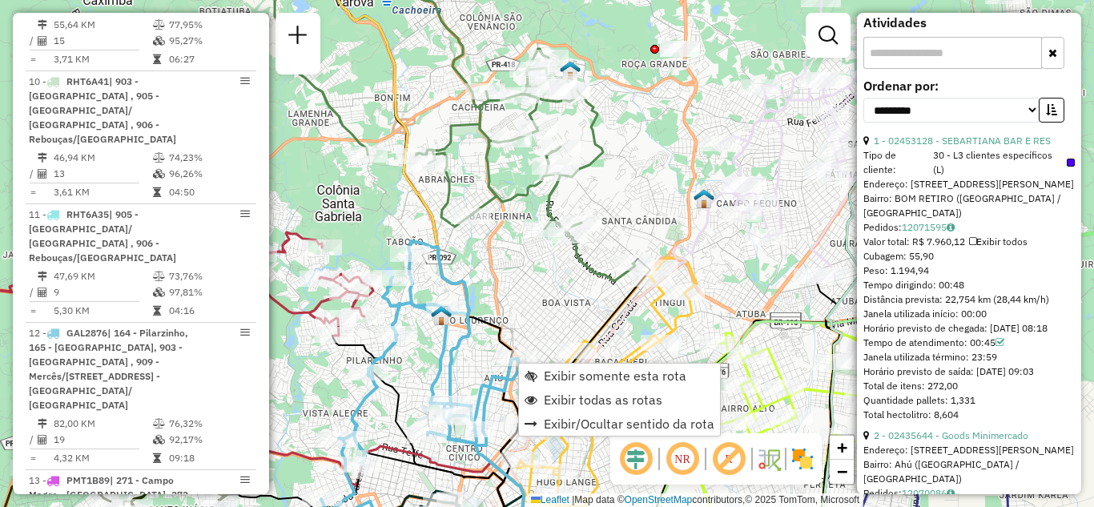
scroll to position [1689, 0]
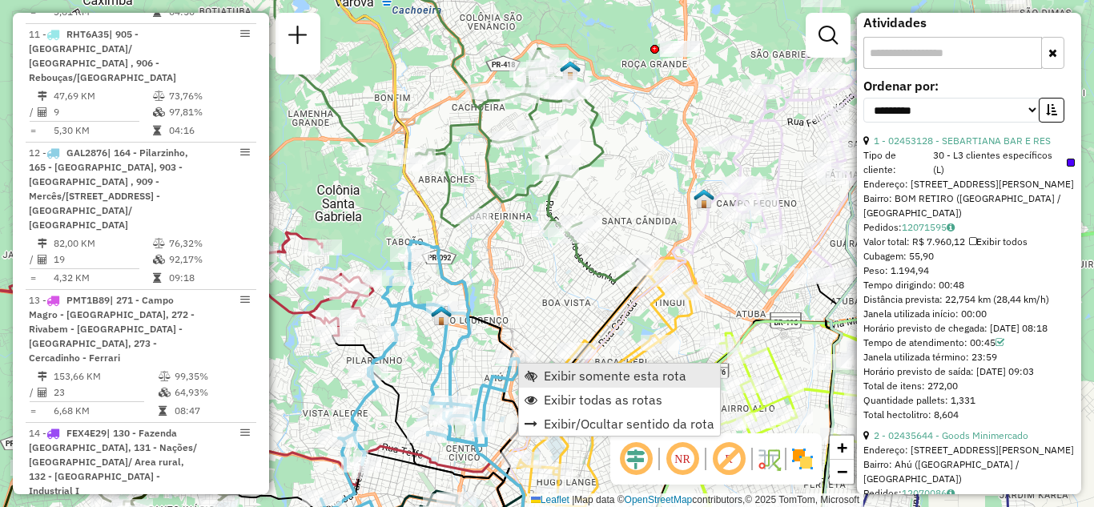
click at [548, 375] on span "Exibir somente esta rota" at bounding box center [615, 375] width 143 height 13
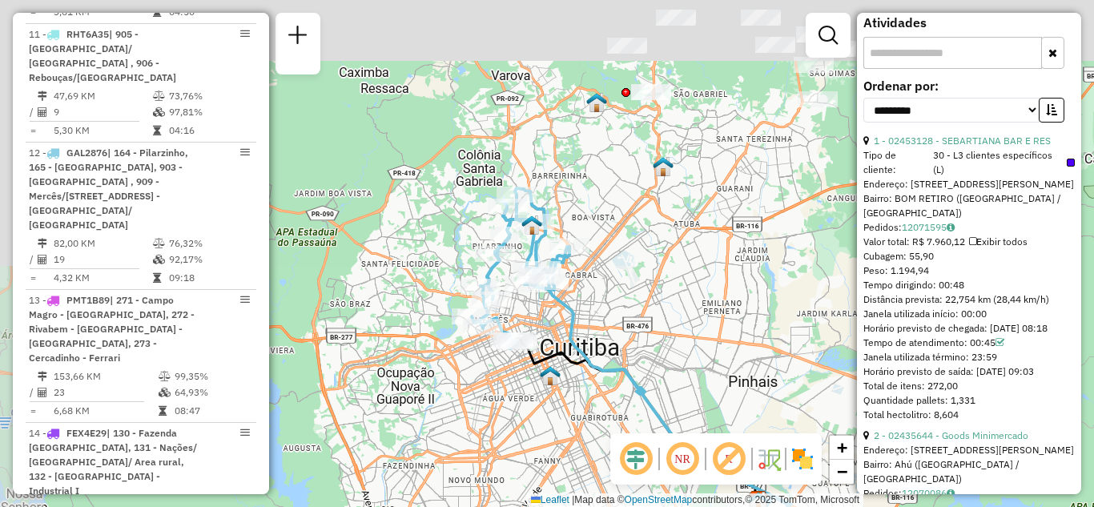
drag, startPoint x: 445, startPoint y: 335, endPoint x: 530, endPoint y: 429, distance: 126.4
click at [530, 429] on div "Janela de atendimento Grade de atendimento Capacidade Transportadoras Veículos …" at bounding box center [547, 253] width 1094 height 507
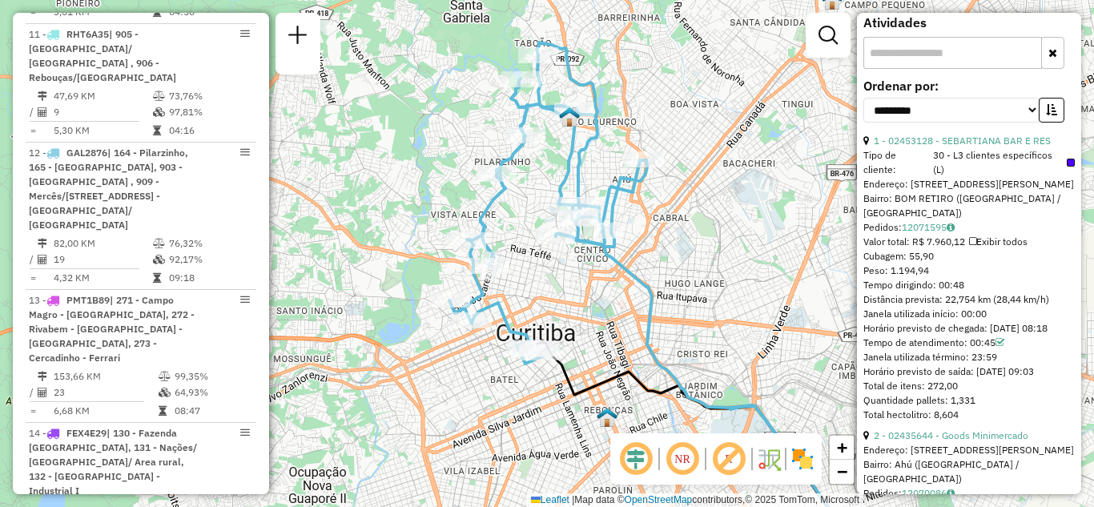
drag, startPoint x: 443, startPoint y: 375, endPoint x: 548, endPoint y: 441, distance: 124.2
click at [548, 441] on div "Janela de atendimento Grade de atendimento Capacidade Transportadoras Veículos …" at bounding box center [547, 253] width 1094 height 507
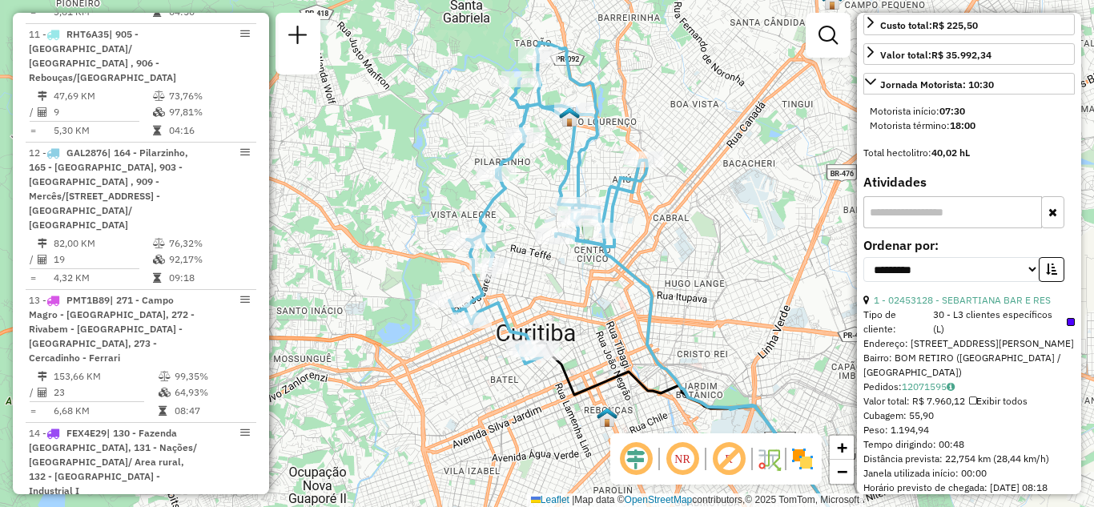
scroll to position [655, 0]
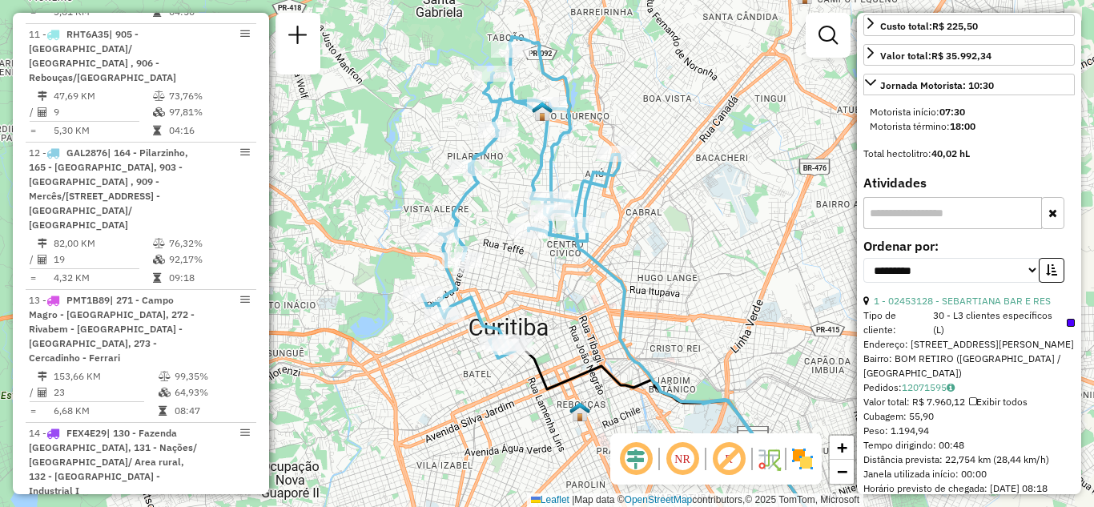
drag, startPoint x: 574, startPoint y: 339, endPoint x: 547, endPoint y: 333, distance: 27.8
click at [547, 333] on div "Janela de atendimento Grade de atendimento Capacidade Transportadoras Veículos …" at bounding box center [547, 253] width 1094 height 507
